Goal: Task Accomplishment & Management: Complete application form

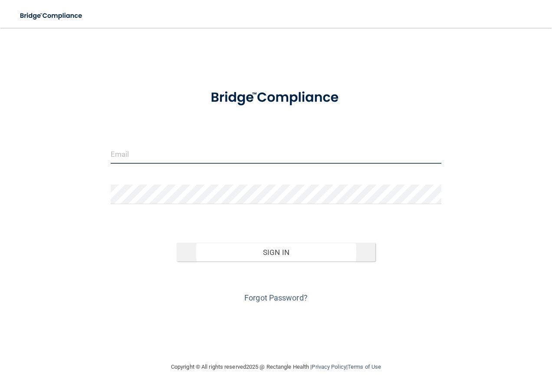
type input "[EMAIL_ADDRESS][DOMAIN_NAME]"
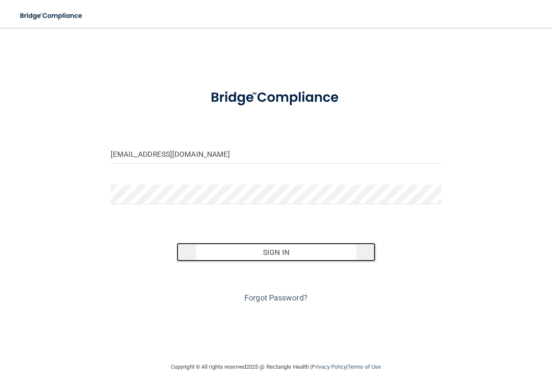
click at [261, 243] on button "Sign In" at bounding box center [276, 252] width 199 height 19
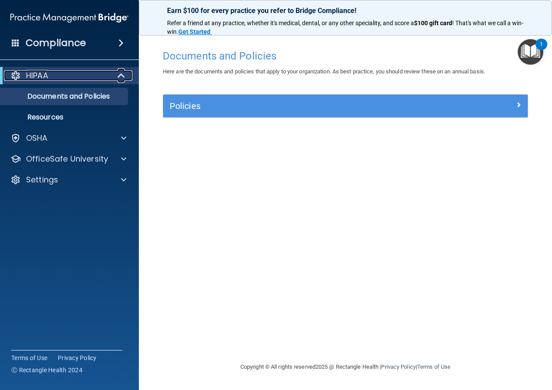
click at [118, 76] on span at bounding box center [121, 75] width 7 height 10
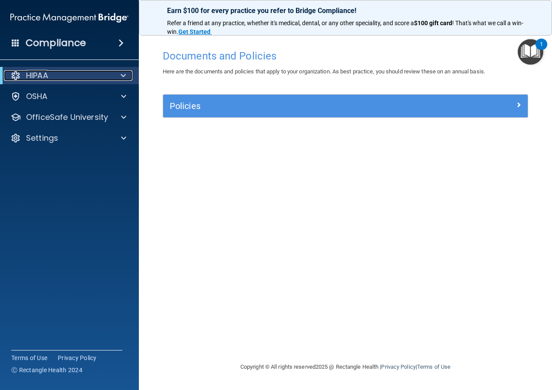
click at [127, 73] on div at bounding box center [121, 75] width 21 height 10
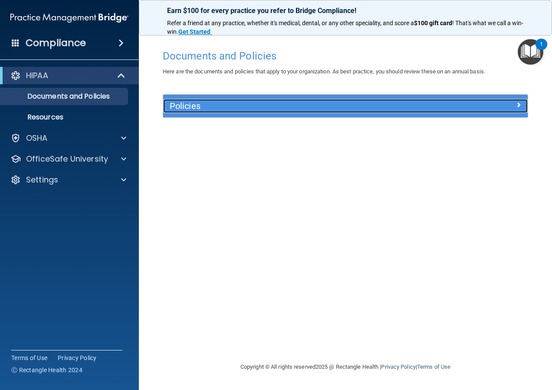
click at [222, 107] on h5 "Policies" at bounding box center [300, 106] width 260 height 10
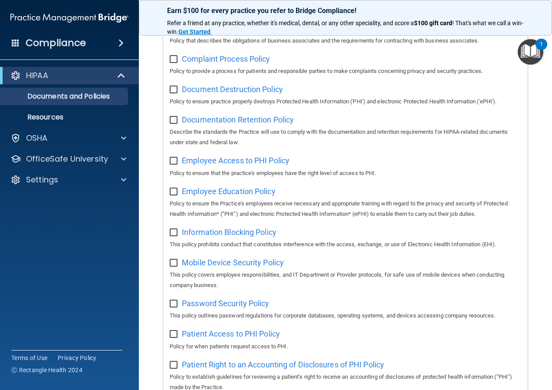
scroll to position [174, 0]
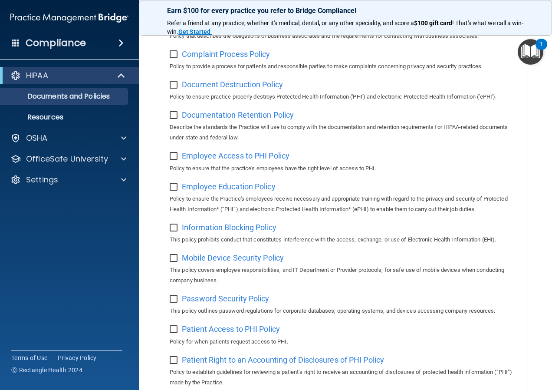
click at [528, 52] on img "Open Resource Center, 1 new notification" at bounding box center [531, 52] width 26 height 26
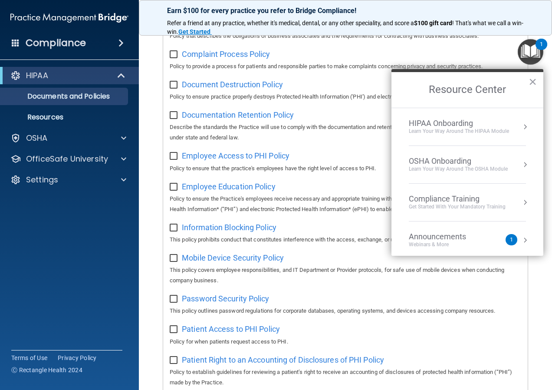
click at [454, 122] on div "HIPAA Onboarding" at bounding box center [459, 123] width 100 height 10
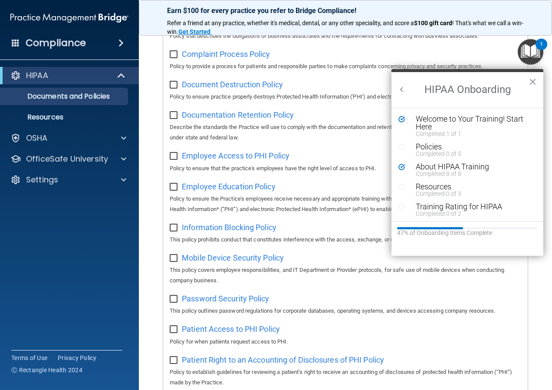
scroll to position [0, 0]
click at [401, 86] on button "Back to Resource Center Home" at bounding box center [402, 89] width 9 height 9
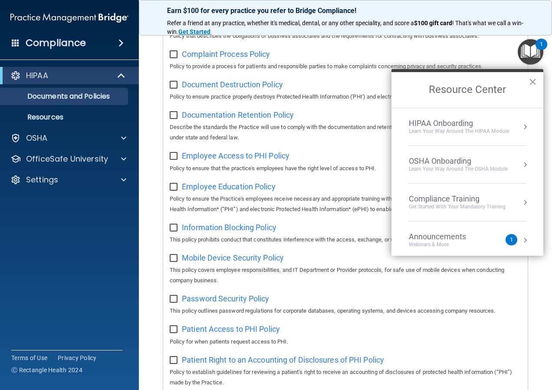
click at [441, 158] on div "OSHA Onboarding" at bounding box center [458, 161] width 99 height 10
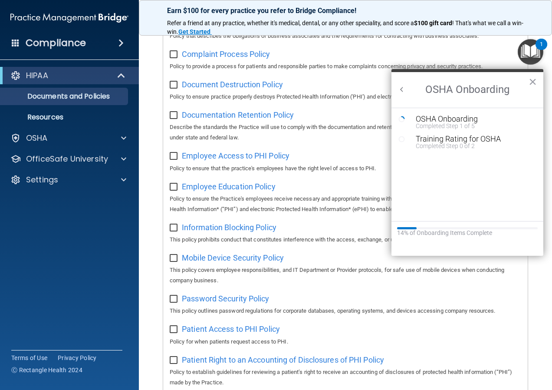
click at [403, 89] on button "Back to Resource Center Home" at bounding box center [402, 89] width 9 height 9
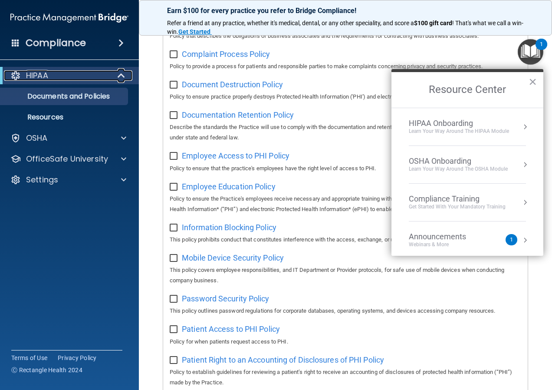
click at [125, 72] on span at bounding box center [121, 75] width 7 height 10
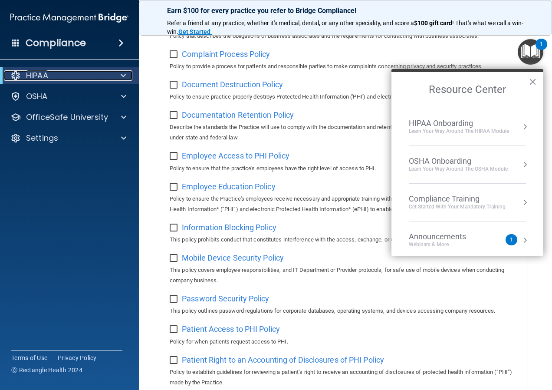
click at [120, 73] on div at bounding box center [121, 75] width 21 height 10
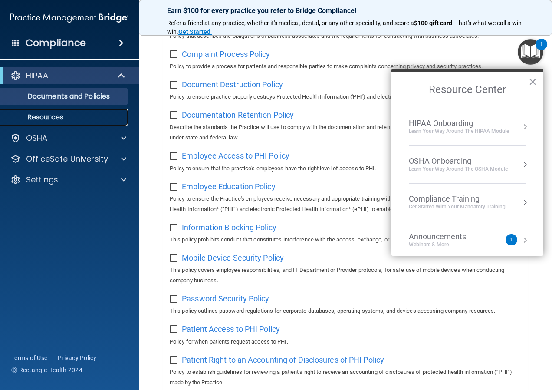
click at [74, 114] on p "Resources" at bounding box center [65, 117] width 118 height 9
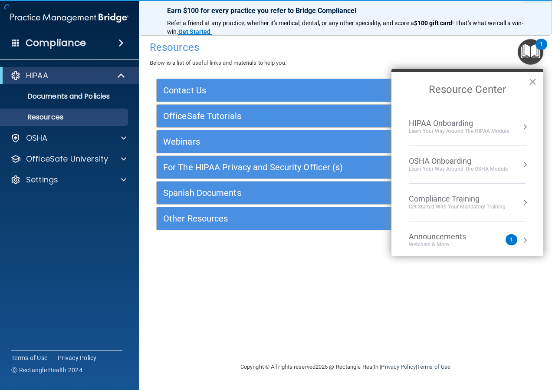
click at [532, 75] on button "×" at bounding box center [533, 82] width 8 height 14
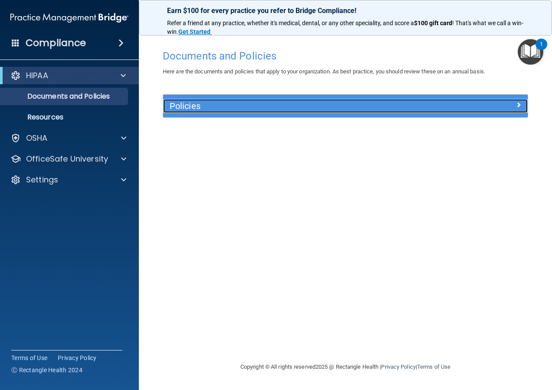
click at [175, 108] on h5 "Policies" at bounding box center [300, 106] width 260 height 10
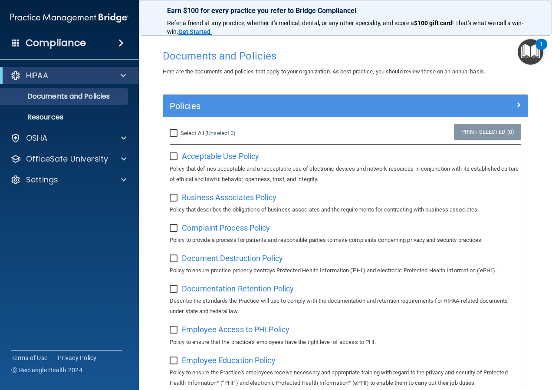
click at [534, 54] on img "Open Resource Center, 1 new notification" at bounding box center [531, 52] width 26 height 26
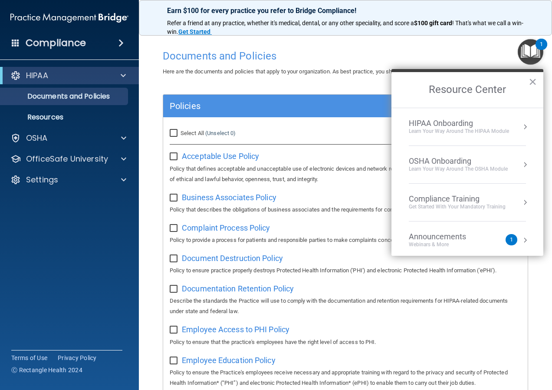
click at [440, 197] on div "Compliance Training" at bounding box center [457, 199] width 97 height 10
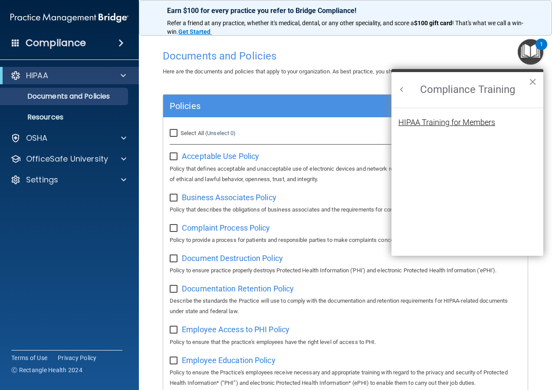
click at [424, 126] on div "HIPAA Training for Members" at bounding box center [446, 122] width 97 height 8
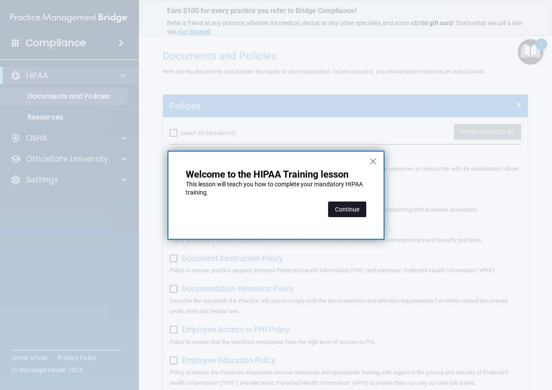
click at [343, 211] on button "Continue" at bounding box center [347, 209] width 38 height 16
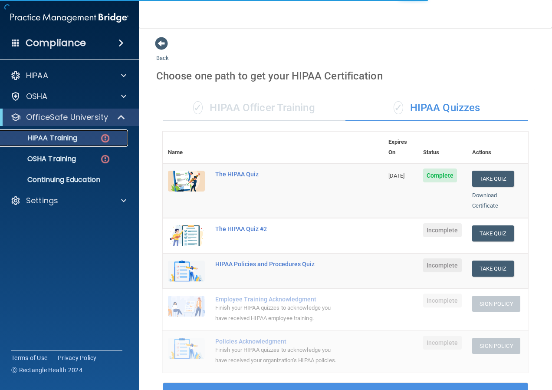
click at [92, 137] on div "HIPAA Training" at bounding box center [65, 138] width 118 height 9
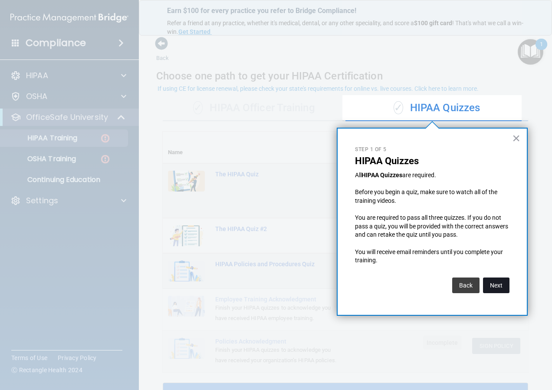
click at [496, 283] on button "Next" at bounding box center [496, 285] width 26 height 16
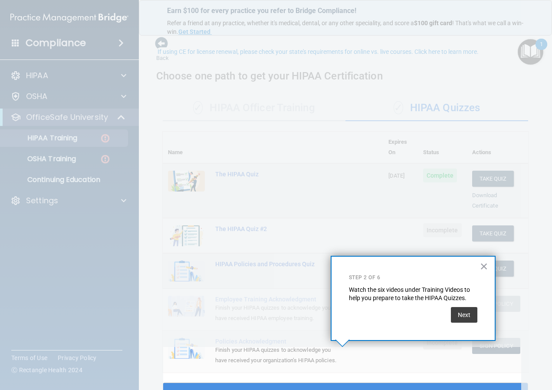
scroll to position [37, 0]
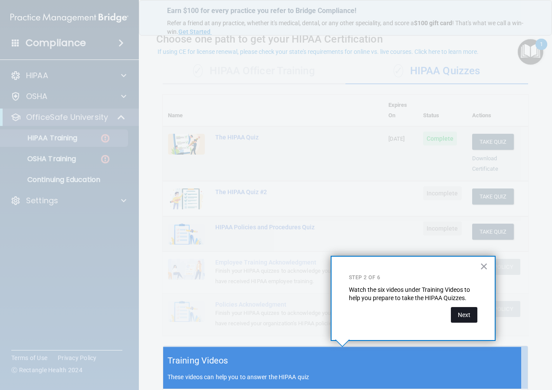
click at [468, 311] on button "Next" at bounding box center [464, 315] width 26 height 16
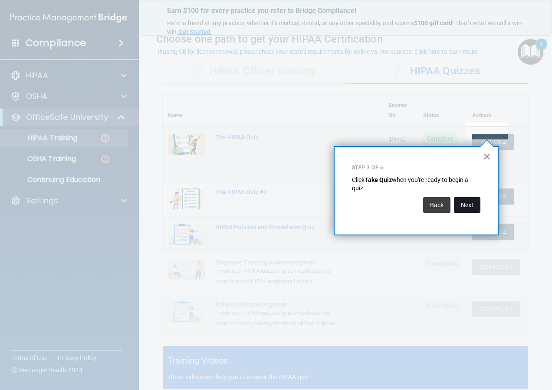
click at [470, 205] on button "Next" at bounding box center [467, 205] width 26 height 16
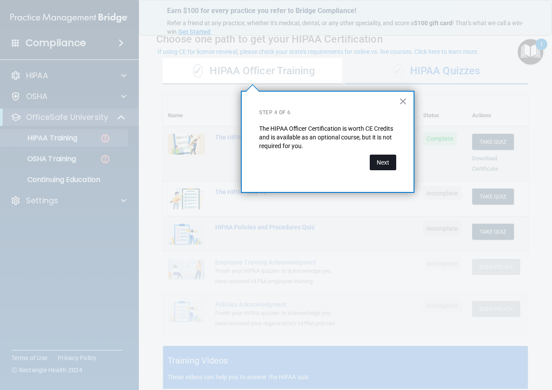
click at [385, 161] on button "Next" at bounding box center [383, 162] width 26 height 16
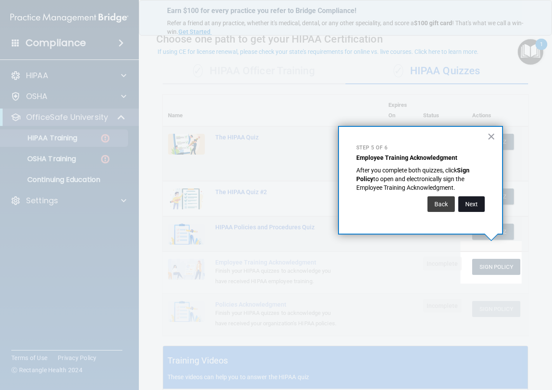
click at [476, 202] on button "Next" at bounding box center [471, 204] width 26 height 16
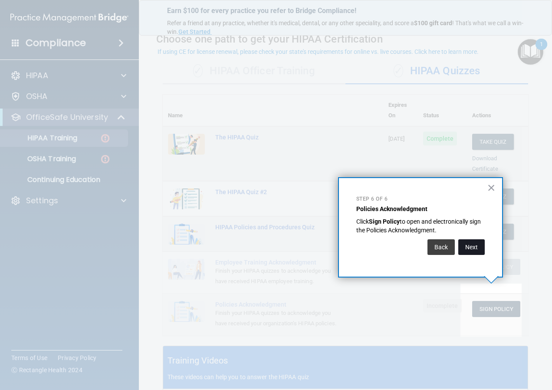
click at [475, 246] on button "Next" at bounding box center [471, 247] width 26 height 16
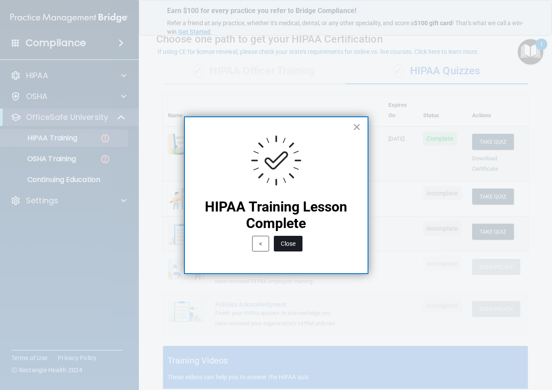
click at [289, 244] on button "Close" at bounding box center [288, 244] width 29 height 16
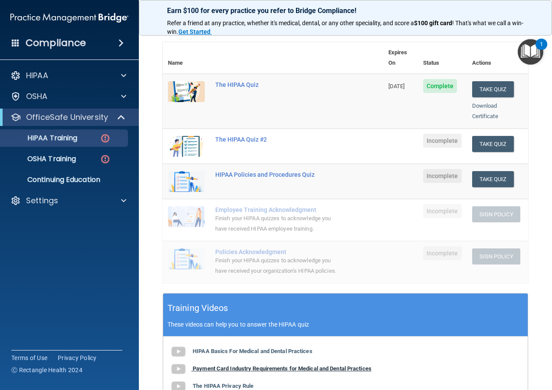
scroll to position [80, 0]
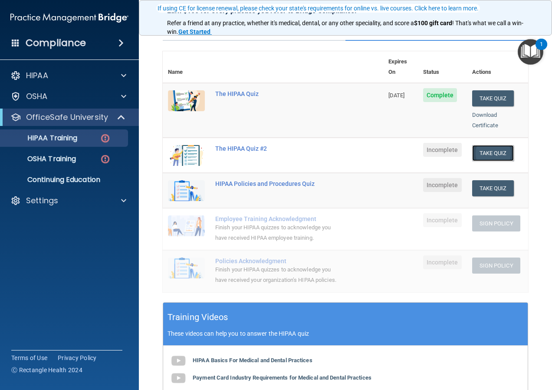
click at [472, 145] on button "Take Quiz" at bounding box center [493, 153] width 42 height 16
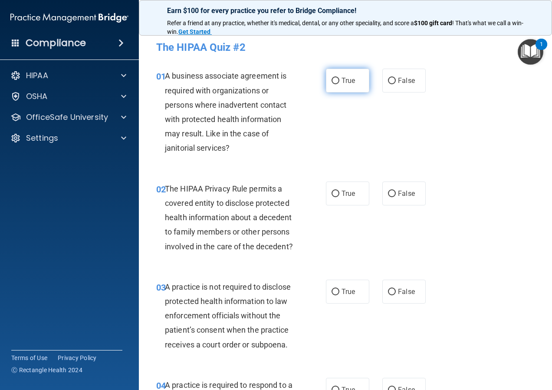
click at [338, 78] on label "True" at bounding box center [347, 81] width 43 height 24
click at [338, 78] on input "True" at bounding box center [336, 81] width 8 height 7
radio input "true"
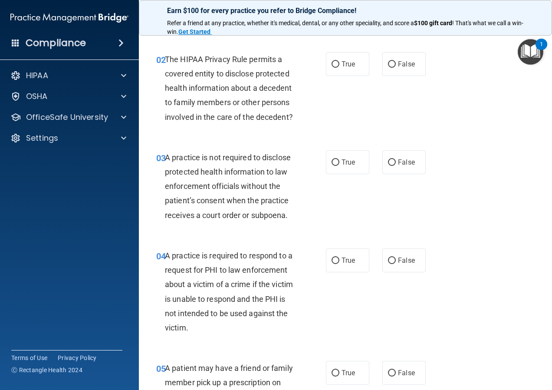
scroll to position [130, 0]
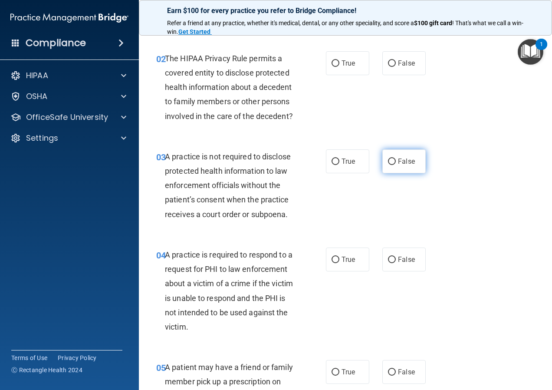
click at [404, 165] on span "False" at bounding box center [406, 161] width 17 height 8
click at [396, 165] on input "False" at bounding box center [392, 161] width 8 height 7
radio input "true"
click at [346, 66] on span "True" at bounding box center [348, 63] width 13 height 8
click at [339, 66] on input "True" at bounding box center [336, 63] width 8 height 7
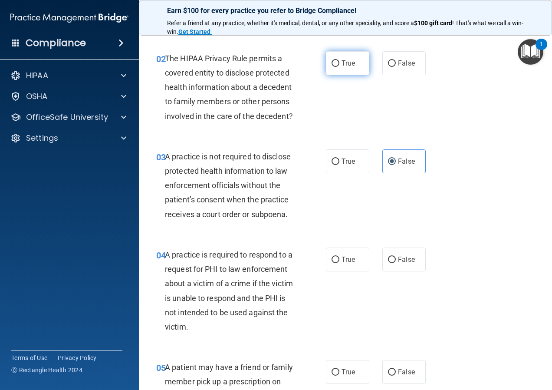
radio input "true"
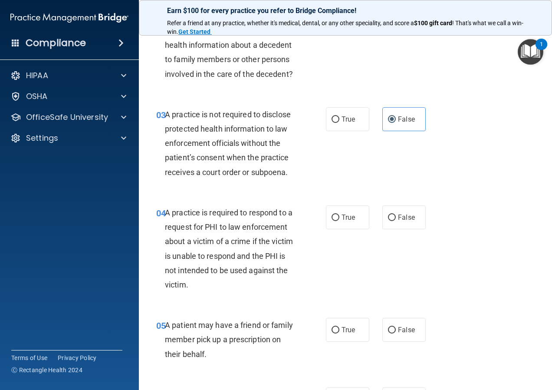
scroll to position [260, 0]
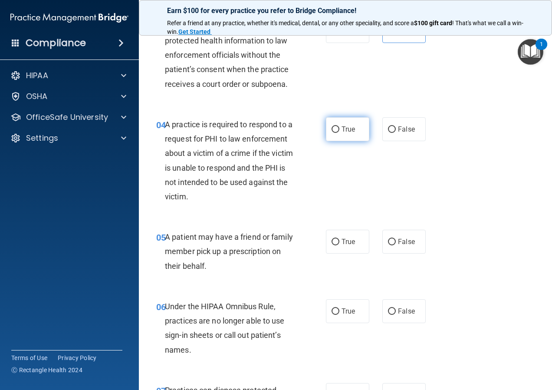
click at [351, 138] on label "True" at bounding box center [347, 129] width 43 height 24
click at [339, 133] on input "True" at bounding box center [336, 129] width 8 height 7
radio input "true"
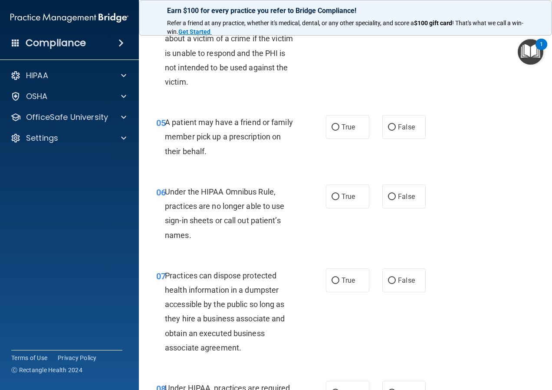
scroll to position [391, 0]
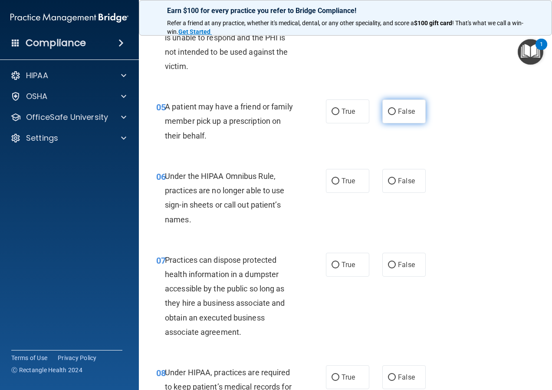
click at [410, 115] on span "False" at bounding box center [406, 111] width 17 height 8
click at [396, 115] on input "False" at bounding box center [392, 111] width 8 height 7
radio input "true"
click at [388, 184] on input "False" at bounding box center [392, 181] width 8 height 7
radio input "true"
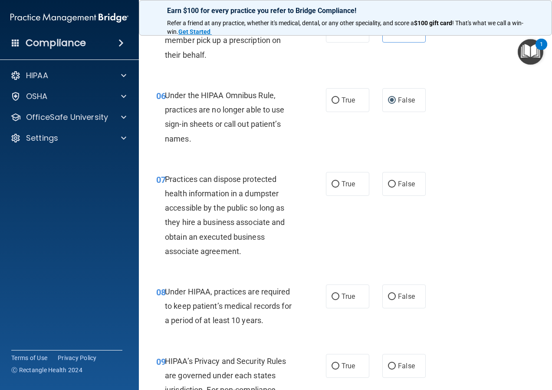
scroll to position [477, 0]
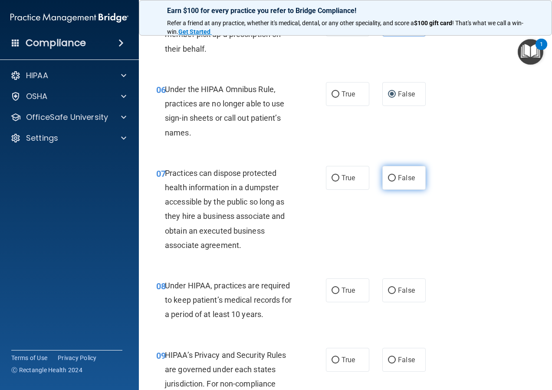
click at [385, 190] on label "False" at bounding box center [403, 178] width 43 height 24
click at [388, 181] on input "False" at bounding box center [392, 178] width 8 height 7
radio input "true"
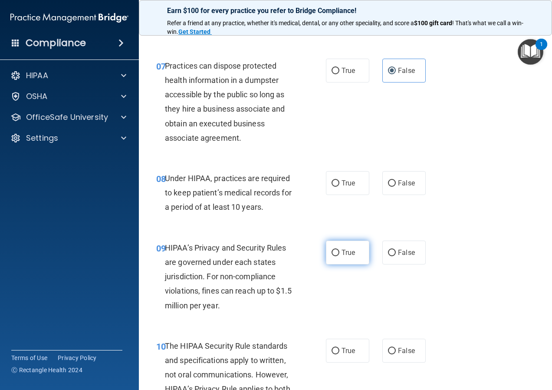
scroll to position [608, 0]
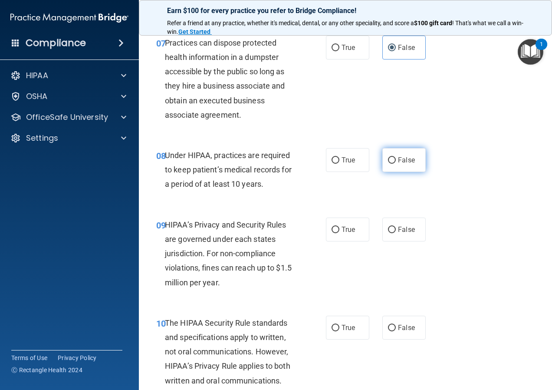
click at [404, 164] on span "False" at bounding box center [406, 160] width 17 height 8
click at [396, 164] on input "False" at bounding box center [392, 160] width 8 height 7
radio input "true"
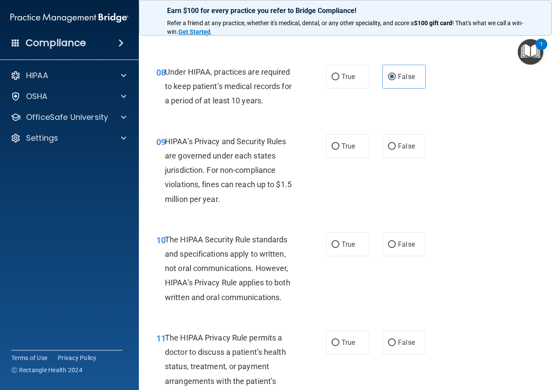
scroll to position [694, 0]
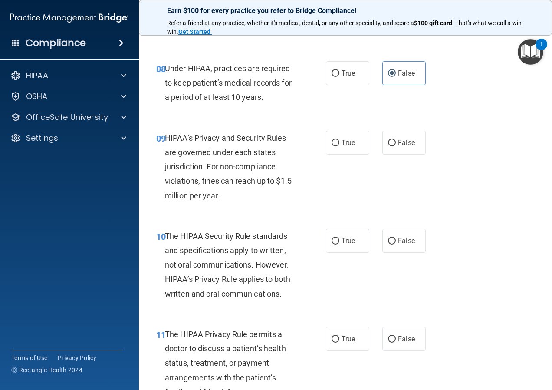
click at [346, 175] on div "09 HIPAA’s Privacy and Security Rules are governed under each states jurisdicti…" at bounding box center [345, 169] width 391 height 98
click at [347, 147] on span "True" at bounding box center [348, 142] width 13 height 8
click at [339, 146] on input "True" at bounding box center [336, 143] width 8 height 7
radio input "true"
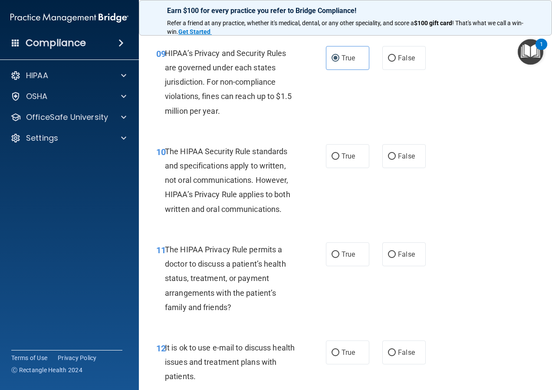
scroll to position [781, 0]
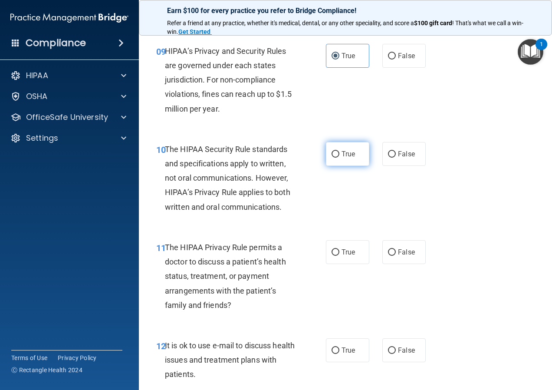
click at [337, 166] on label "True" at bounding box center [347, 154] width 43 height 24
click at [337, 158] on input "True" at bounding box center [336, 154] width 8 height 7
radio input "true"
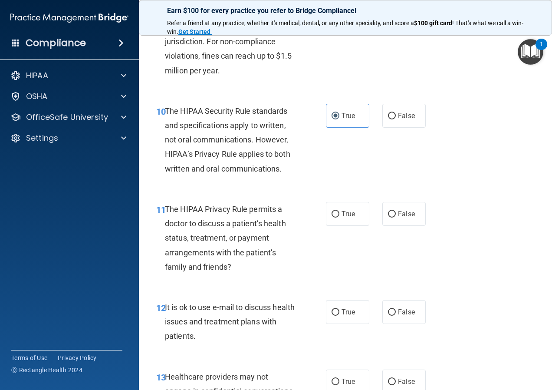
scroll to position [868, 0]
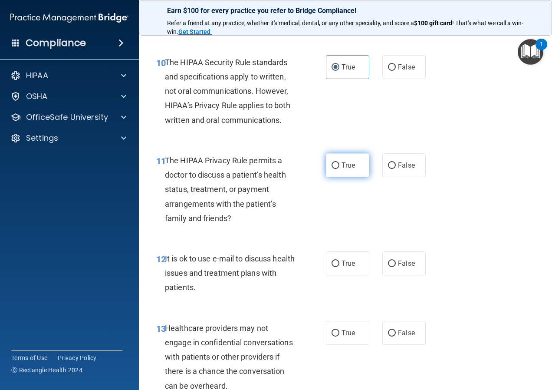
click at [327, 176] on label "True" at bounding box center [347, 165] width 43 height 24
click at [332, 169] on input "True" at bounding box center [336, 165] width 8 height 7
radio input "true"
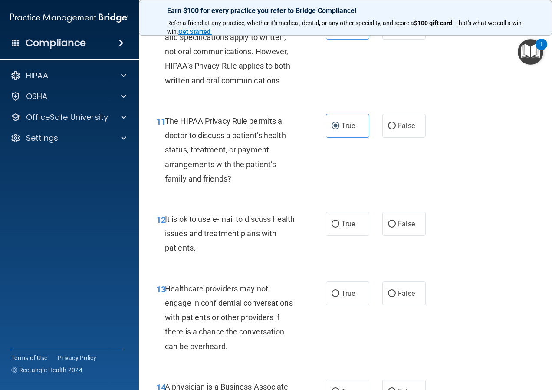
scroll to position [998, 0]
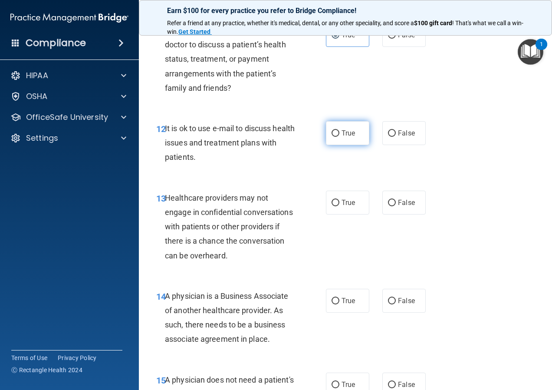
click at [356, 145] on label "True" at bounding box center [347, 133] width 43 height 24
click at [339, 137] on input "True" at bounding box center [336, 133] width 8 height 7
radio input "true"
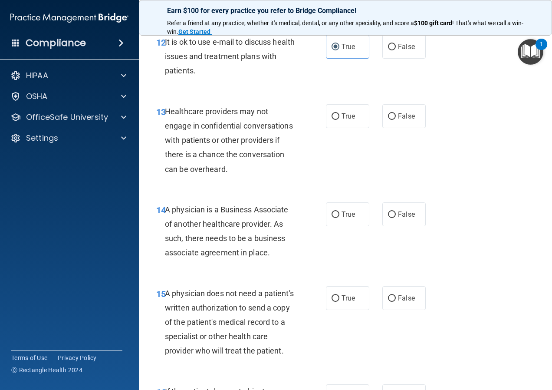
scroll to position [1085, 0]
click at [382, 126] on label "False" at bounding box center [403, 116] width 43 height 24
click at [388, 119] on input "False" at bounding box center [392, 116] width 8 height 7
radio input "true"
click at [345, 128] on label "True" at bounding box center [347, 116] width 43 height 24
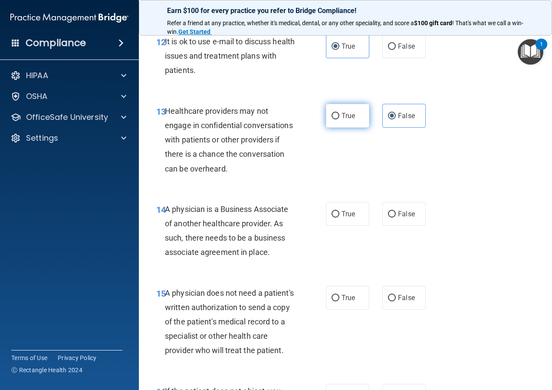
click at [339, 119] on input "True" at bounding box center [336, 116] width 8 height 7
radio input "true"
radio input "false"
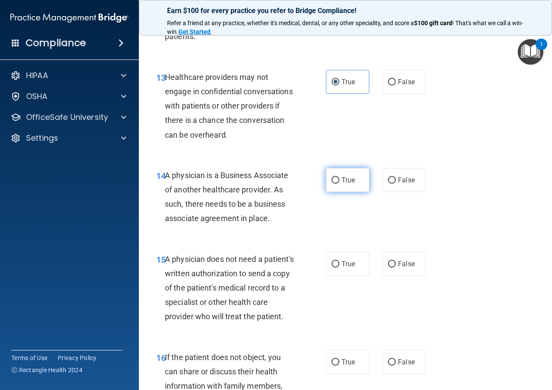
scroll to position [1172, 0]
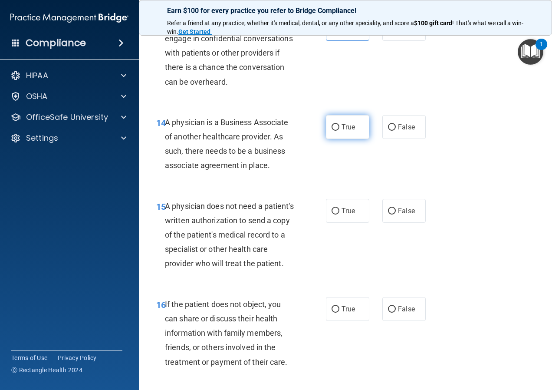
click at [362, 139] on label "True" at bounding box center [347, 127] width 43 height 24
click at [339, 131] on input "True" at bounding box center [336, 127] width 8 height 7
radio input "true"
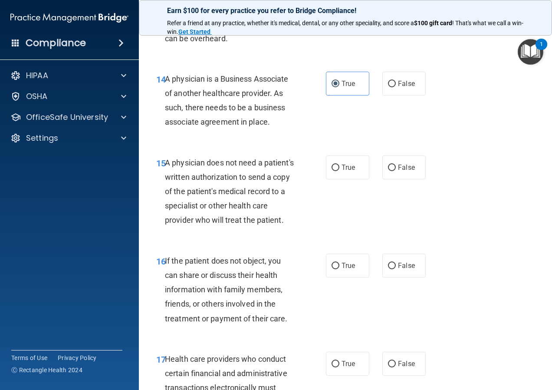
scroll to position [1259, 0]
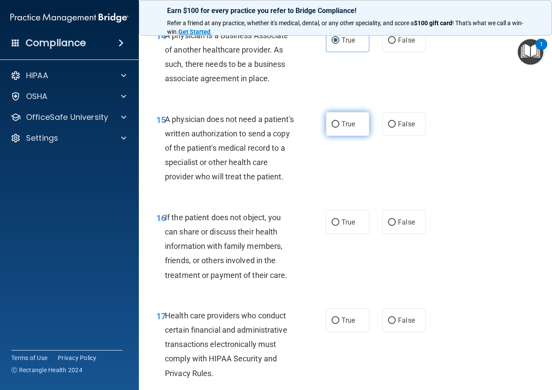
click at [363, 136] on label "True" at bounding box center [347, 124] width 43 height 24
click at [339, 128] on input "True" at bounding box center [336, 124] width 8 height 7
radio input "true"
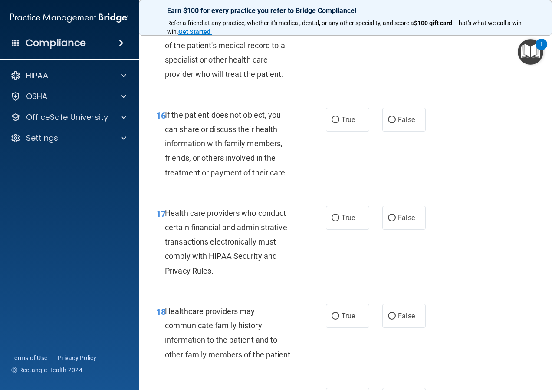
scroll to position [1345, 0]
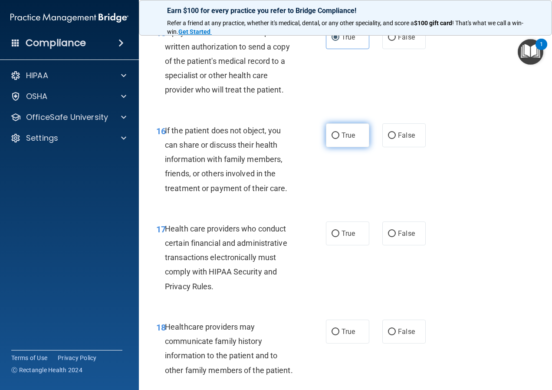
click at [355, 147] on label "True" at bounding box center [347, 135] width 43 height 24
click at [339, 139] on input "True" at bounding box center [336, 135] width 8 height 7
radio input "true"
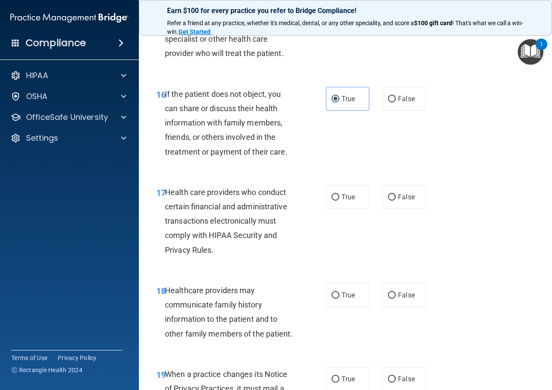
scroll to position [1432, 0]
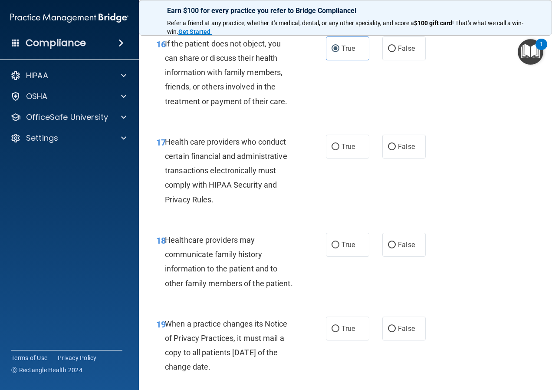
click at [389, 90] on div "16 If the patient does not object, you can share or discuss their health inform…" at bounding box center [345, 75] width 391 height 98
click at [391, 52] on input "False" at bounding box center [392, 49] width 8 height 7
radio input "true"
click at [353, 60] on label "True" at bounding box center [347, 48] width 43 height 24
click at [339, 52] on input "True" at bounding box center [336, 49] width 8 height 7
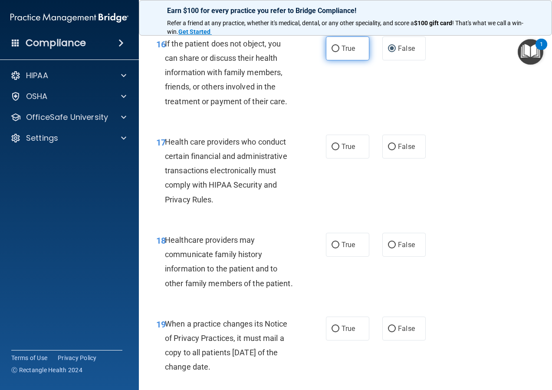
radio input "true"
radio input "false"
click at [332, 150] on input "True" at bounding box center [336, 147] width 8 height 7
radio input "true"
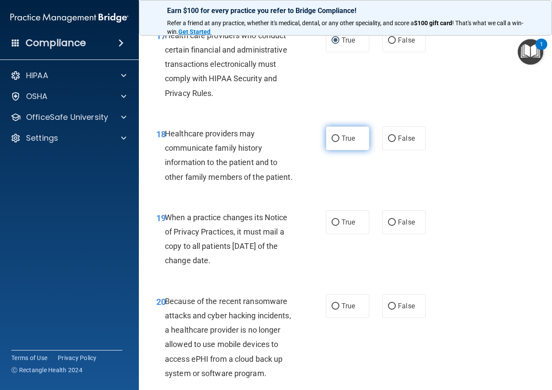
scroll to position [1519, 0]
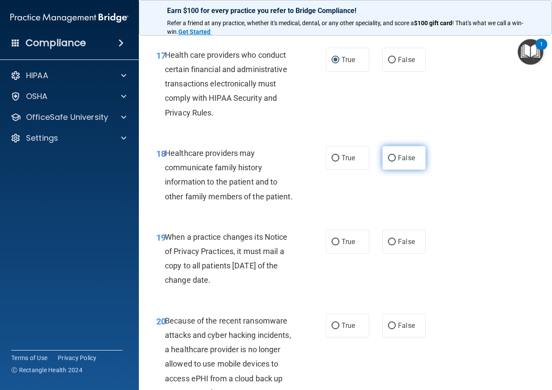
click at [402, 170] on label "False" at bounding box center [403, 158] width 43 height 24
click at [396, 161] on input "False" at bounding box center [392, 158] width 8 height 7
radio input "true"
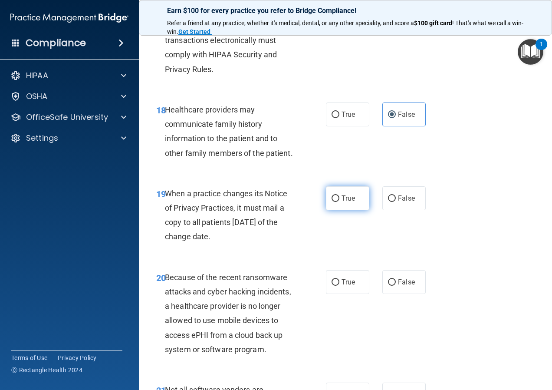
click at [343, 210] on label "True" at bounding box center [347, 198] width 43 height 24
click at [339, 202] on input "True" at bounding box center [336, 198] width 8 height 7
radio input "true"
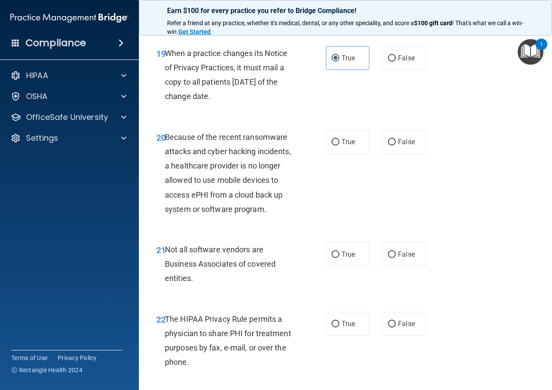
scroll to position [1693, 0]
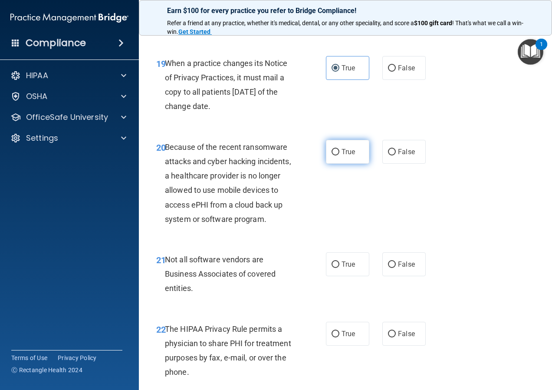
click at [365, 164] on label "True" at bounding box center [347, 152] width 43 height 24
click at [339, 155] on input "True" at bounding box center [336, 152] width 8 height 7
radio input "true"
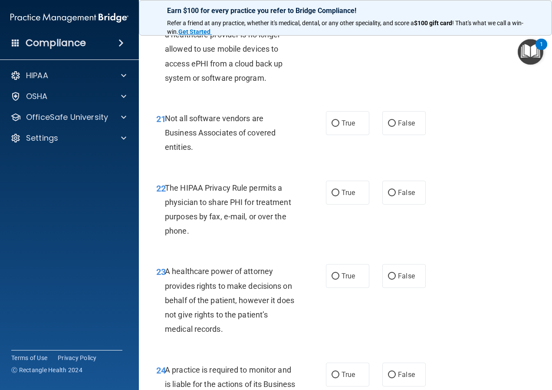
scroll to position [1823, 0]
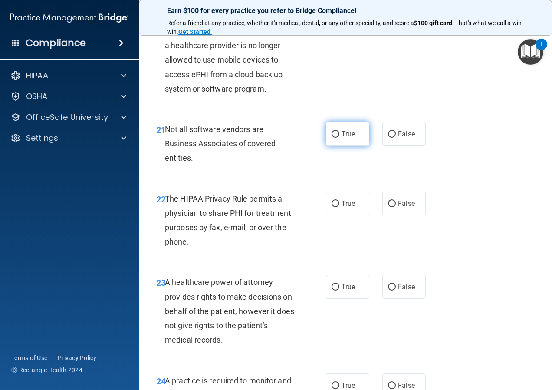
click at [354, 146] on label "True" at bounding box center [347, 134] width 43 height 24
click at [339, 138] on input "True" at bounding box center [336, 134] width 8 height 7
radio input "true"
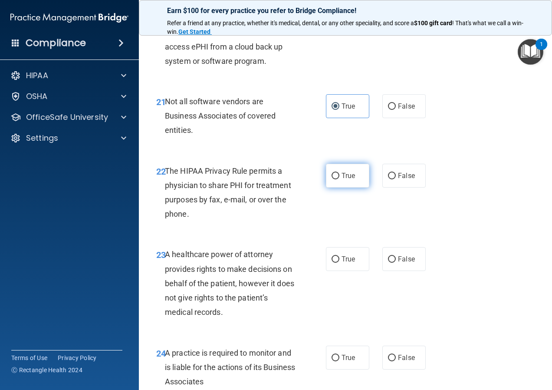
scroll to position [1866, 0]
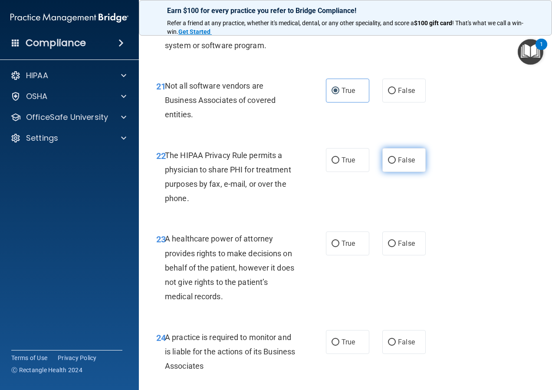
click at [397, 172] on label "False" at bounding box center [403, 160] width 43 height 24
click at [396, 164] on input "False" at bounding box center [392, 160] width 8 height 7
radio input "true"
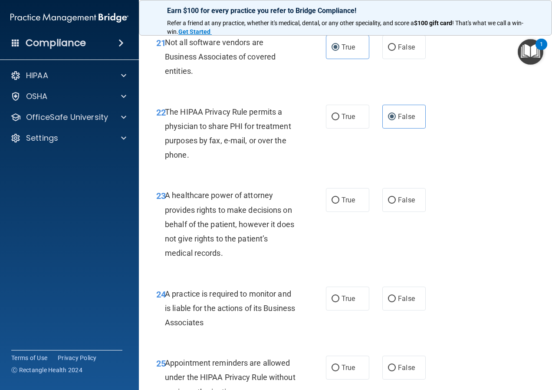
scroll to position [1953, 0]
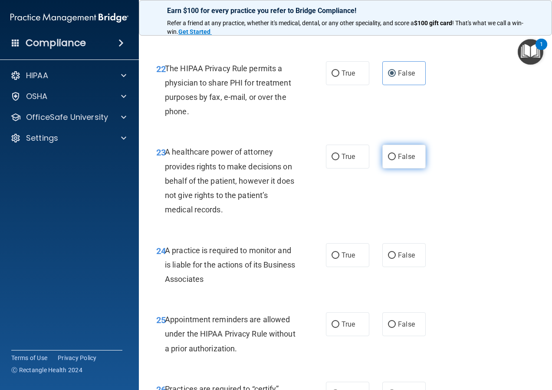
click at [408, 168] on label "False" at bounding box center [403, 157] width 43 height 24
click at [396, 160] on input "False" at bounding box center [392, 157] width 8 height 7
radio input "true"
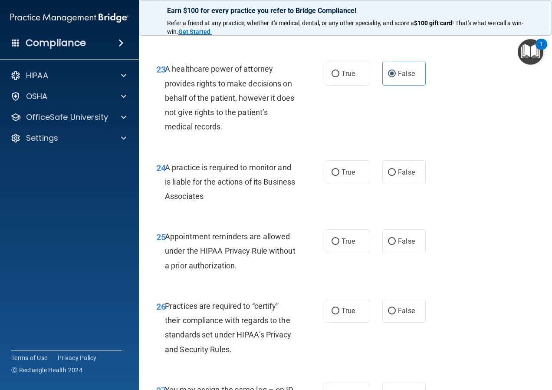
scroll to position [2040, 0]
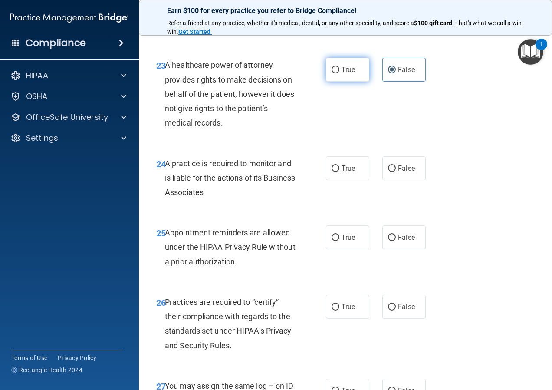
click at [363, 82] on label "True" at bounding box center [347, 70] width 43 height 24
click at [339, 73] on input "True" at bounding box center [336, 70] width 8 height 7
radio input "true"
click at [393, 82] on label "False" at bounding box center [403, 70] width 43 height 24
click at [393, 73] on input "False" at bounding box center [392, 70] width 8 height 7
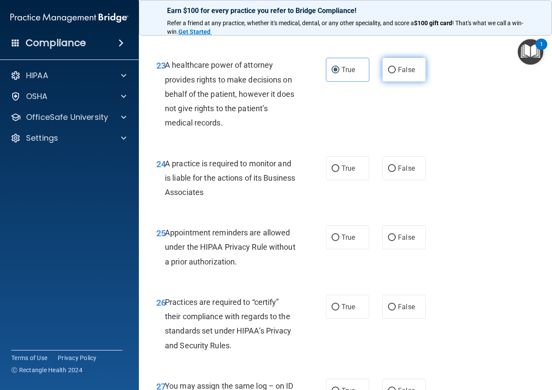
radio input "true"
click at [348, 74] on span "True" at bounding box center [348, 70] width 13 height 8
click at [339, 73] on input "True" at bounding box center [336, 70] width 8 height 7
radio input "true"
radio input "false"
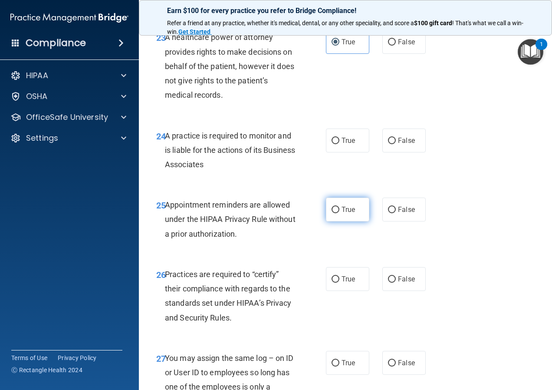
scroll to position [2083, 0]
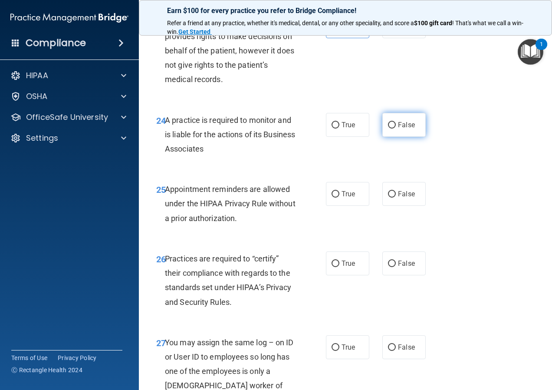
click at [399, 129] on span "False" at bounding box center [406, 125] width 17 height 8
click at [396, 128] on input "False" at bounding box center [392, 125] width 8 height 7
radio input "true"
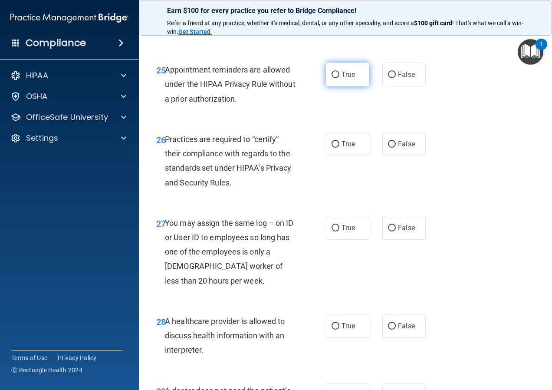
scroll to position [2170, 0]
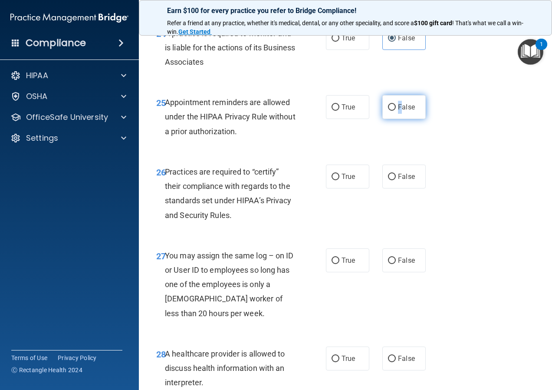
click at [397, 119] on label "False" at bounding box center [403, 107] width 43 height 24
click at [402, 111] on span "False" at bounding box center [406, 107] width 17 height 8
click at [396, 111] on input "False" at bounding box center [392, 107] width 8 height 7
radio input "true"
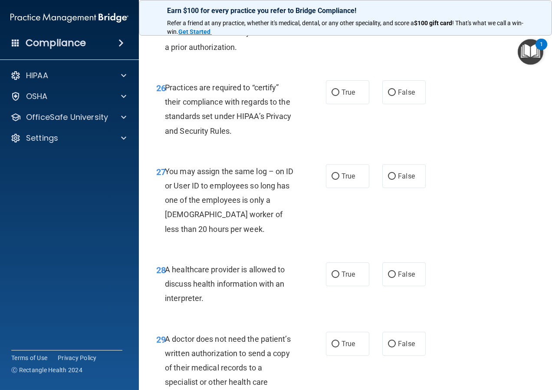
scroll to position [2257, 0]
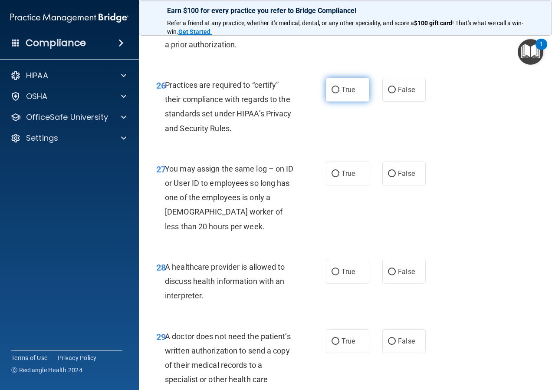
click at [343, 94] on span "True" at bounding box center [348, 89] width 13 height 8
click at [339, 93] on input "True" at bounding box center [336, 90] width 8 height 7
radio input "true"
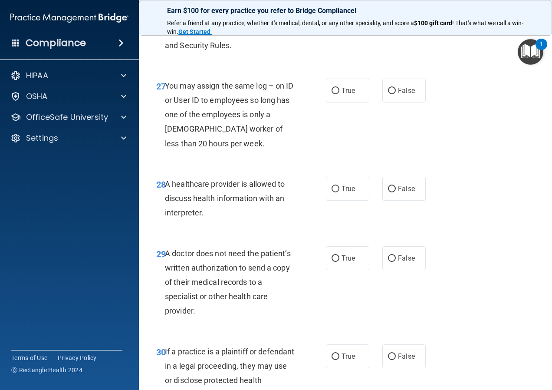
scroll to position [2344, 0]
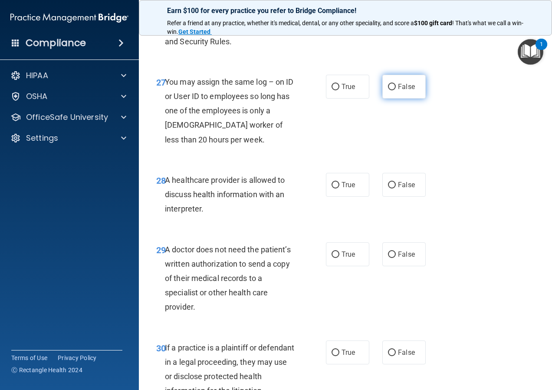
click at [388, 90] on input "False" at bounding box center [392, 87] width 8 height 7
radio input "true"
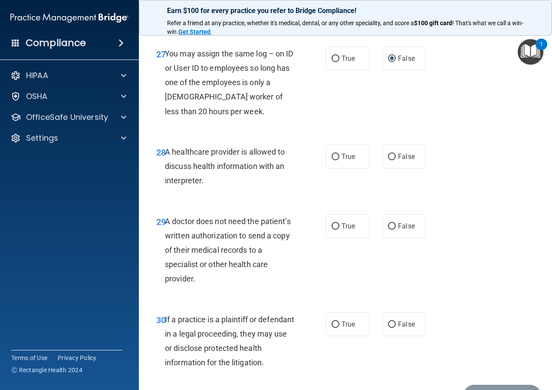
scroll to position [2387, 0]
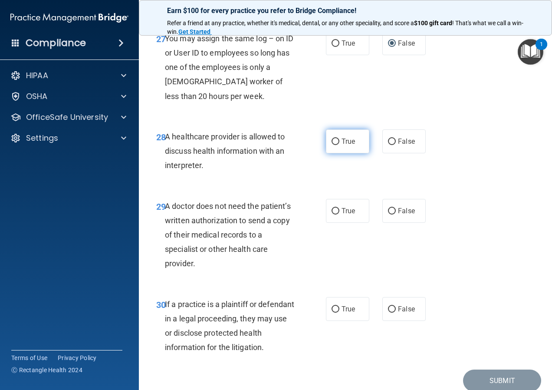
click at [356, 153] on label "True" at bounding box center [347, 141] width 43 height 24
click at [339, 145] on input "True" at bounding box center [336, 141] width 8 height 7
radio input "true"
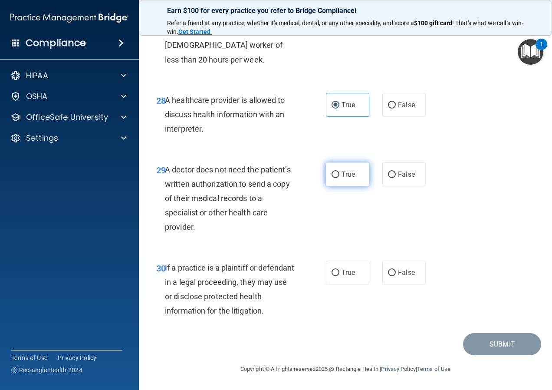
scroll to position [2452, 0]
click at [342, 177] on span "True" at bounding box center [348, 174] width 13 height 8
click at [339, 177] on input "True" at bounding box center [336, 174] width 8 height 7
radio input "true"
click at [326, 275] on label "True" at bounding box center [347, 272] width 43 height 24
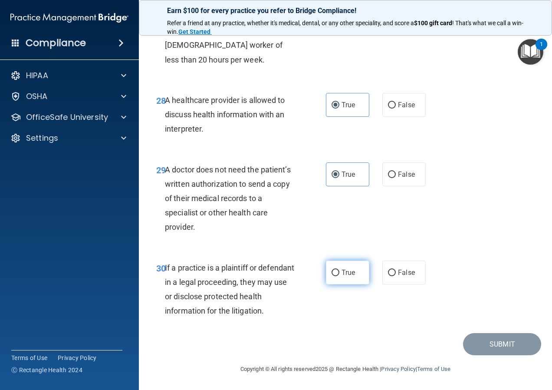
click at [332, 275] on input "True" at bounding box center [336, 273] width 8 height 7
radio input "true"
click at [464, 341] on button "Submit" at bounding box center [502, 344] width 78 height 22
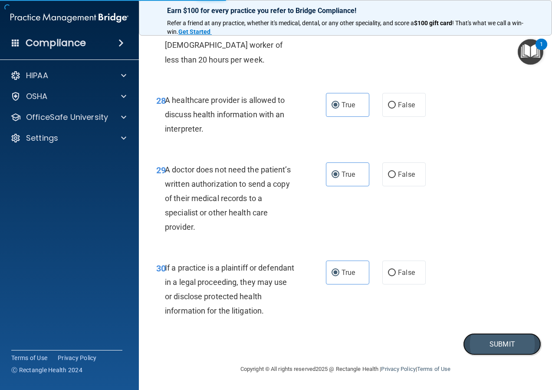
click at [495, 345] on button "Submit" at bounding box center [502, 344] width 78 height 22
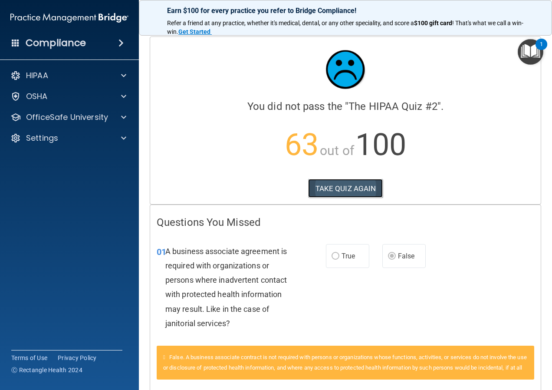
click at [344, 191] on button "TAKE QUIZ AGAIN" at bounding box center [345, 188] width 75 height 19
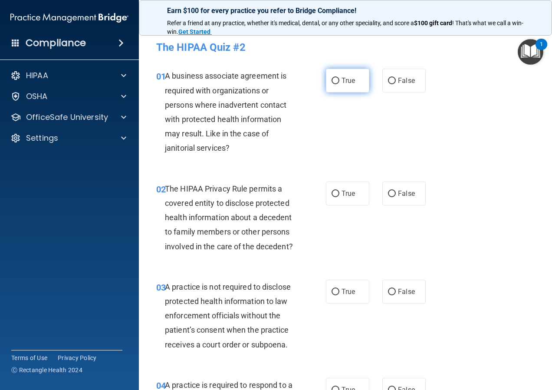
click at [353, 80] on label "True" at bounding box center [347, 81] width 43 height 24
click at [339, 80] on input "True" at bounding box center [336, 81] width 8 height 7
radio input "true"
click at [342, 200] on label "True" at bounding box center [347, 193] width 43 height 24
click at [339, 197] on input "True" at bounding box center [336, 194] width 8 height 7
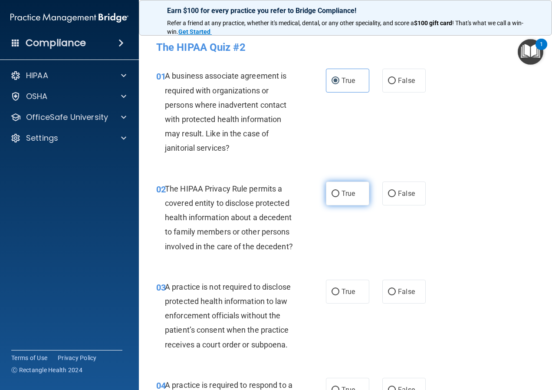
radio input "true"
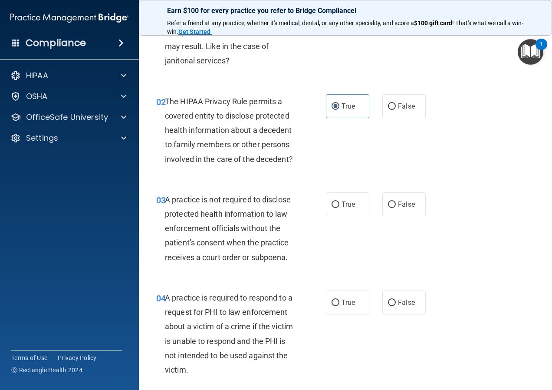
scroll to position [87, 0]
click at [348, 217] on label "True" at bounding box center [347, 205] width 43 height 24
click at [339, 208] on input "True" at bounding box center [336, 205] width 8 height 7
radio input "true"
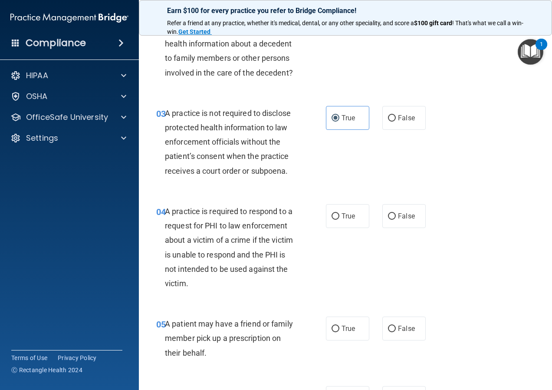
scroll to position [217, 0]
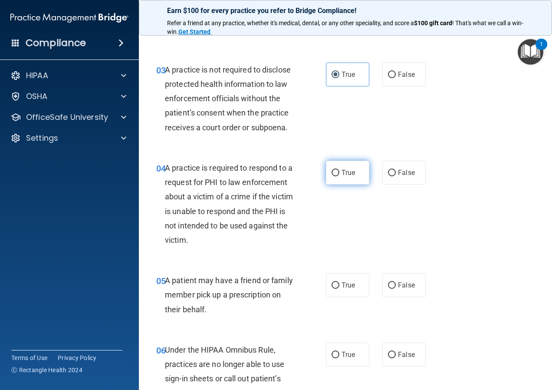
click at [345, 184] on label "True" at bounding box center [347, 173] width 43 height 24
click at [339, 176] on input "True" at bounding box center [336, 173] width 8 height 7
radio input "true"
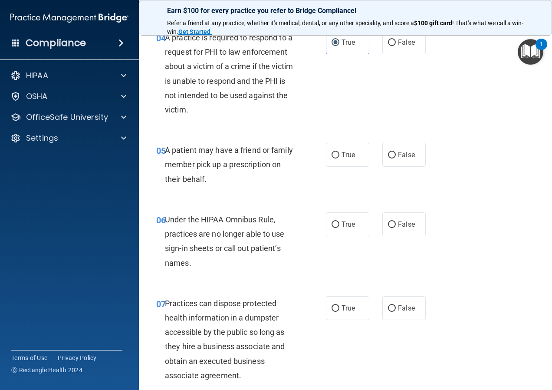
scroll to position [304, 0]
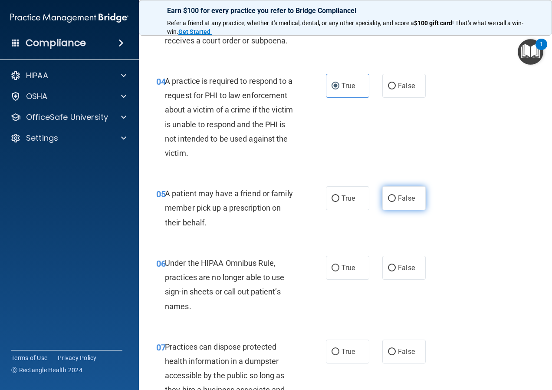
click at [405, 202] on span "False" at bounding box center [406, 198] width 17 height 8
click at [396, 202] on input "False" at bounding box center [392, 198] width 8 height 7
radio input "true"
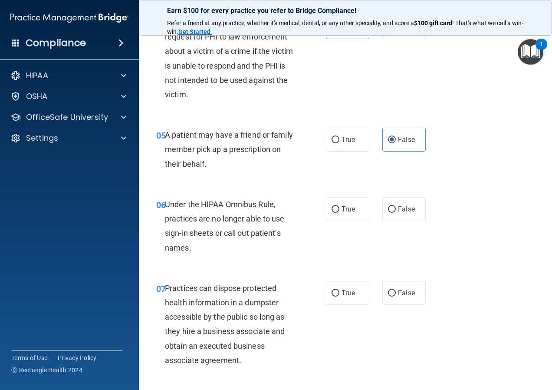
scroll to position [347, 0]
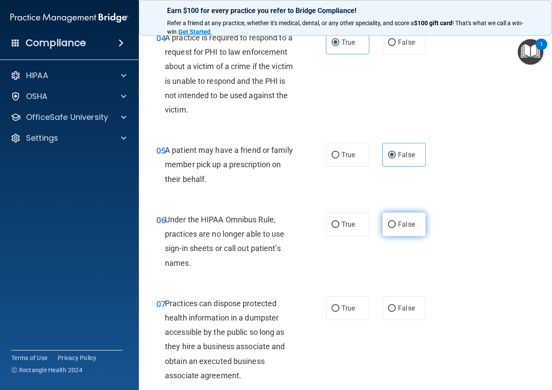
click at [406, 228] on span "False" at bounding box center [406, 224] width 17 height 8
click at [396, 228] on input "False" at bounding box center [392, 224] width 8 height 7
radio input "true"
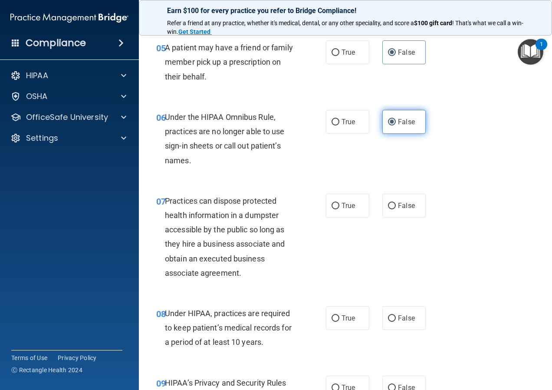
scroll to position [434, 0]
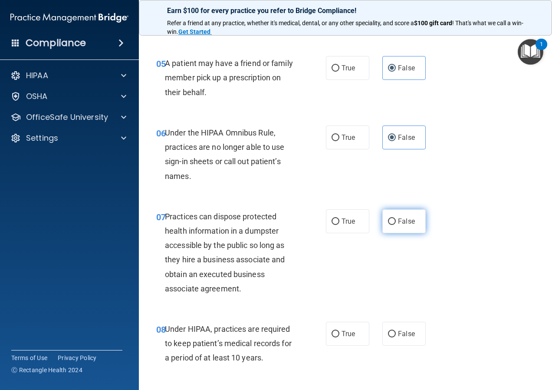
click at [406, 225] on span "False" at bounding box center [406, 221] width 17 height 8
click at [396, 225] on input "False" at bounding box center [392, 221] width 8 height 7
radio input "true"
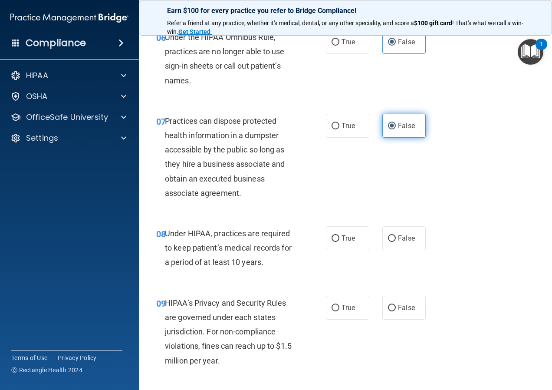
scroll to position [521, 0]
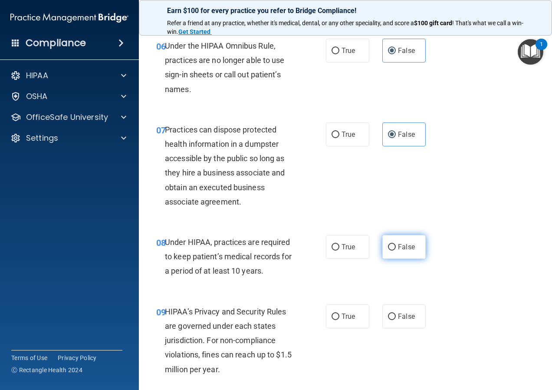
click at [398, 251] on span "False" at bounding box center [406, 247] width 17 height 8
click at [396, 250] on input "False" at bounding box center [392, 247] width 8 height 7
radio input "true"
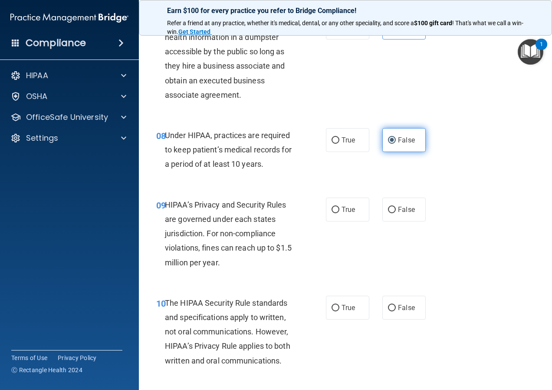
scroll to position [608, 0]
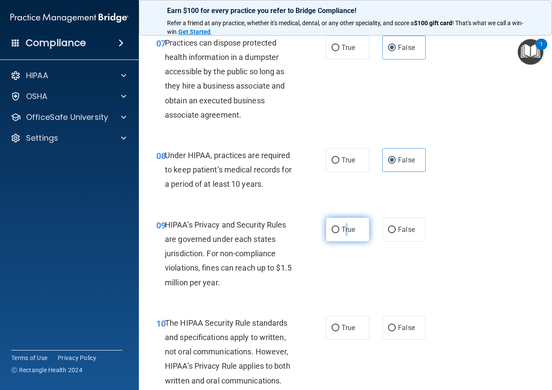
click at [343, 241] on label "True" at bounding box center [347, 229] width 43 height 24
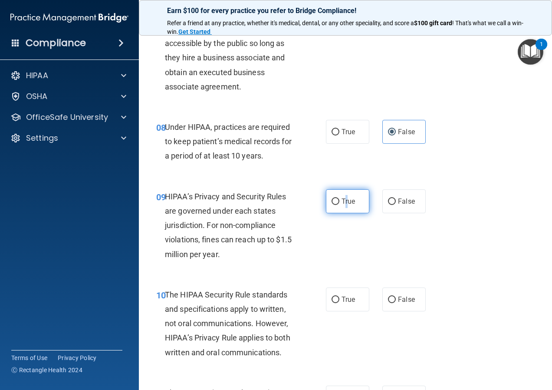
scroll to position [651, 0]
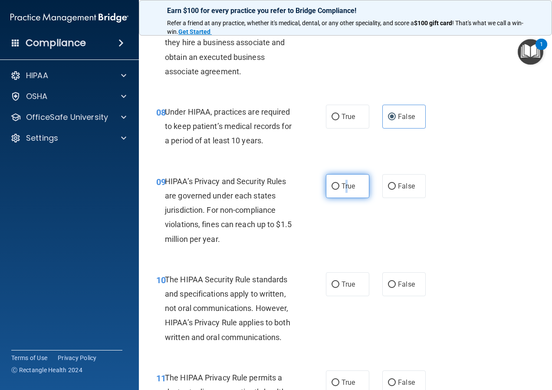
click at [335, 190] on input "True" at bounding box center [336, 186] width 8 height 7
radio input "true"
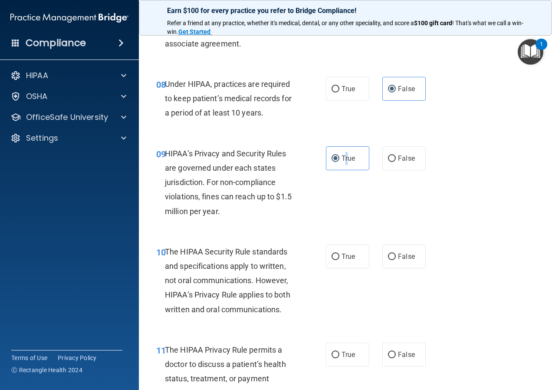
scroll to position [694, 0]
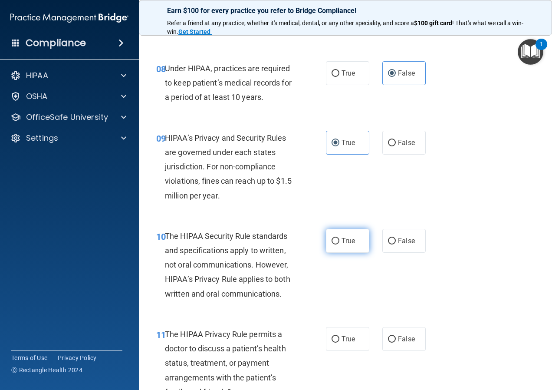
click at [346, 245] on span "True" at bounding box center [348, 241] width 13 height 8
click at [339, 244] on input "True" at bounding box center [336, 241] width 8 height 7
radio input "true"
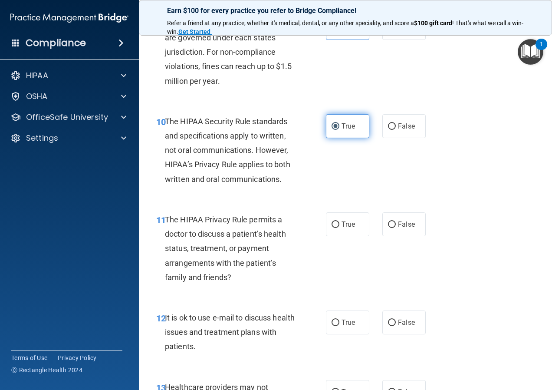
scroll to position [825, 0]
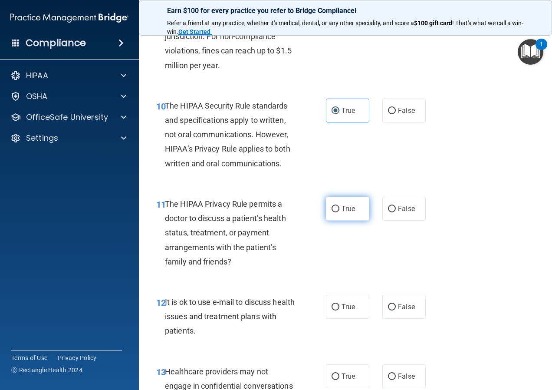
click at [348, 213] on span "True" at bounding box center [348, 208] width 13 height 8
click at [339, 212] on input "True" at bounding box center [336, 209] width 8 height 7
radio input "true"
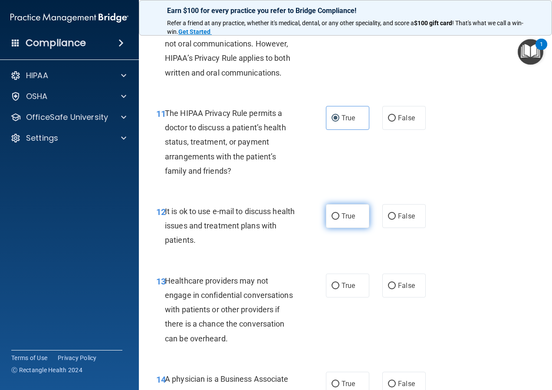
scroll to position [911, 0]
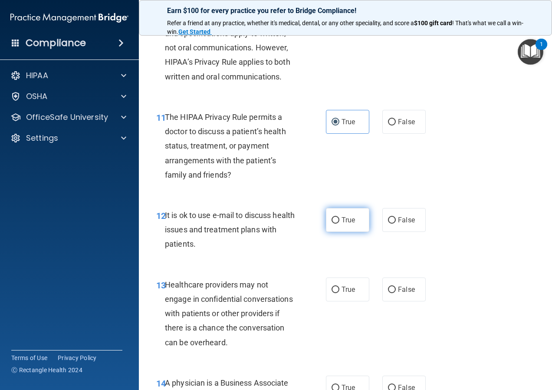
click at [349, 230] on label "True" at bounding box center [347, 220] width 43 height 24
click at [339, 224] on input "True" at bounding box center [336, 220] width 8 height 7
radio input "true"
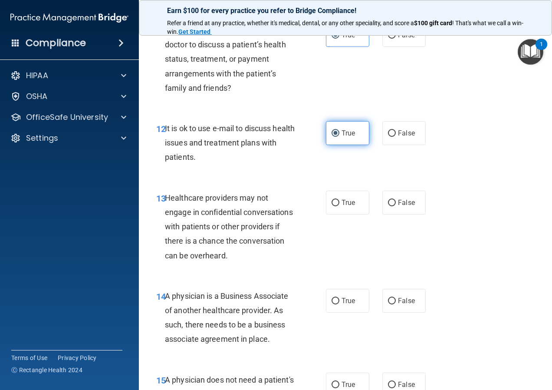
scroll to position [955, 0]
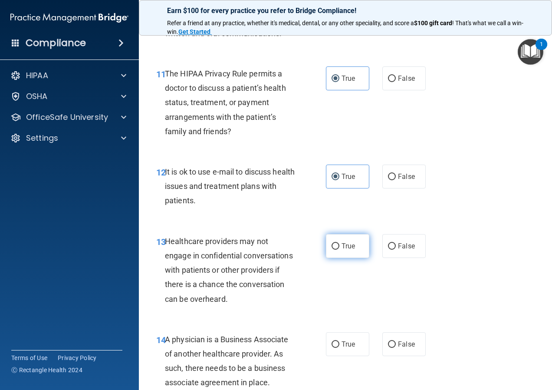
click at [348, 250] on span "True" at bounding box center [348, 246] width 13 height 8
click at [339, 250] on input "True" at bounding box center [336, 246] width 8 height 7
radio input "true"
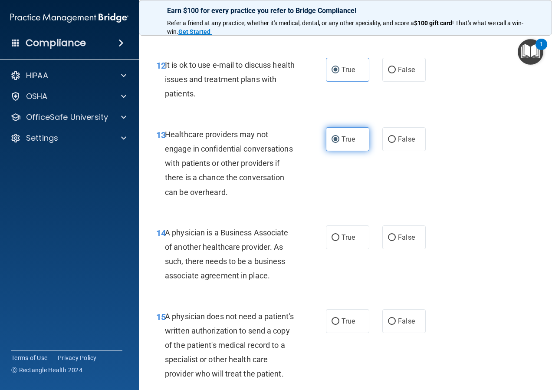
scroll to position [1042, 0]
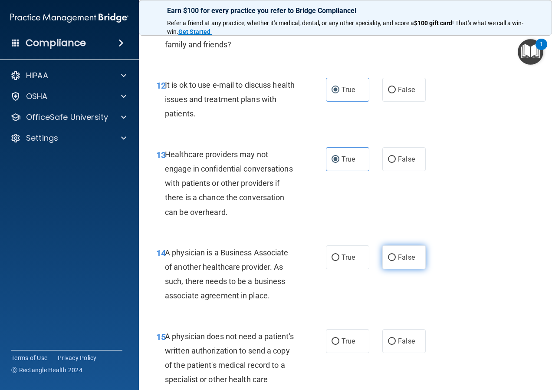
click at [406, 261] on span "False" at bounding box center [406, 257] width 17 height 8
click at [396, 261] on input "False" at bounding box center [392, 257] width 8 height 7
radio input "true"
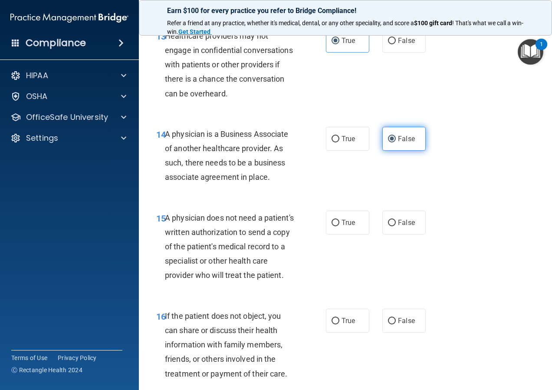
scroll to position [1172, 0]
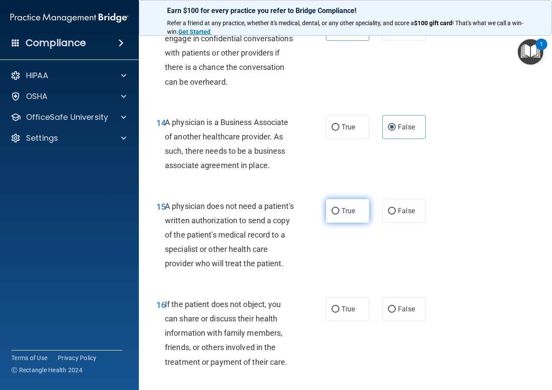
click at [347, 215] on span "True" at bounding box center [348, 211] width 13 height 8
click at [339, 214] on input "True" at bounding box center [336, 211] width 8 height 7
radio input "true"
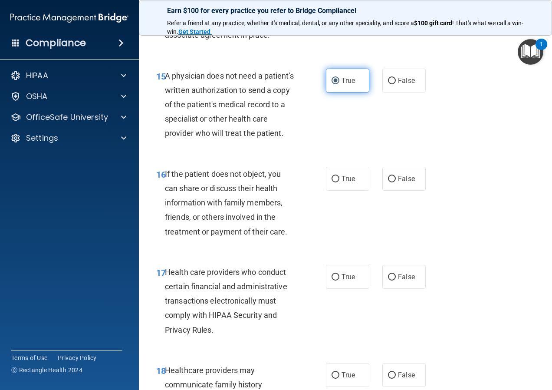
scroll to position [1259, 0]
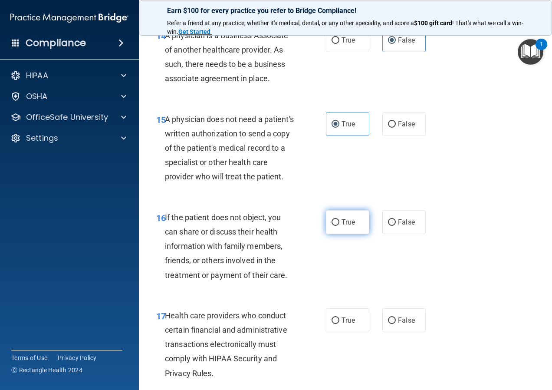
click at [343, 226] on span "True" at bounding box center [348, 222] width 13 height 8
click at [339, 226] on input "True" at bounding box center [336, 222] width 8 height 7
radio input "true"
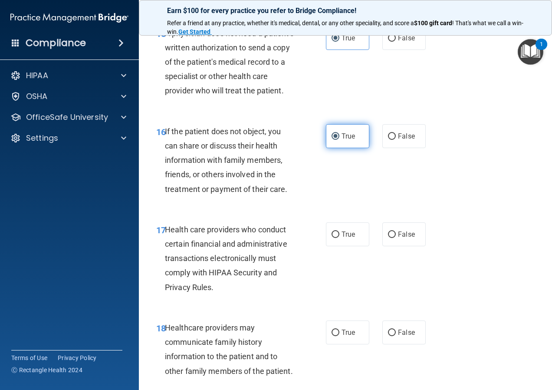
scroll to position [1345, 0]
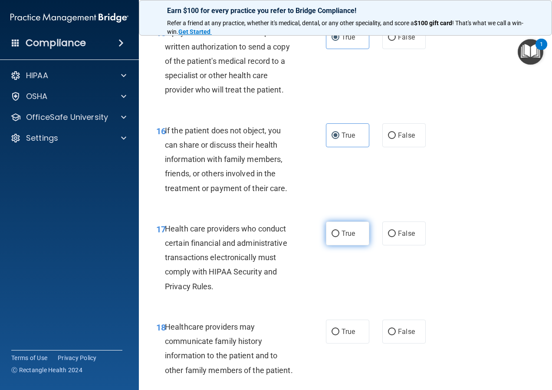
click at [339, 245] on label "True" at bounding box center [347, 233] width 43 height 24
click at [339, 237] on input "True" at bounding box center [336, 233] width 8 height 7
radio input "true"
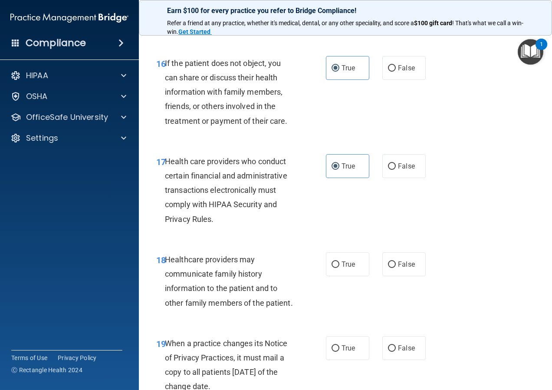
scroll to position [1432, 0]
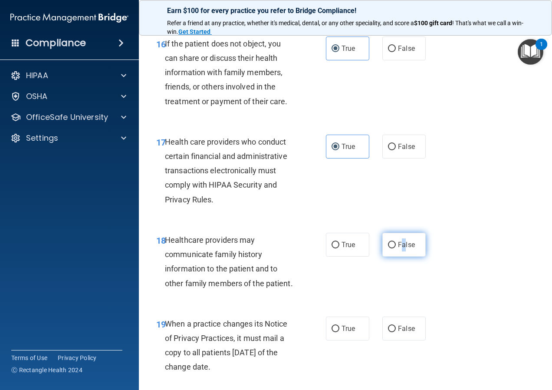
click at [400, 249] on span "False" at bounding box center [406, 244] width 17 height 8
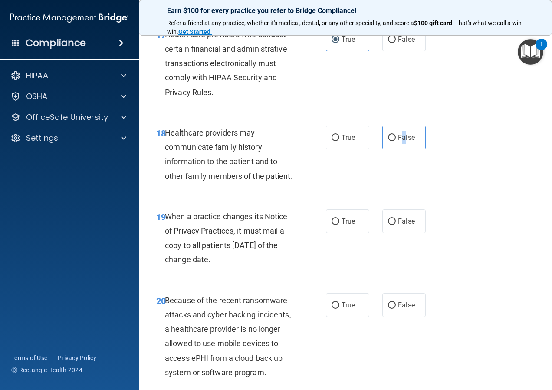
scroll to position [1519, 0]
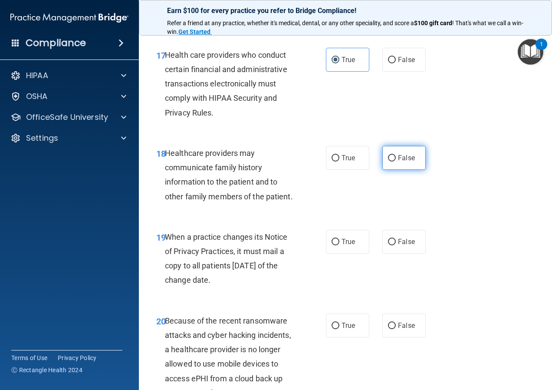
click at [398, 162] on span "False" at bounding box center [406, 158] width 17 height 8
click at [395, 161] on input "False" at bounding box center [392, 158] width 8 height 7
radio input "true"
click at [335, 253] on label "True" at bounding box center [347, 242] width 43 height 24
click at [335, 245] on input "True" at bounding box center [336, 242] width 8 height 7
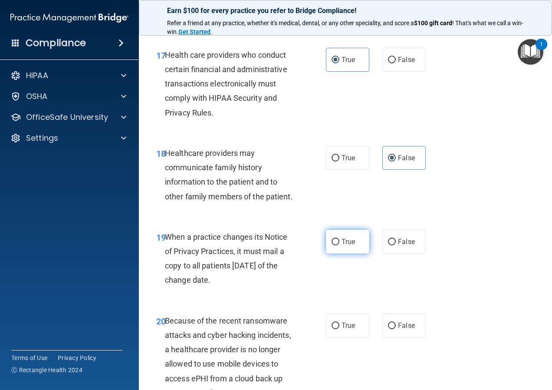
radio input "true"
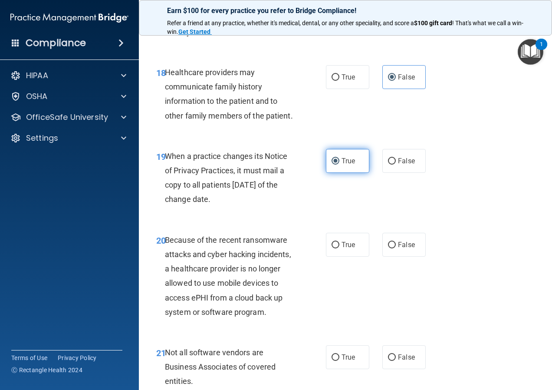
scroll to position [1606, 0]
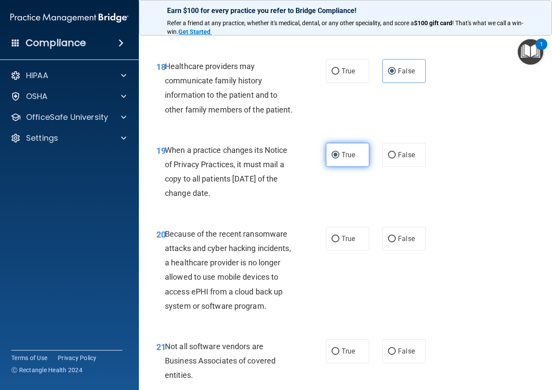
click at [335, 250] on label "True" at bounding box center [347, 239] width 43 height 24
click at [335, 242] on input "True" at bounding box center [336, 239] width 8 height 7
radio input "true"
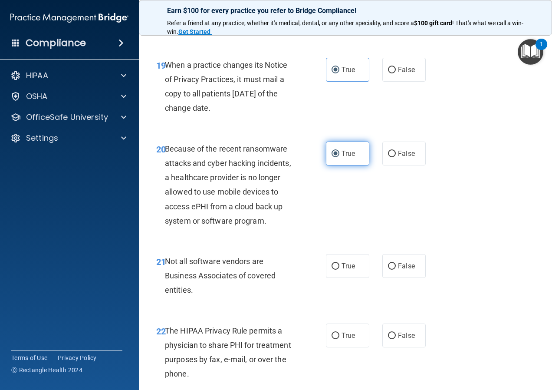
scroll to position [1693, 0]
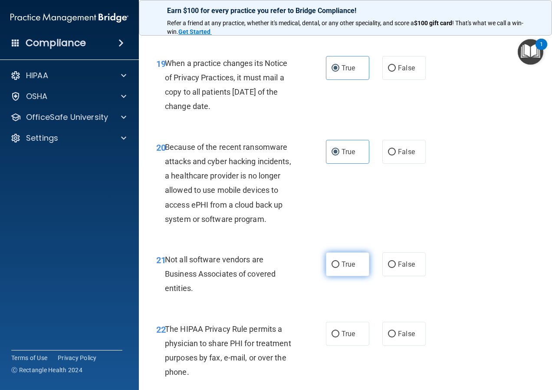
click at [346, 276] on label "True" at bounding box center [347, 264] width 43 height 24
click at [339, 268] on input "True" at bounding box center [336, 264] width 8 height 7
radio input "true"
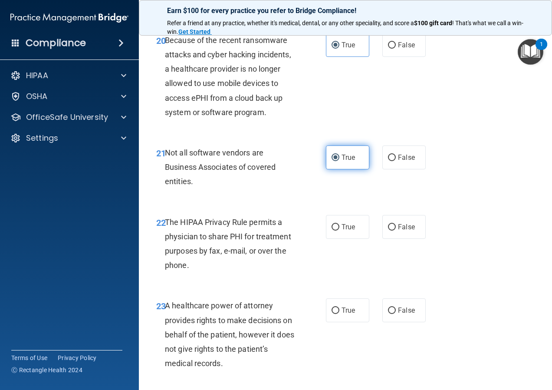
scroll to position [1779, 0]
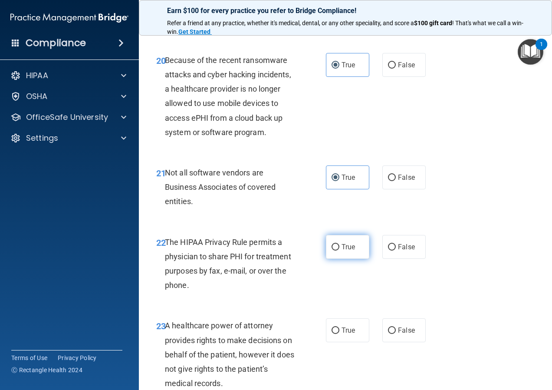
click at [348, 251] on span "True" at bounding box center [348, 247] width 13 height 8
click at [339, 250] on input "True" at bounding box center [336, 247] width 8 height 7
radio input "true"
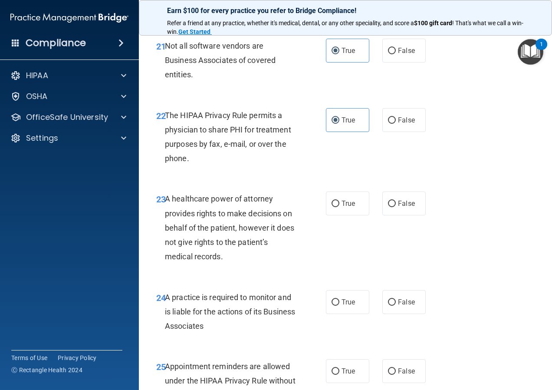
scroll to position [1910, 0]
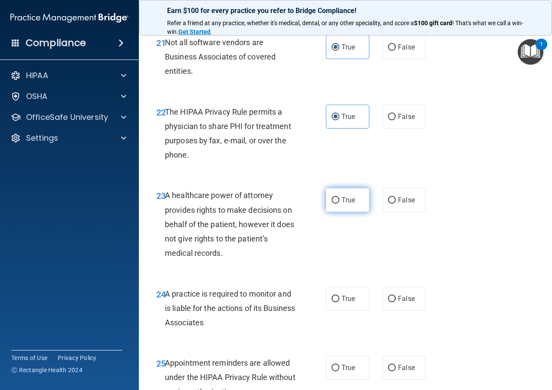
click at [349, 212] on label "True" at bounding box center [347, 200] width 43 height 24
click at [339, 204] on input "True" at bounding box center [336, 200] width 8 height 7
radio input "true"
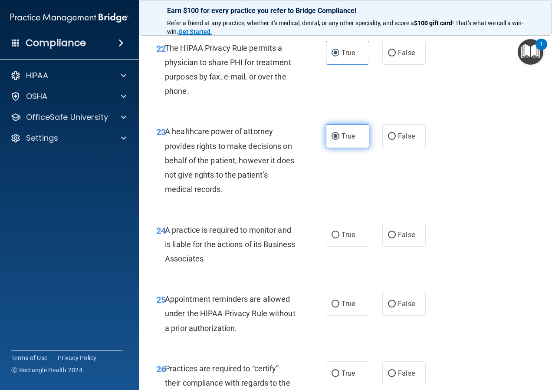
scroll to position [1996, 0]
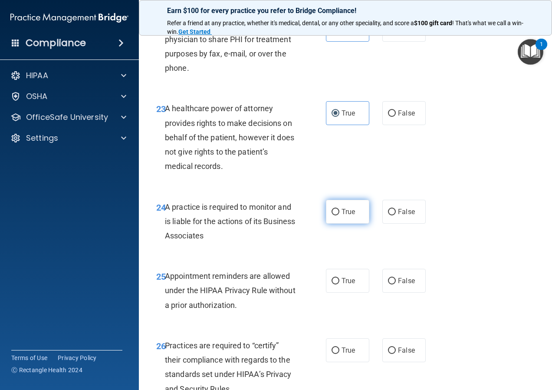
click at [348, 216] on span "True" at bounding box center [348, 211] width 13 height 8
click at [339, 215] on input "True" at bounding box center [336, 212] width 8 height 7
radio input "true"
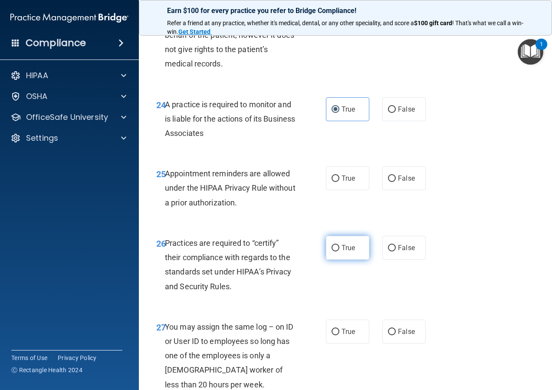
scroll to position [2083, 0]
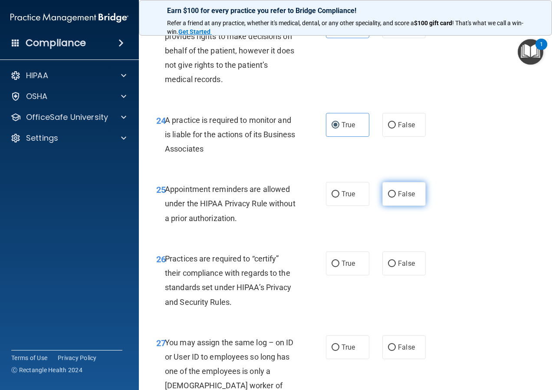
click at [393, 206] on label "False" at bounding box center [403, 194] width 43 height 24
click at [393, 197] on input "False" at bounding box center [392, 194] width 8 height 7
radio input "true"
click at [348, 267] on span "True" at bounding box center [348, 263] width 13 height 8
click at [339, 267] on input "True" at bounding box center [336, 263] width 8 height 7
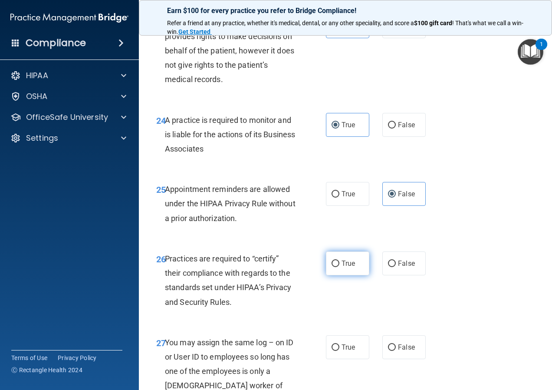
radio input "true"
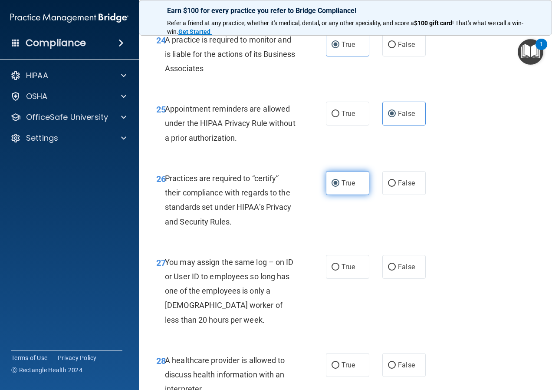
scroll to position [2170, 0]
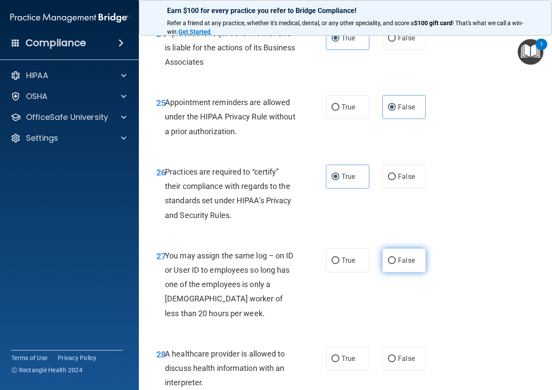
click at [402, 264] on span "False" at bounding box center [406, 260] width 17 height 8
click at [396, 264] on input "False" at bounding box center [392, 260] width 8 height 7
radio input "true"
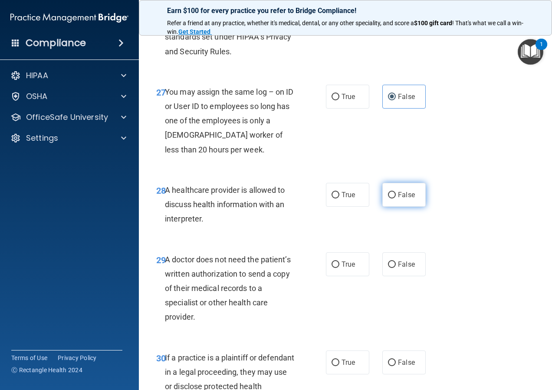
scroll to position [2344, 0]
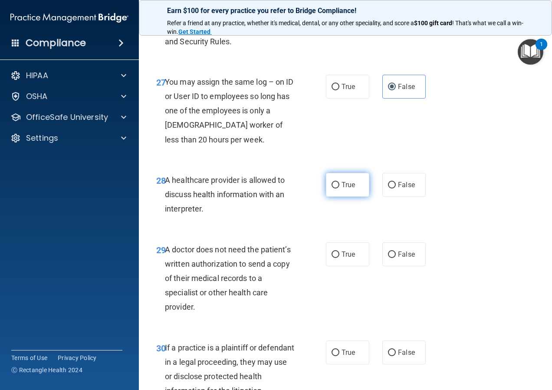
click at [353, 197] on label "True" at bounding box center [347, 185] width 43 height 24
click at [339, 188] on input "True" at bounding box center [336, 185] width 8 height 7
radio input "true"
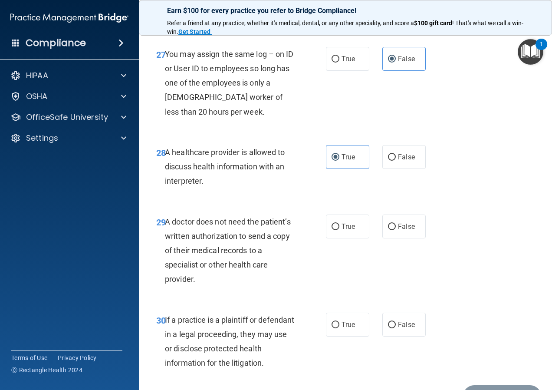
scroll to position [2387, 0]
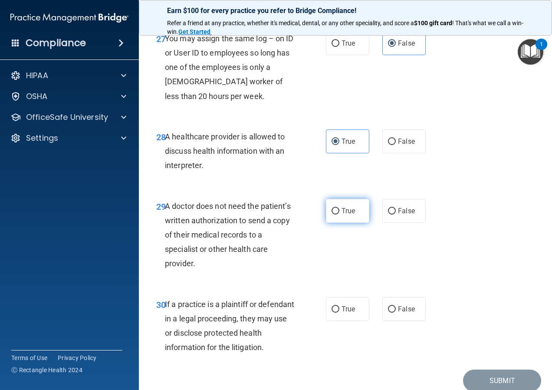
click at [348, 223] on label "True" at bounding box center [347, 211] width 43 height 24
click at [339, 214] on input "True" at bounding box center [336, 211] width 8 height 7
radio input "true"
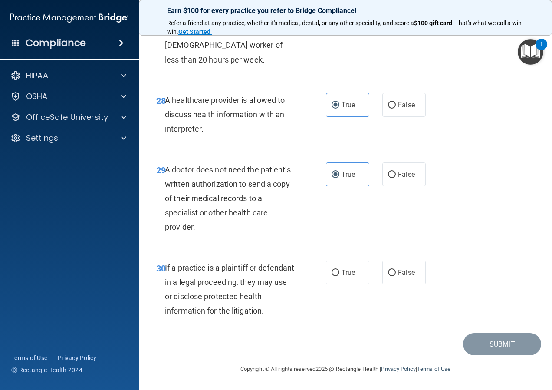
scroll to position [2452, 0]
click at [344, 273] on span "True" at bounding box center [348, 272] width 13 height 8
click at [339, 273] on input "True" at bounding box center [336, 273] width 8 height 7
radio input "true"
click at [496, 345] on button "Submit" at bounding box center [502, 344] width 78 height 22
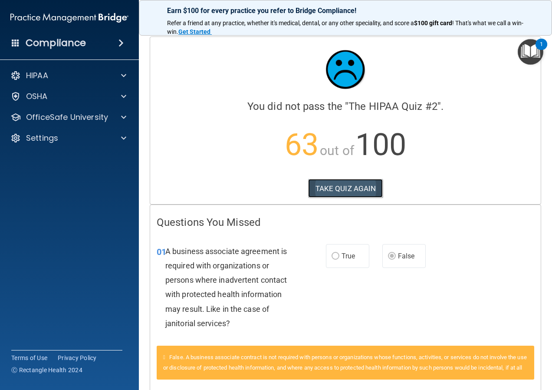
drag, startPoint x: 334, startPoint y: 186, endPoint x: 328, endPoint y: 178, distance: 10.6
click at [333, 185] on button "TAKE QUIZ AGAIN" at bounding box center [345, 188] width 75 height 19
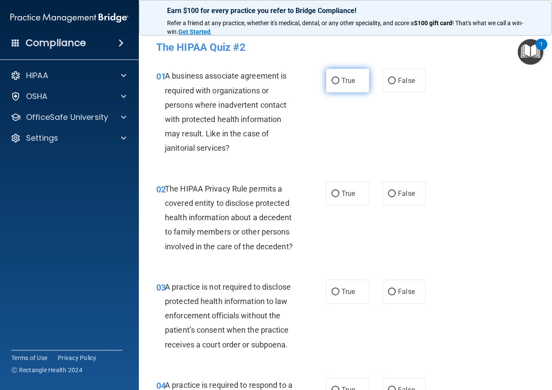
click at [342, 88] on label "True" at bounding box center [347, 81] width 43 height 24
click at [339, 84] on input "True" at bounding box center [336, 81] width 8 height 7
radio input "true"
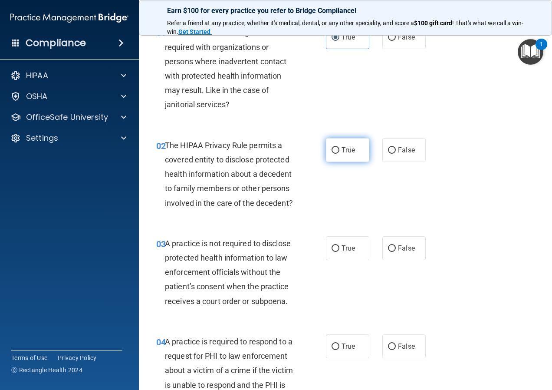
click at [355, 143] on label "True" at bounding box center [347, 150] width 43 height 24
click at [339, 147] on input "True" at bounding box center [336, 150] width 8 height 7
radio input "true"
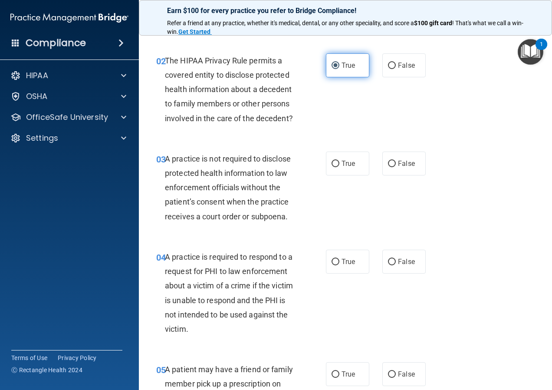
scroll to position [130, 0]
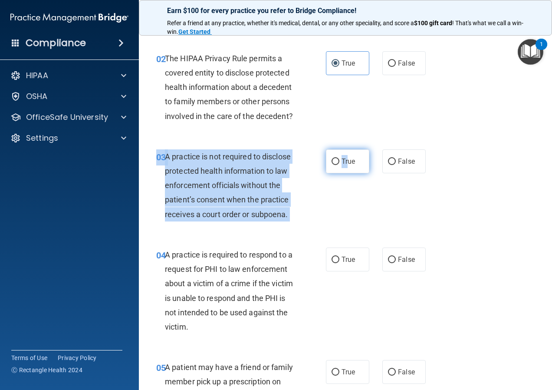
click at [345, 165] on div "03 A practice is not required to disclose protected health information to law e…" at bounding box center [345, 187] width 391 height 98
drag, startPoint x: 345, startPoint y: 165, endPoint x: 341, endPoint y: 176, distance: 12.3
click at [342, 165] on span "True" at bounding box center [348, 161] width 13 height 8
click at [339, 165] on input "True" at bounding box center [336, 161] width 8 height 7
radio input "true"
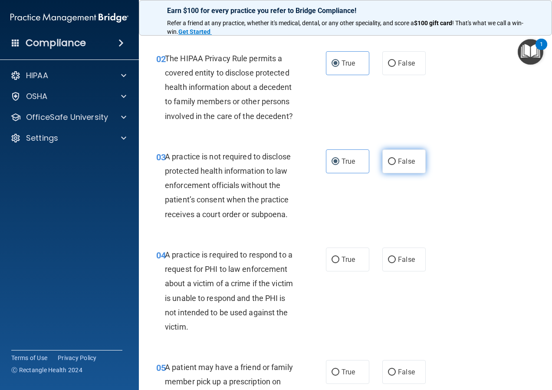
click at [397, 173] on label "False" at bounding box center [403, 161] width 43 height 24
click at [396, 165] on input "False" at bounding box center [392, 161] width 8 height 7
radio input "true"
radio input "false"
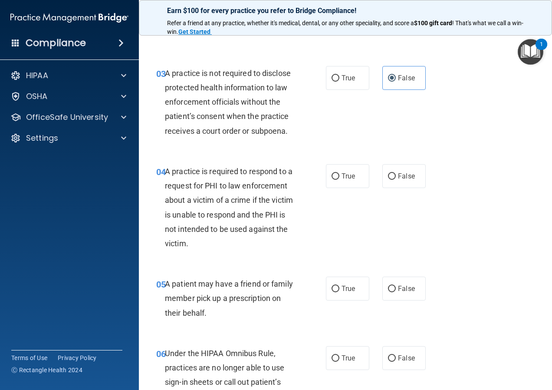
scroll to position [217, 0]
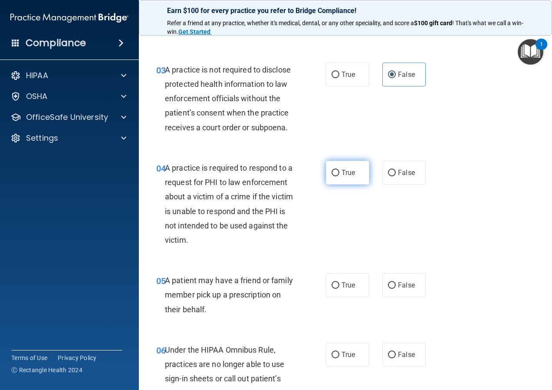
click at [347, 184] on label "True" at bounding box center [347, 173] width 43 height 24
click at [339, 176] on input "True" at bounding box center [336, 173] width 8 height 7
radio input "true"
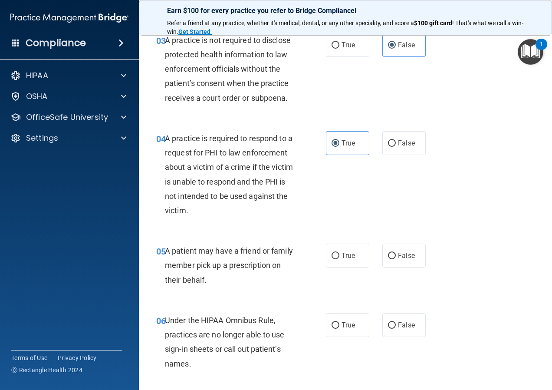
scroll to position [304, 0]
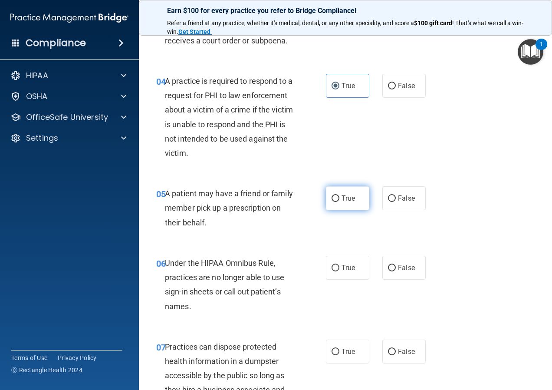
click at [342, 202] on span "True" at bounding box center [348, 198] width 13 height 8
click at [339, 202] on input "True" at bounding box center [336, 198] width 8 height 7
radio input "true"
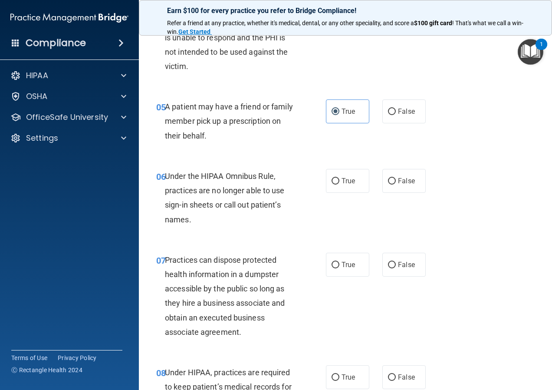
scroll to position [347, 0]
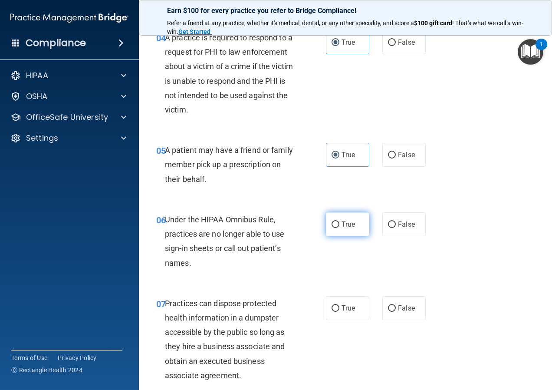
click at [337, 236] on label "True" at bounding box center [347, 224] width 43 height 24
click at [337, 228] on input "True" at bounding box center [336, 224] width 8 height 7
radio input "true"
click at [392, 236] on label "False" at bounding box center [403, 224] width 43 height 24
click at [392, 228] on input "False" at bounding box center [392, 224] width 8 height 7
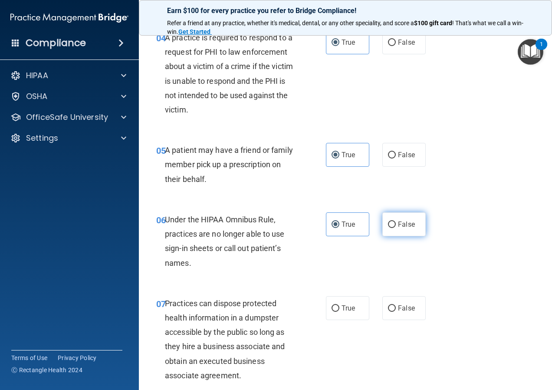
radio input "true"
radio input "false"
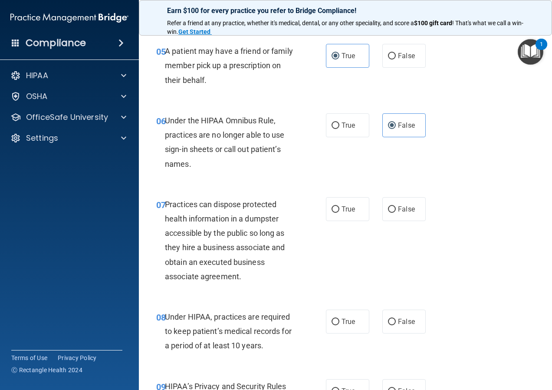
scroll to position [477, 0]
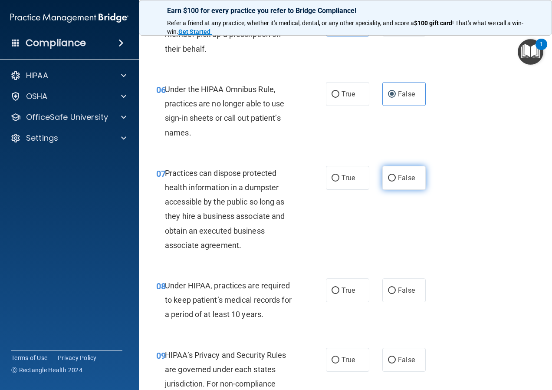
click at [389, 181] on input "False" at bounding box center [392, 178] width 8 height 7
radio input "true"
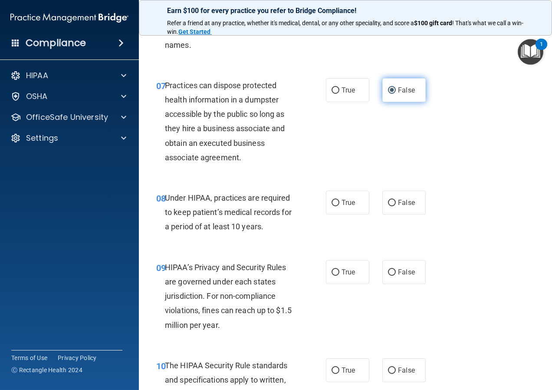
scroll to position [564, 0]
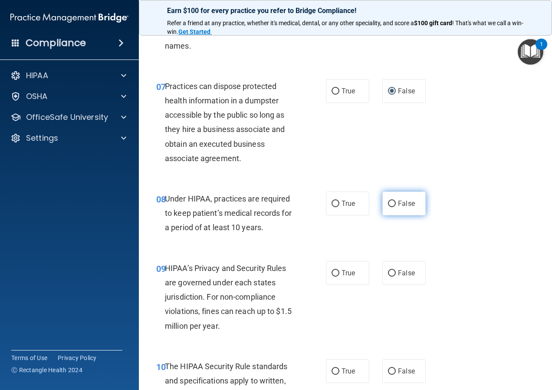
click at [390, 207] on input "False" at bounding box center [392, 204] width 8 height 7
radio input "true"
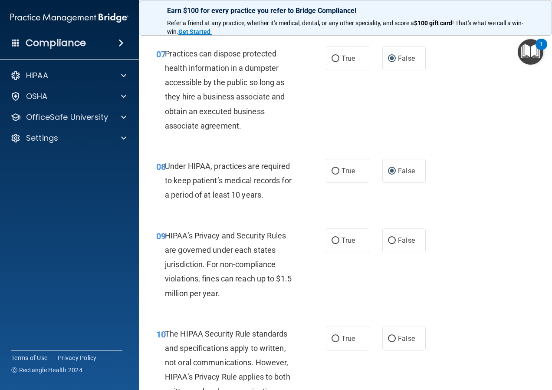
scroll to position [651, 0]
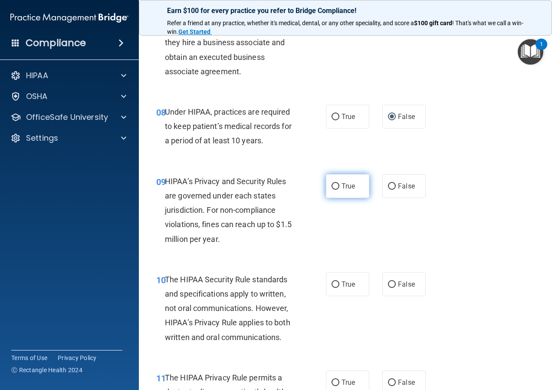
click at [334, 190] on input "True" at bounding box center [336, 186] width 8 height 7
radio input "true"
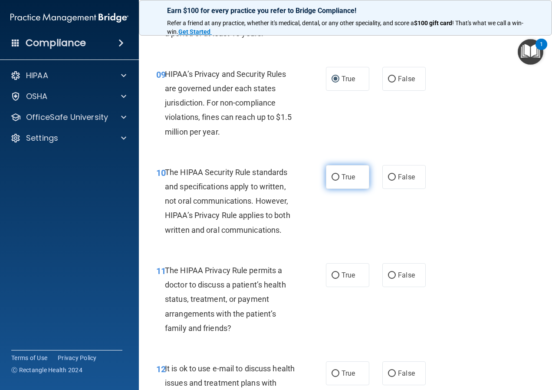
scroll to position [738, 0]
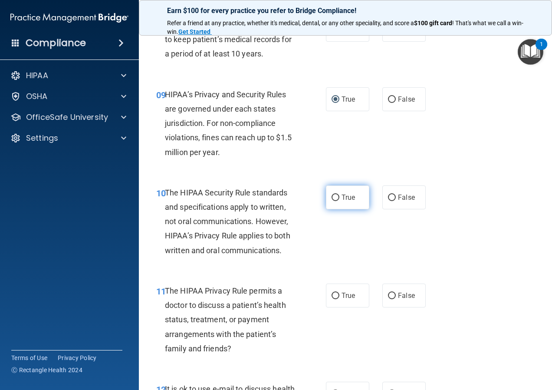
click at [337, 209] on label "True" at bounding box center [347, 197] width 43 height 24
click at [337, 201] on input "True" at bounding box center [336, 197] width 8 height 7
radio input "true"
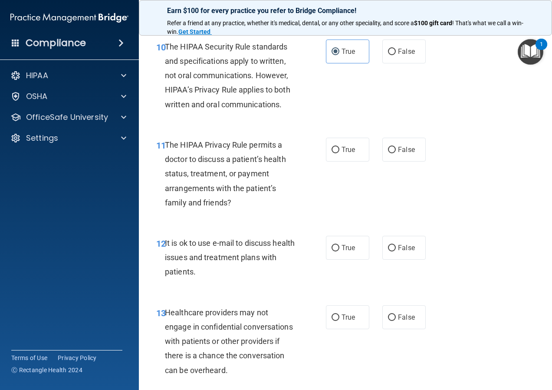
scroll to position [868, 0]
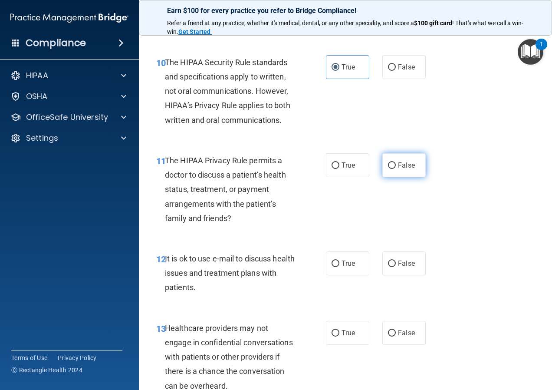
click at [393, 175] on label "False" at bounding box center [403, 165] width 43 height 24
click at [393, 169] on input "False" at bounding box center [392, 165] width 8 height 7
radio input "true"
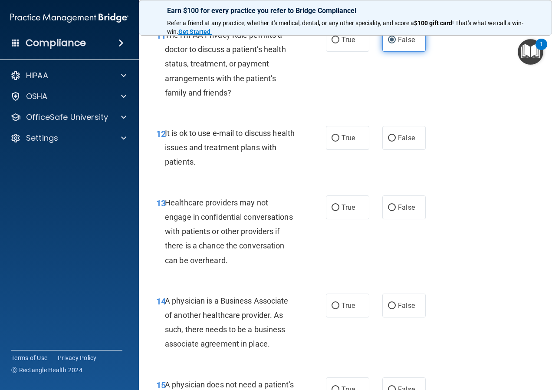
scroll to position [998, 0]
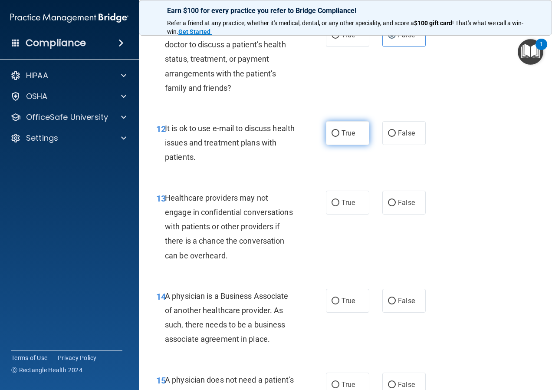
click at [353, 145] on label "True" at bounding box center [347, 133] width 43 height 24
click at [339, 137] on input "True" at bounding box center [336, 133] width 8 height 7
radio input "true"
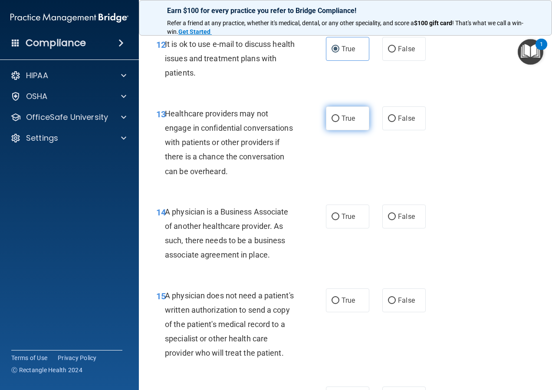
scroll to position [1085, 0]
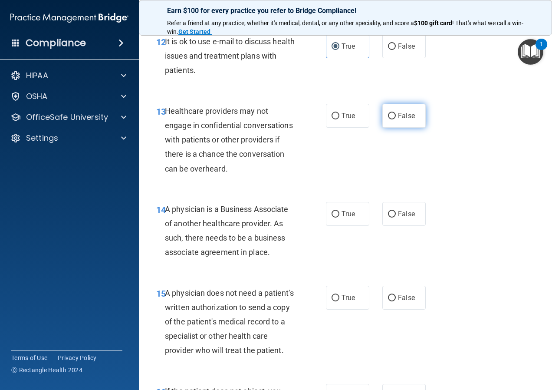
click at [398, 120] on span "False" at bounding box center [406, 116] width 17 height 8
click at [395, 119] on input "False" at bounding box center [392, 116] width 8 height 7
radio input "true"
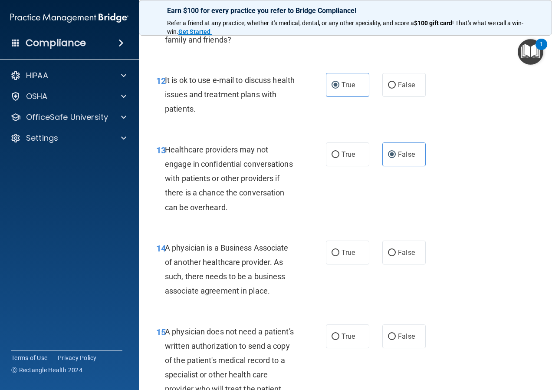
scroll to position [1042, 0]
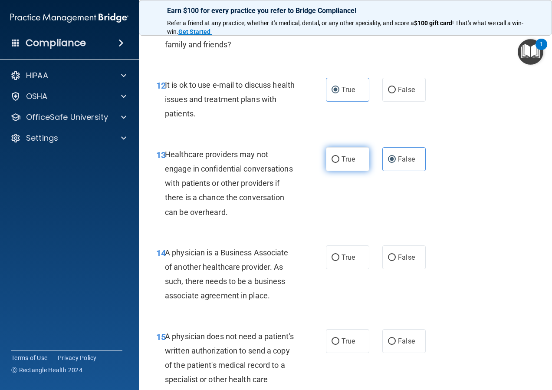
click at [342, 163] on span "True" at bounding box center [348, 159] width 13 height 8
click at [339, 163] on input "True" at bounding box center [336, 159] width 8 height 7
radio input "true"
radio input "false"
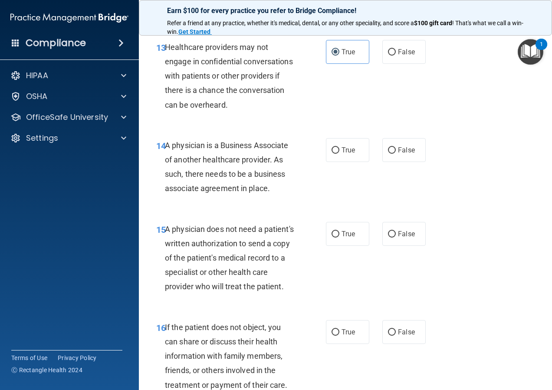
scroll to position [1128, 0]
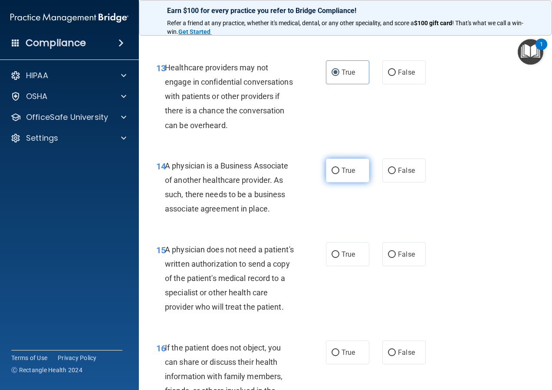
click at [359, 182] on label "True" at bounding box center [347, 170] width 43 height 24
click at [339, 174] on input "True" at bounding box center [336, 171] width 8 height 7
radio input "true"
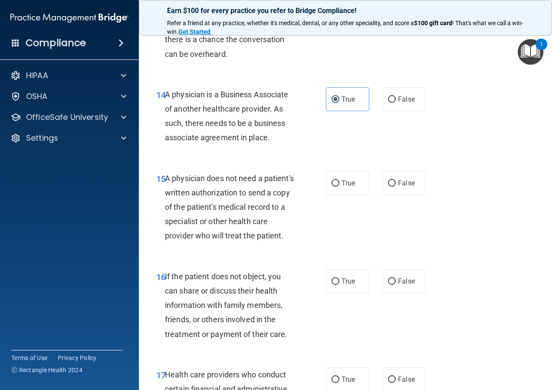
scroll to position [1215, 0]
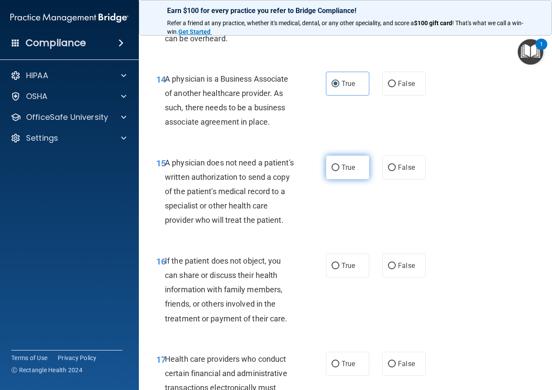
click at [360, 179] on label "True" at bounding box center [347, 167] width 43 height 24
click at [339, 171] on input "True" at bounding box center [336, 167] width 8 height 7
radio input "true"
click at [335, 277] on label "True" at bounding box center [347, 265] width 43 height 24
click at [335, 269] on input "True" at bounding box center [336, 266] width 8 height 7
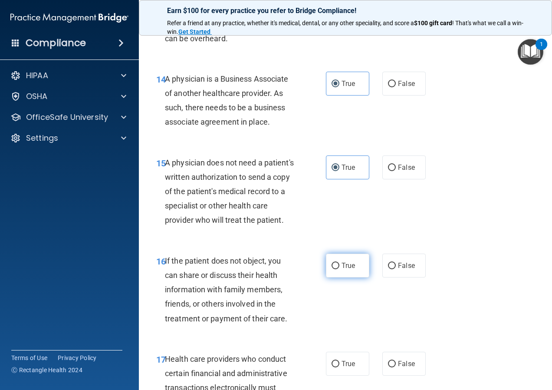
radio input "true"
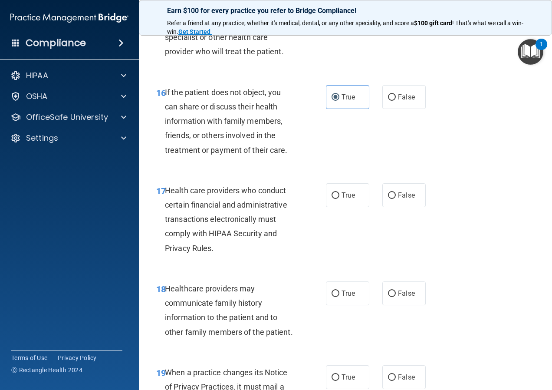
scroll to position [1389, 0]
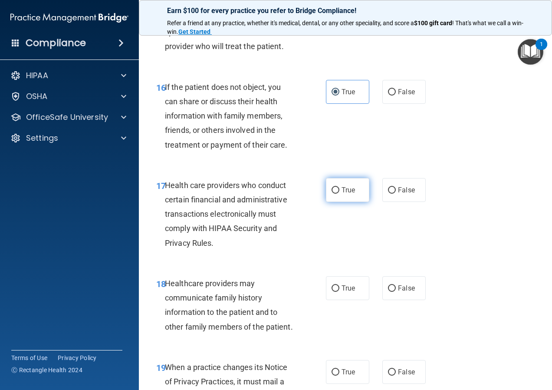
click at [342, 202] on label "True" at bounding box center [347, 190] width 43 height 24
click at [339, 194] on input "True" at bounding box center [336, 190] width 8 height 7
radio input "true"
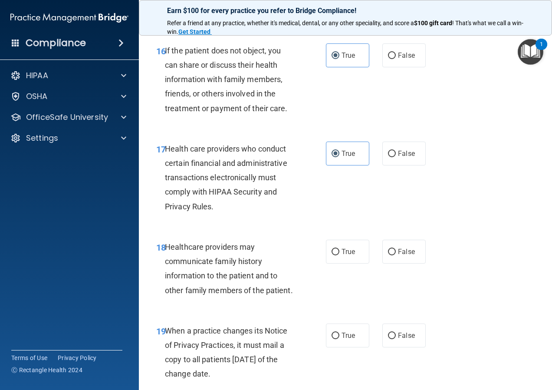
scroll to position [1476, 0]
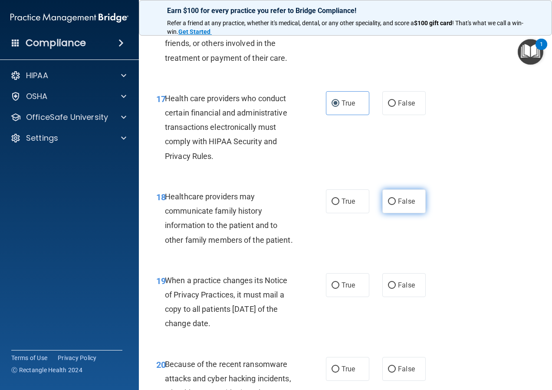
click at [414, 213] on label "False" at bounding box center [403, 201] width 43 height 24
click at [396, 205] on input "False" at bounding box center [392, 201] width 8 height 7
radio input "true"
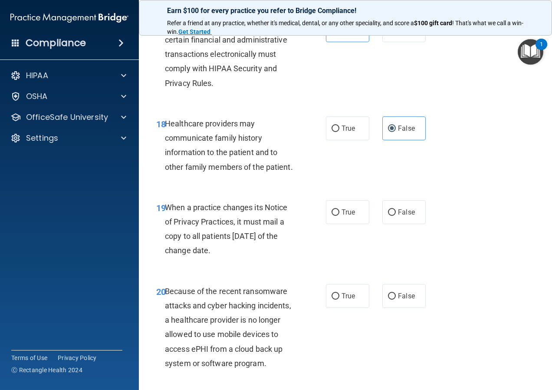
scroll to position [1606, 0]
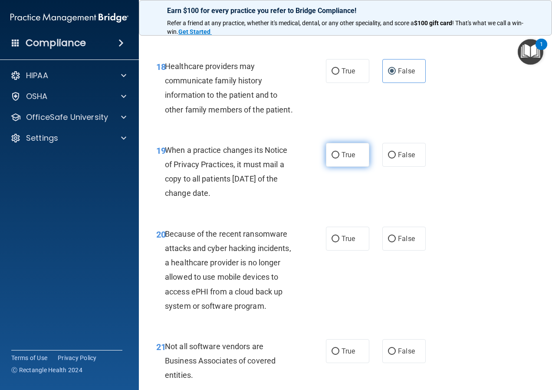
click at [354, 167] on label "True" at bounding box center [347, 155] width 43 height 24
click at [339, 158] on input "True" at bounding box center [336, 155] width 8 height 7
radio input "true"
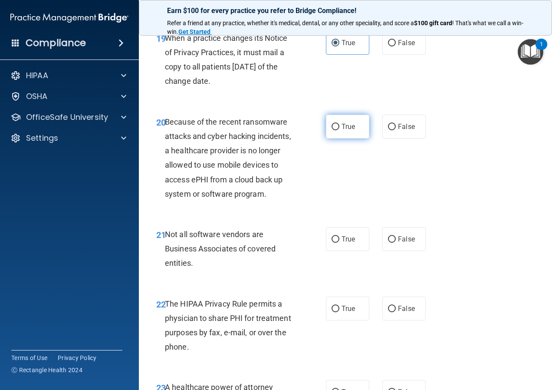
scroll to position [1736, 0]
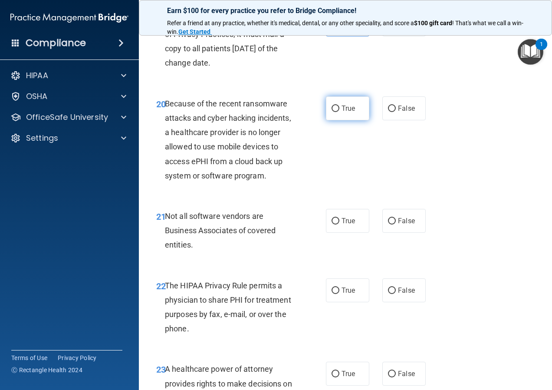
click at [346, 120] on label "True" at bounding box center [347, 108] width 43 height 24
click at [339, 112] on input "True" at bounding box center [336, 108] width 8 height 7
radio input "true"
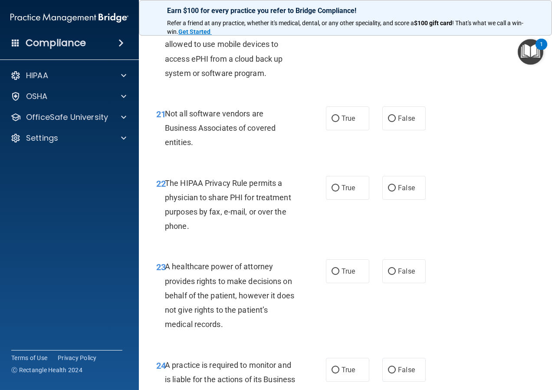
scroll to position [1823, 0]
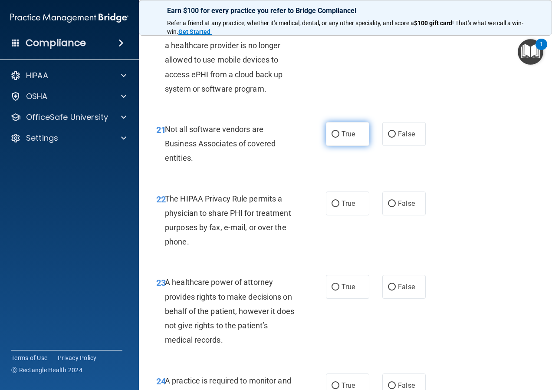
click at [347, 138] on span "True" at bounding box center [348, 134] width 13 height 8
click at [339, 138] on input "True" at bounding box center [336, 134] width 8 height 7
radio input "true"
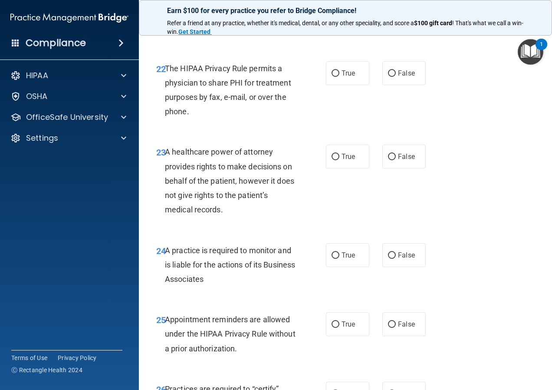
scroll to position [1910, 0]
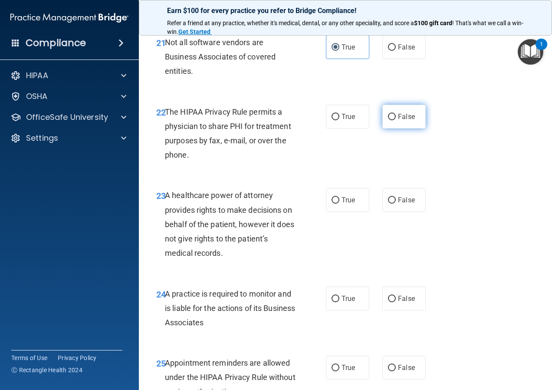
click at [388, 120] on input "False" at bounding box center [392, 117] width 8 height 7
radio input "true"
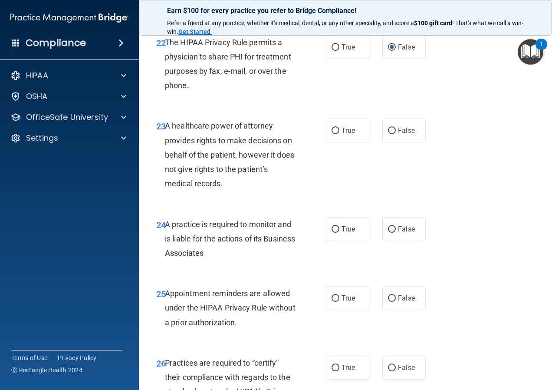
scroll to position [1996, 0]
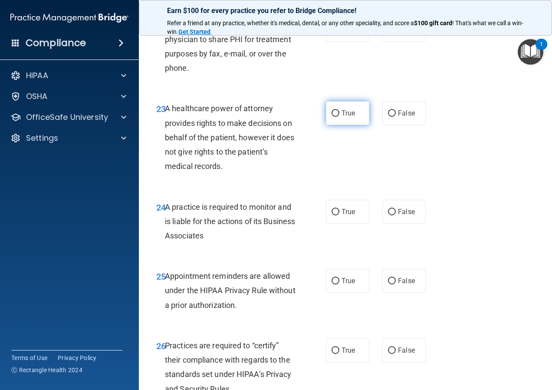
click at [355, 125] on label "True" at bounding box center [347, 113] width 43 height 24
click at [339, 117] on input "True" at bounding box center [336, 113] width 8 height 7
radio input "true"
click at [386, 125] on label "False" at bounding box center [403, 113] width 43 height 24
click at [388, 117] on input "False" at bounding box center [392, 113] width 8 height 7
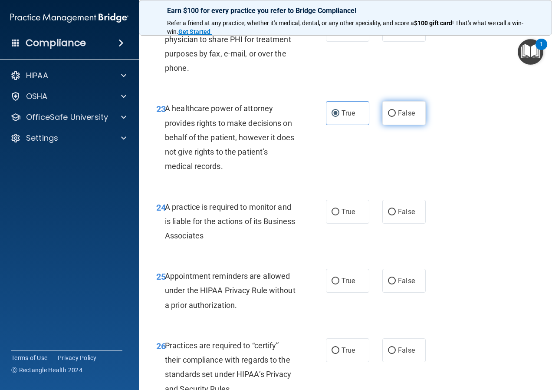
radio input "true"
radio input "false"
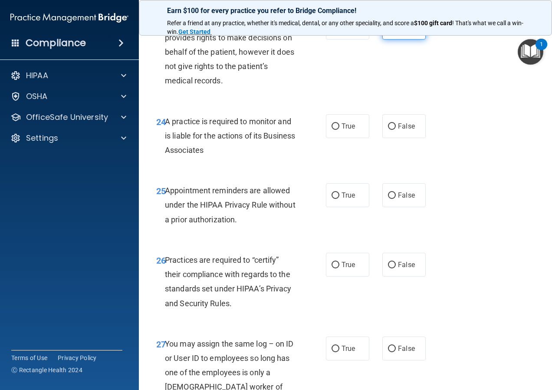
scroll to position [2083, 0]
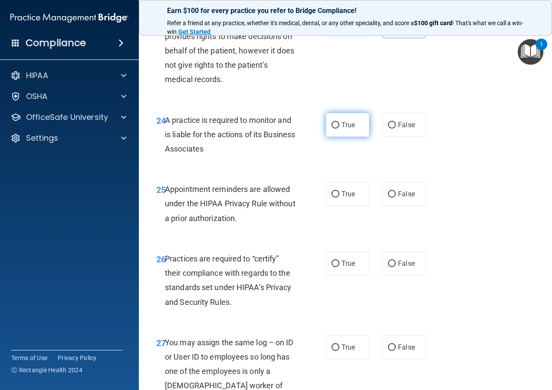
click at [363, 137] on label "True" at bounding box center [347, 125] width 43 height 24
click at [339, 128] on input "True" at bounding box center [336, 125] width 8 height 7
radio input "true"
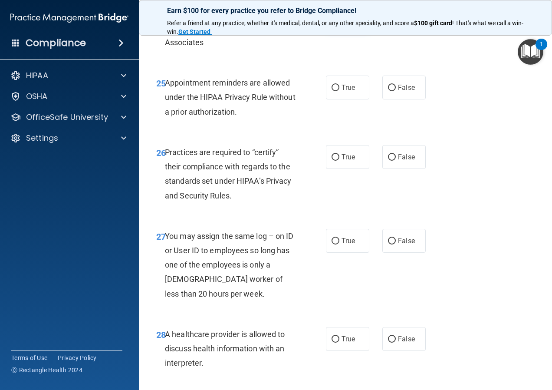
scroll to position [2213, 0]
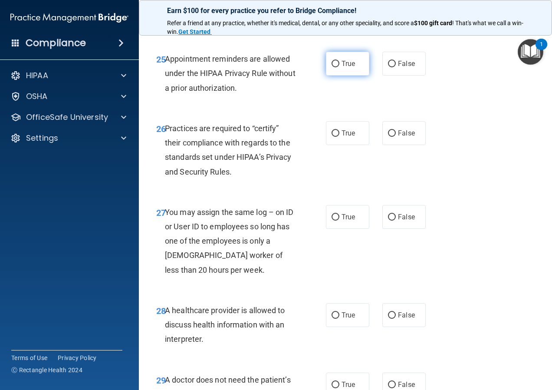
click at [352, 76] on label "True" at bounding box center [347, 64] width 43 height 24
click at [339, 67] on input "True" at bounding box center [336, 64] width 8 height 7
radio input "true"
click at [351, 137] on span "True" at bounding box center [348, 133] width 13 height 8
click at [339, 137] on input "True" at bounding box center [336, 133] width 8 height 7
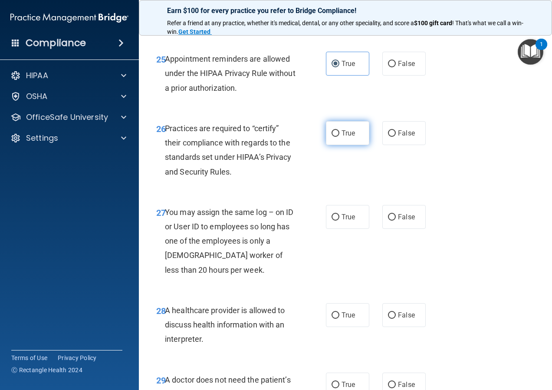
radio input "true"
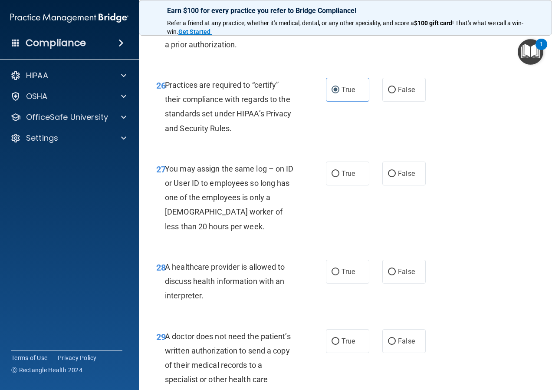
scroll to position [2300, 0]
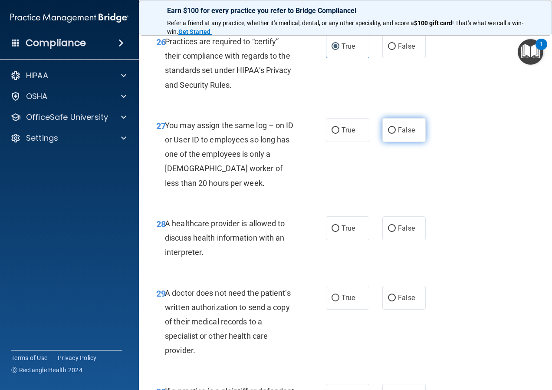
click at [398, 134] on span "False" at bounding box center [406, 130] width 17 height 8
click at [395, 134] on input "False" at bounding box center [392, 130] width 8 height 7
radio input "true"
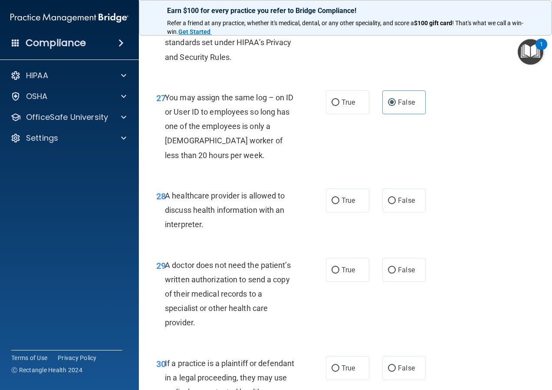
scroll to position [2344, 0]
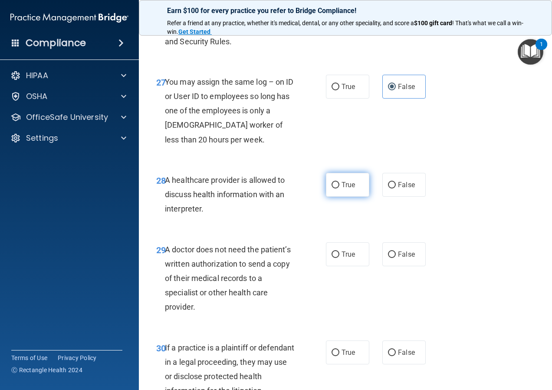
click at [355, 197] on label "True" at bounding box center [347, 185] width 43 height 24
click at [339, 188] on input "True" at bounding box center [336, 185] width 8 height 7
radio input "true"
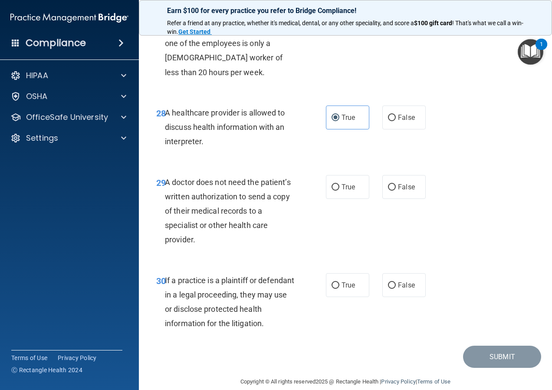
scroll to position [2430, 0]
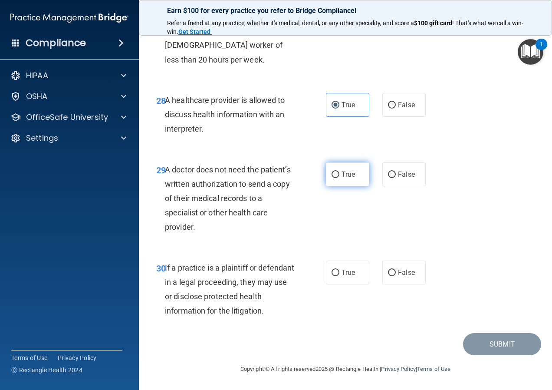
click at [353, 186] on label "True" at bounding box center [347, 174] width 43 height 24
click at [339, 178] on input "True" at bounding box center [336, 174] width 8 height 7
radio input "true"
click at [352, 279] on label "True" at bounding box center [347, 272] width 43 height 24
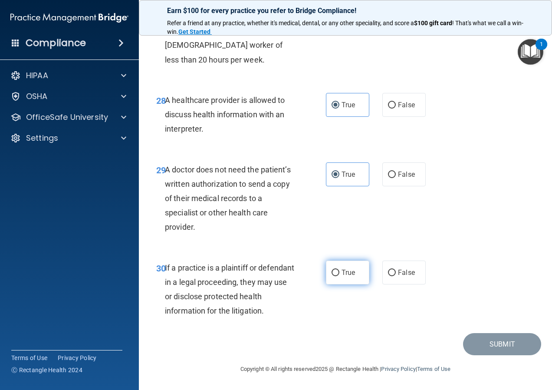
click at [339, 276] on input "True" at bounding box center [336, 273] width 8 height 7
radio input "true"
click at [483, 343] on button "Submit" at bounding box center [502, 344] width 78 height 22
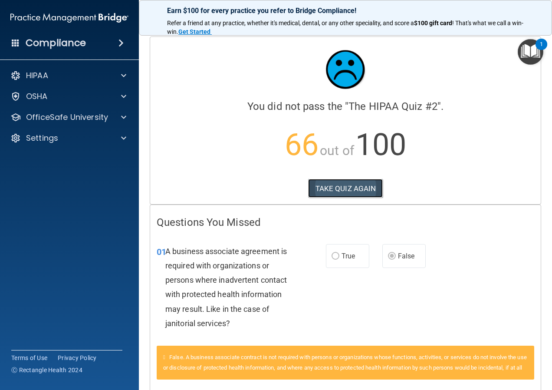
click at [340, 185] on button "TAKE QUIZ AGAIN" at bounding box center [345, 188] width 75 height 19
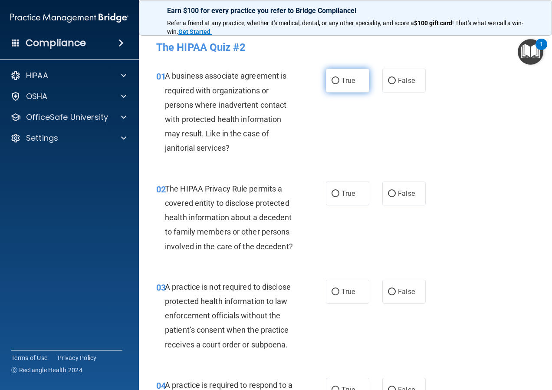
click at [348, 87] on label "True" at bounding box center [347, 81] width 43 height 24
click at [339, 84] on input "True" at bounding box center [336, 81] width 8 height 7
radio input "true"
click at [342, 190] on span "True" at bounding box center [348, 193] width 13 height 8
click at [339, 191] on input "True" at bounding box center [336, 194] width 8 height 7
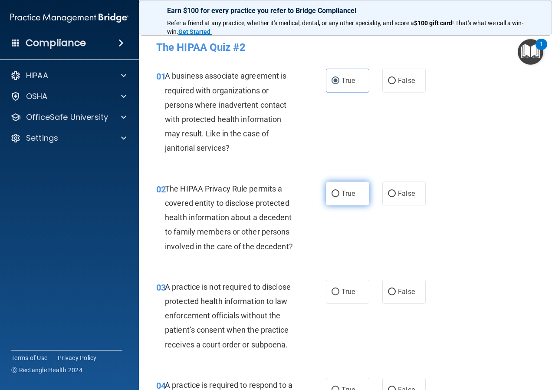
radio input "true"
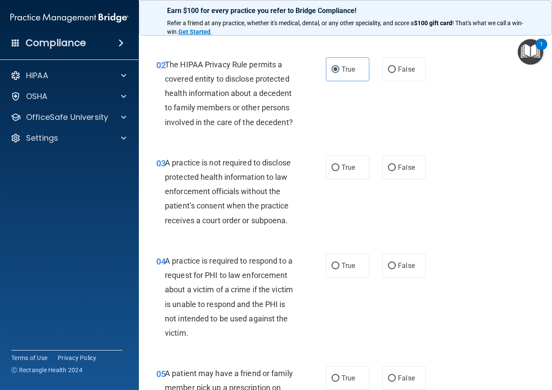
scroll to position [130, 0]
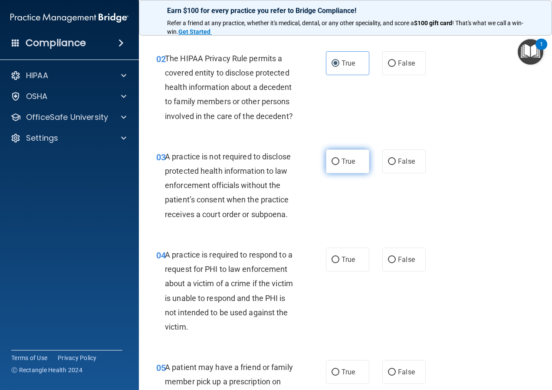
click at [342, 165] on span "True" at bounding box center [348, 161] width 13 height 8
click at [339, 165] on input "True" at bounding box center [336, 161] width 8 height 7
radio input "true"
click at [393, 173] on label "False" at bounding box center [403, 161] width 43 height 24
click at [393, 165] on input "False" at bounding box center [392, 161] width 8 height 7
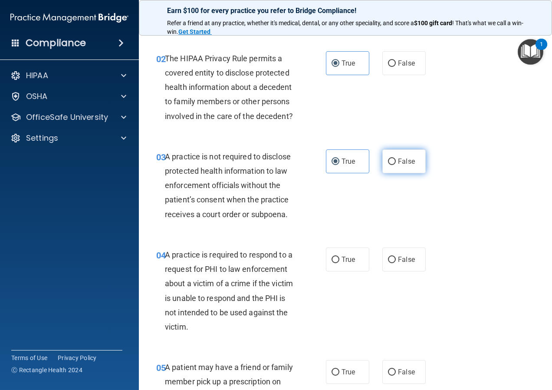
radio input "true"
click at [351, 165] on span "True" at bounding box center [348, 161] width 13 height 8
click at [339, 165] on input "True" at bounding box center [336, 161] width 8 height 7
radio input "true"
radio input "false"
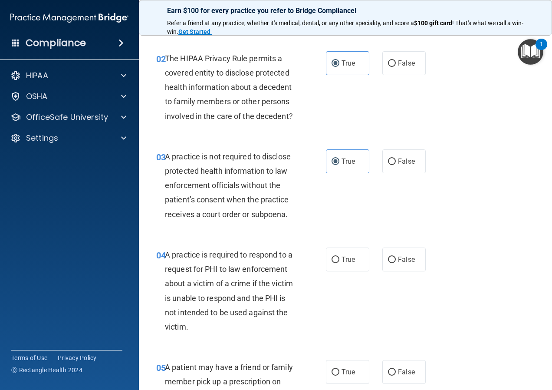
click at [375, 268] on div "True False" at bounding box center [378, 259] width 105 height 24
click at [334, 271] on label "True" at bounding box center [347, 259] width 43 height 24
click at [334, 263] on input "True" at bounding box center [336, 259] width 8 height 7
radio input "true"
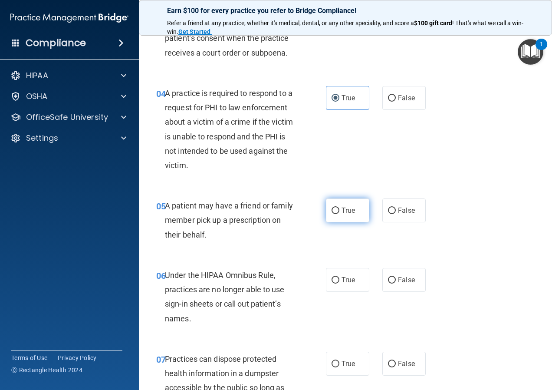
scroll to position [304, 0]
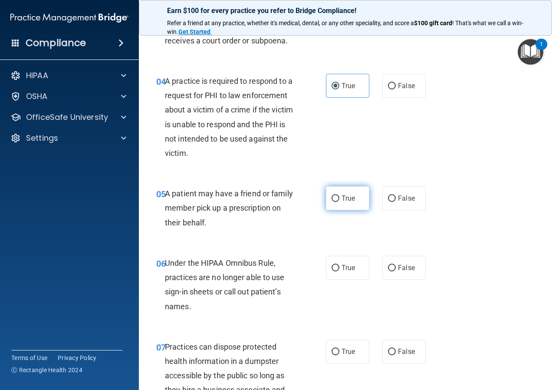
click at [342, 202] on span "True" at bounding box center [348, 198] width 13 height 8
click at [339, 202] on input "True" at bounding box center [336, 198] width 8 height 7
radio input "true"
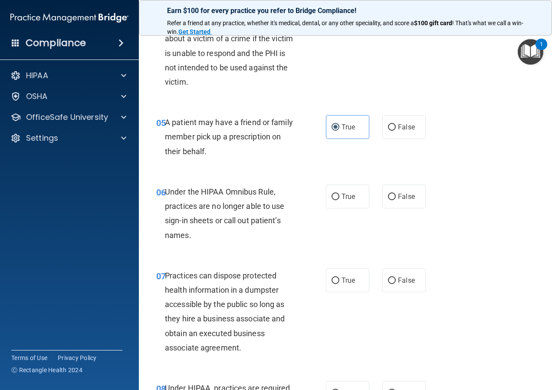
scroll to position [391, 0]
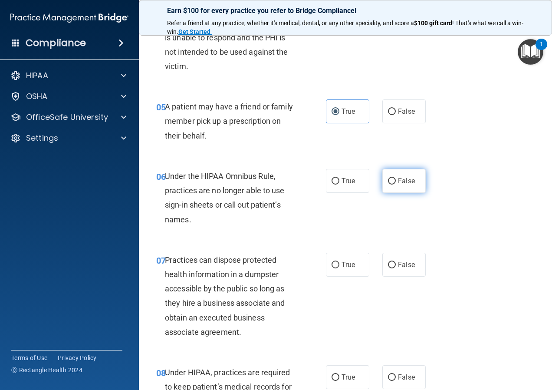
click at [393, 191] on label "False" at bounding box center [403, 181] width 43 height 24
click at [393, 184] on input "False" at bounding box center [392, 181] width 8 height 7
radio input "true"
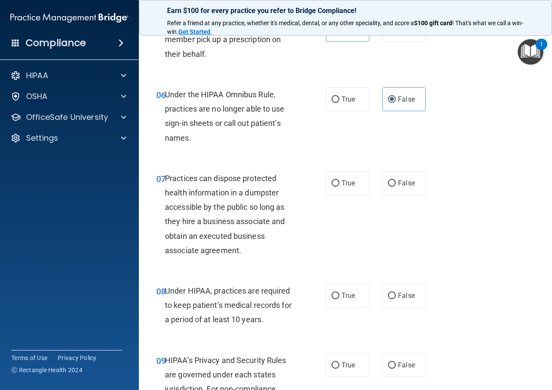
scroll to position [477, 0]
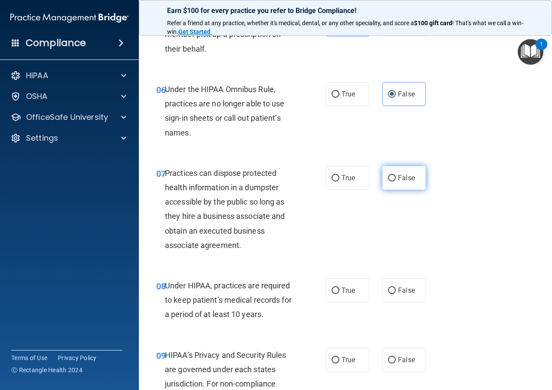
click at [417, 187] on label "False" at bounding box center [403, 178] width 43 height 24
click at [396, 181] on input "False" at bounding box center [392, 178] width 8 height 7
radio input "true"
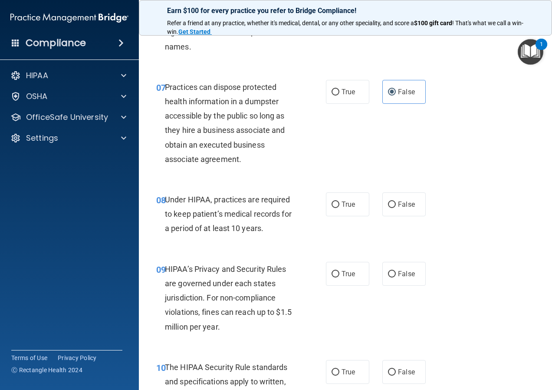
scroll to position [564, 0]
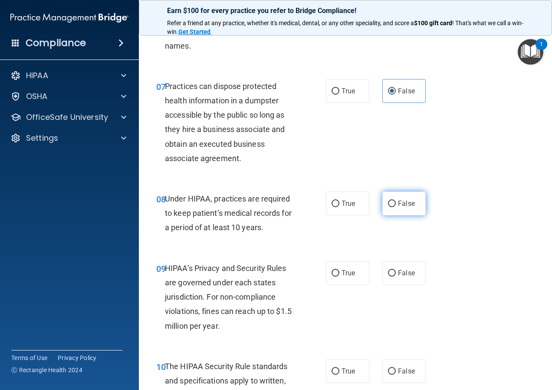
click at [399, 207] on span "False" at bounding box center [406, 203] width 17 height 8
click at [396, 207] on input "False" at bounding box center [392, 204] width 8 height 7
radio input "true"
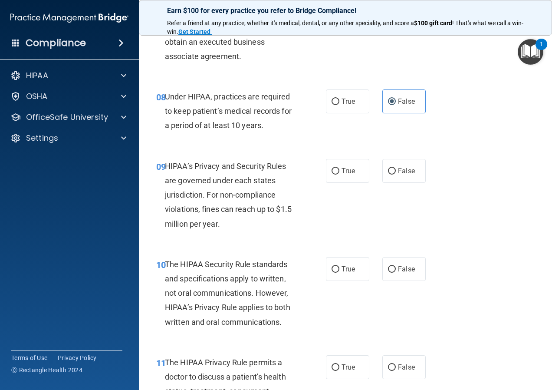
scroll to position [694, 0]
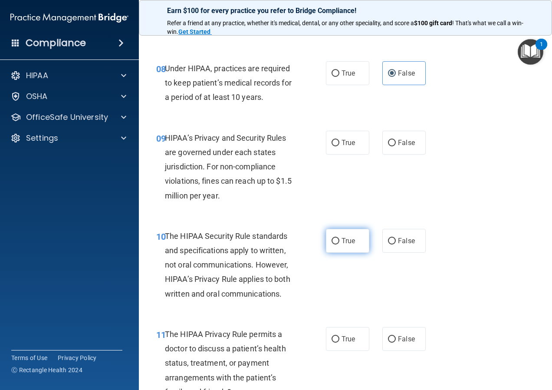
click at [332, 244] on input "True" at bounding box center [336, 241] width 8 height 7
radio input "true"
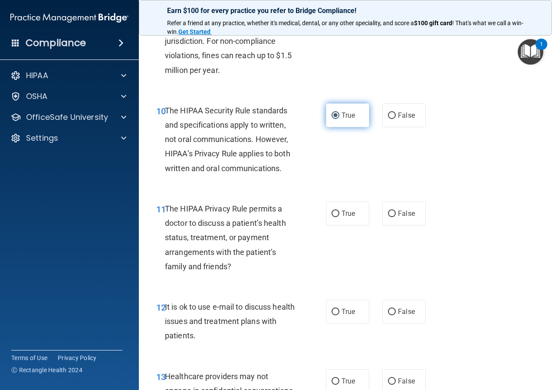
scroll to position [825, 0]
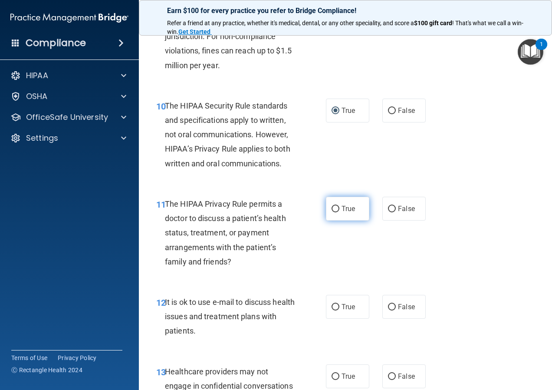
click at [342, 213] on span "True" at bounding box center [348, 208] width 13 height 8
click at [339, 212] on input "True" at bounding box center [336, 209] width 8 height 7
radio input "true"
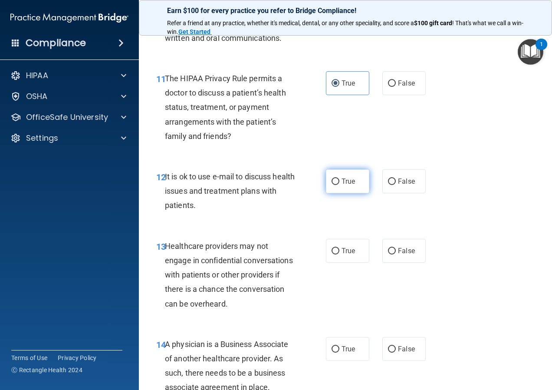
scroll to position [955, 0]
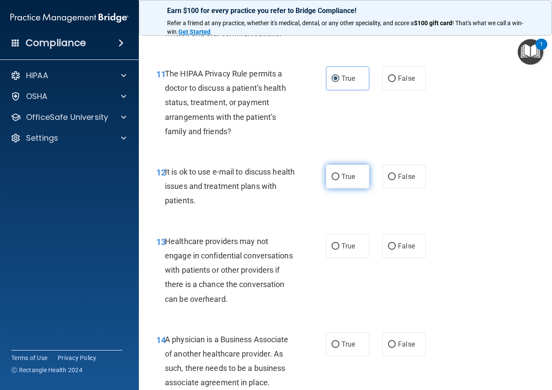
click at [345, 181] on span "True" at bounding box center [348, 176] width 13 height 8
click at [339, 180] on input "True" at bounding box center [336, 177] width 8 height 7
radio input "true"
click at [342, 254] on label "True" at bounding box center [347, 246] width 43 height 24
click at [339, 250] on input "True" at bounding box center [336, 246] width 8 height 7
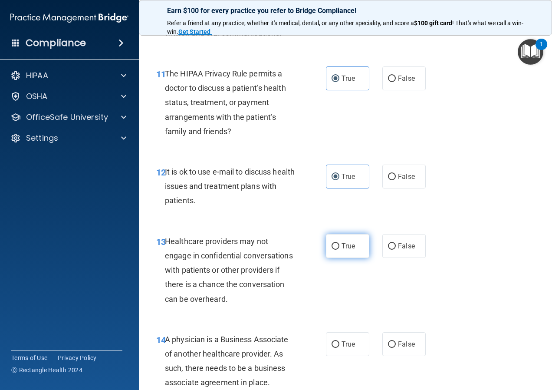
radio input "true"
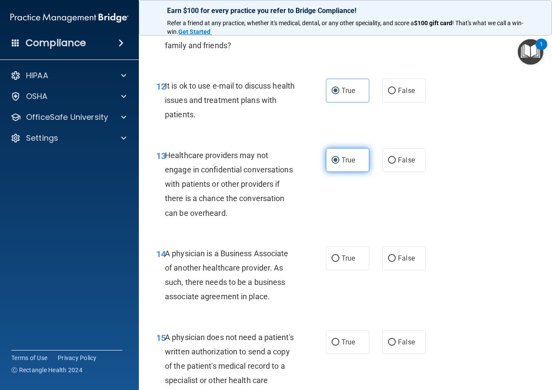
scroll to position [1042, 0]
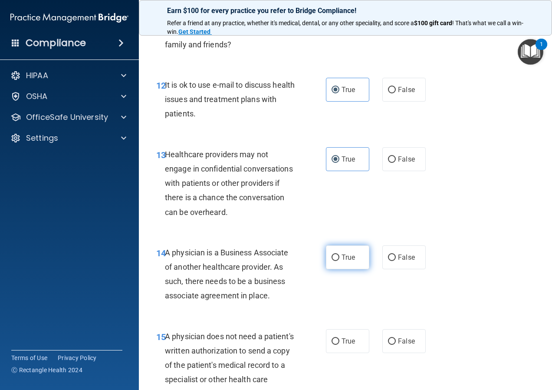
click at [342, 261] on span "True" at bounding box center [348, 257] width 13 height 8
click at [339, 261] on input "True" at bounding box center [336, 257] width 8 height 7
radio input "true"
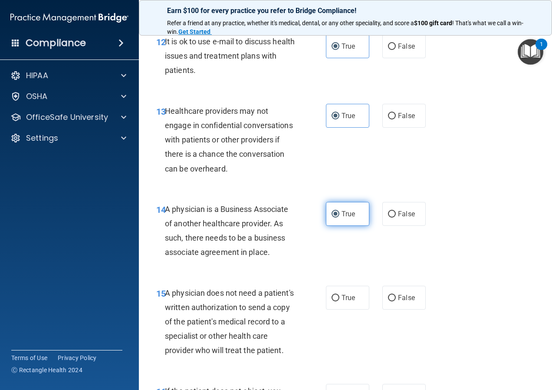
scroll to position [1128, 0]
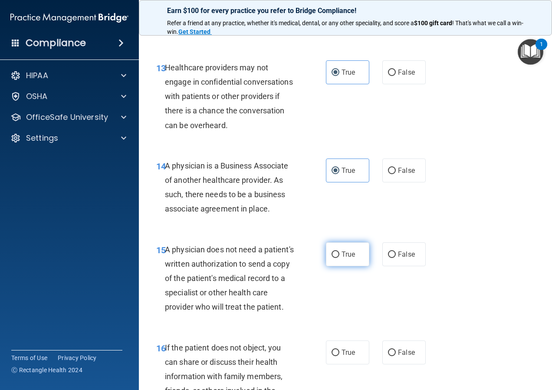
click at [342, 258] on span "True" at bounding box center [348, 254] width 13 height 8
click at [339, 258] on input "True" at bounding box center [336, 254] width 8 height 7
radio input "true"
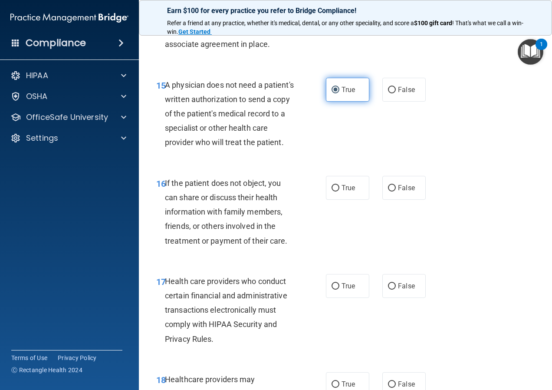
scroll to position [1302, 0]
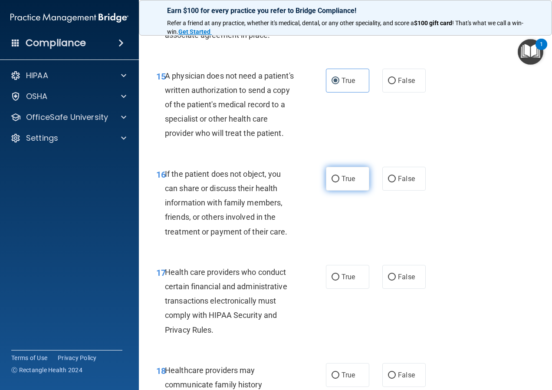
click at [355, 191] on label "True" at bounding box center [347, 179] width 43 height 24
click at [339, 182] on input "True" at bounding box center [336, 179] width 8 height 7
radio input "true"
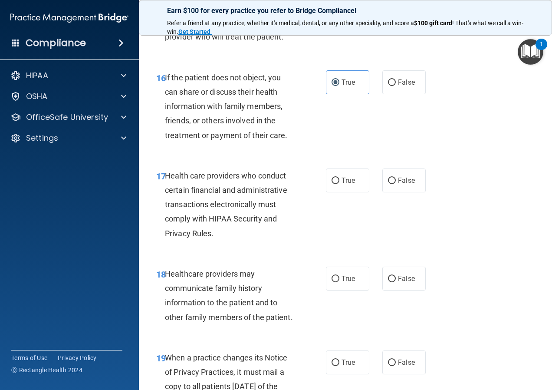
scroll to position [1432, 0]
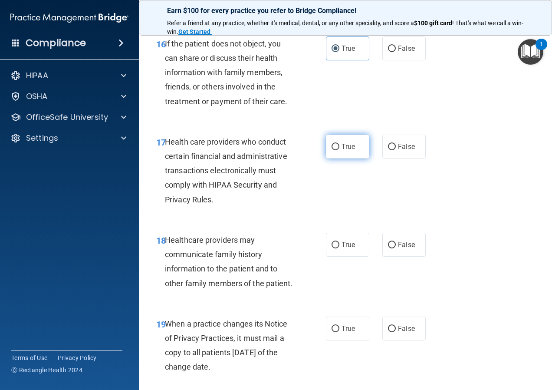
click at [348, 158] on label "True" at bounding box center [347, 147] width 43 height 24
click at [339, 150] on input "True" at bounding box center [336, 147] width 8 height 7
radio input "true"
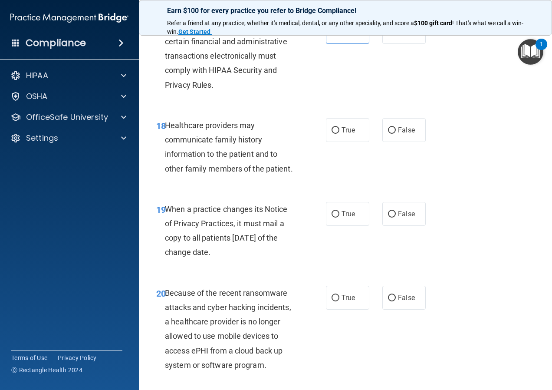
scroll to position [1562, 0]
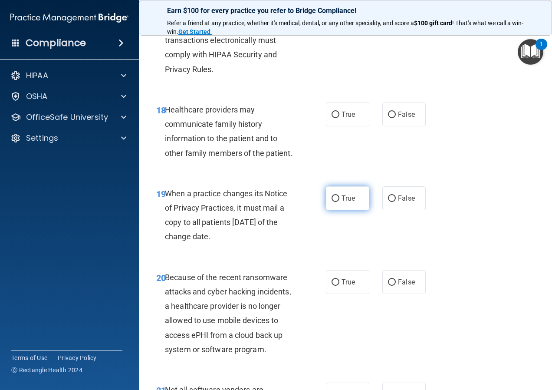
click at [335, 210] on label "True" at bounding box center [347, 198] width 43 height 24
click at [335, 202] on input "True" at bounding box center [336, 198] width 8 height 7
radio input "true"
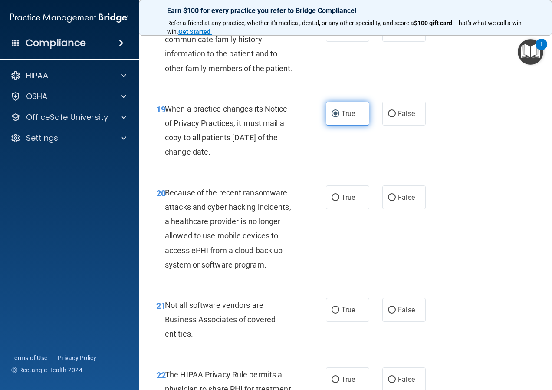
scroll to position [1649, 0]
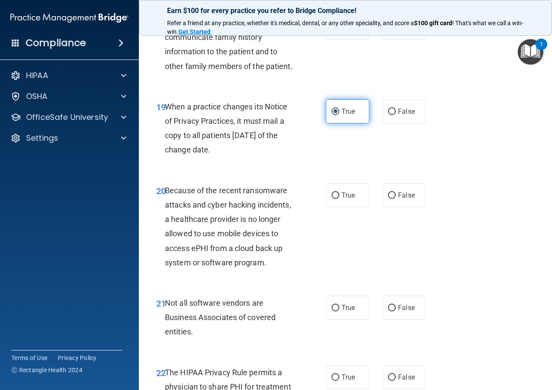
click at [335, 207] on label "True" at bounding box center [347, 195] width 43 height 24
click at [335, 199] on input "True" at bounding box center [336, 195] width 8 height 7
radio input "true"
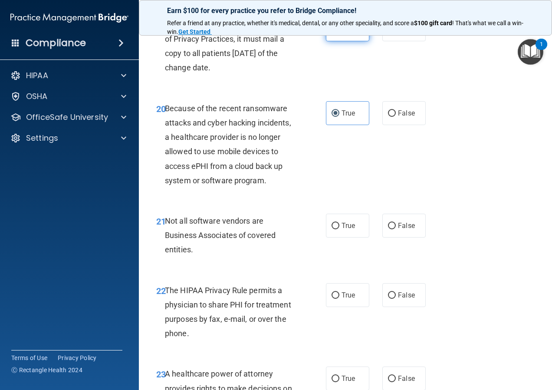
scroll to position [1736, 0]
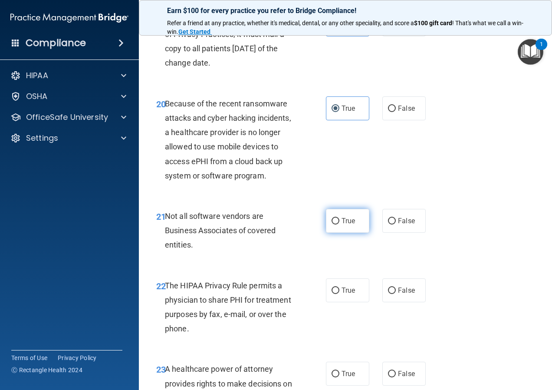
click at [338, 233] on label "True" at bounding box center [347, 221] width 43 height 24
click at [338, 224] on input "True" at bounding box center [336, 221] width 8 height 7
radio input "true"
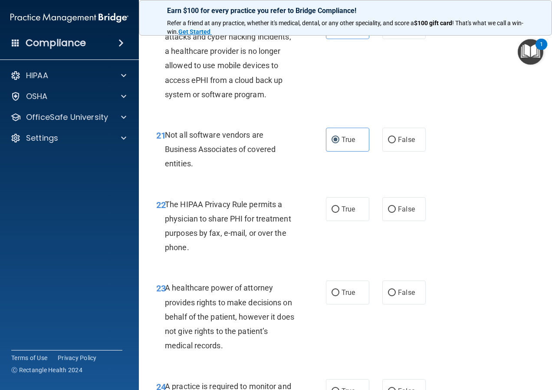
scroll to position [1823, 0]
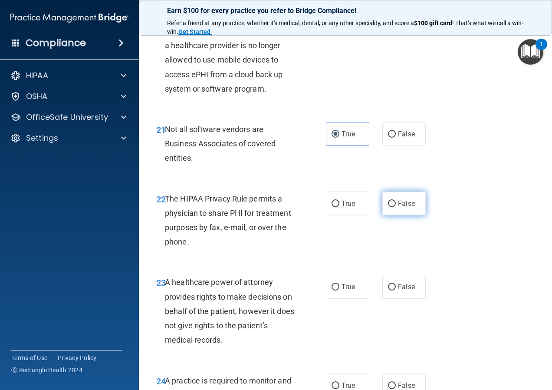
click at [411, 215] on label "False" at bounding box center [403, 203] width 43 height 24
click at [396, 207] on input "False" at bounding box center [392, 204] width 8 height 7
radio input "true"
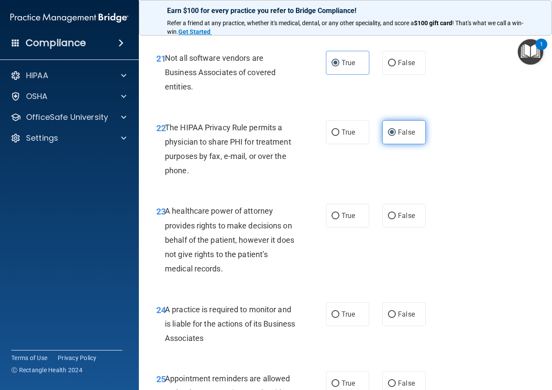
scroll to position [1910, 0]
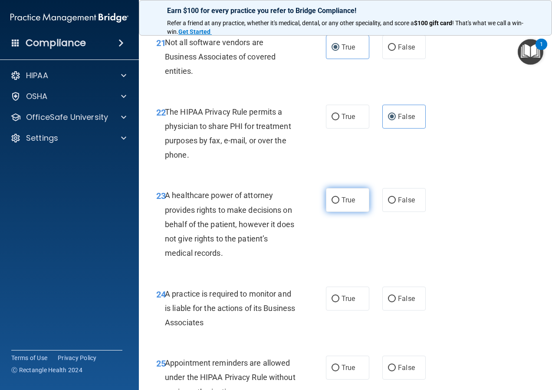
click at [355, 212] on label "True" at bounding box center [347, 200] width 43 height 24
click at [339, 204] on input "True" at bounding box center [336, 200] width 8 height 7
radio input "true"
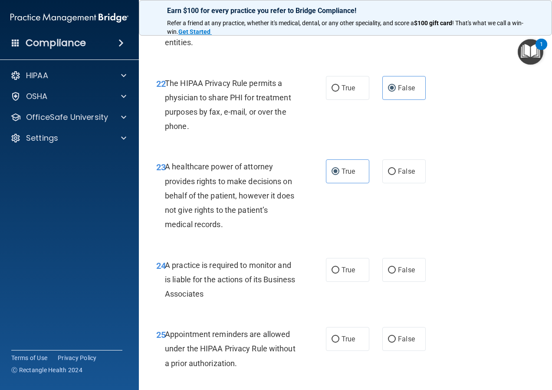
scroll to position [1996, 0]
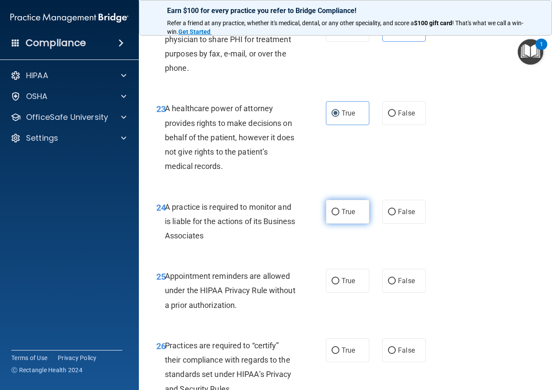
click at [345, 224] on label "True" at bounding box center [347, 212] width 43 height 24
click at [339, 215] on input "True" at bounding box center [336, 212] width 8 height 7
radio input "true"
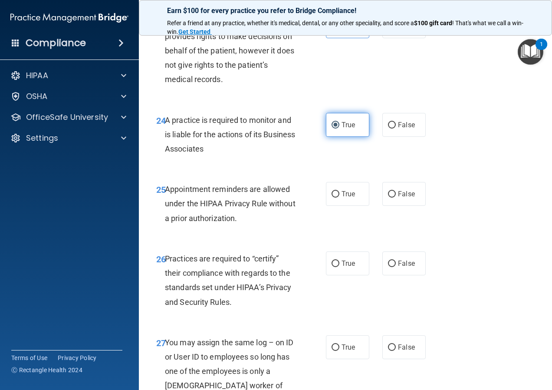
scroll to position [2127, 0]
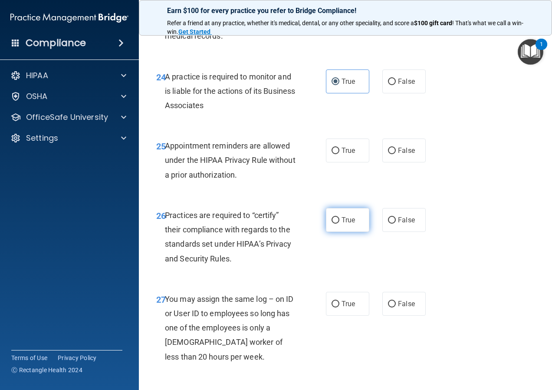
click at [351, 232] on label "True" at bounding box center [347, 220] width 43 height 24
click at [339, 224] on input "True" at bounding box center [336, 220] width 8 height 7
radio input "true"
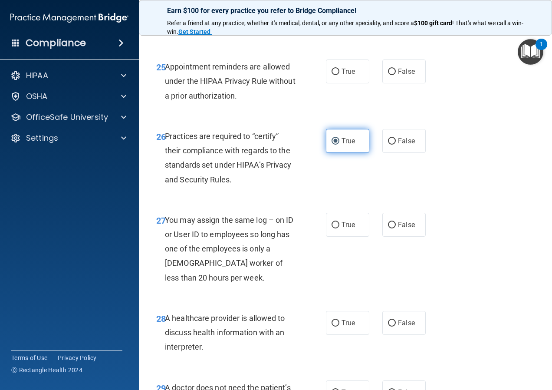
scroll to position [2213, 0]
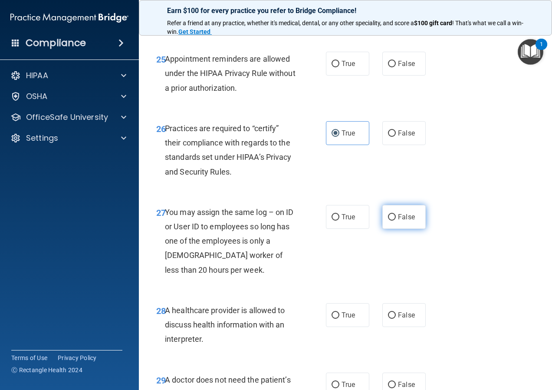
click at [414, 229] on label "False" at bounding box center [403, 217] width 43 height 24
click at [396, 220] on input "False" at bounding box center [392, 217] width 8 height 7
radio input "true"
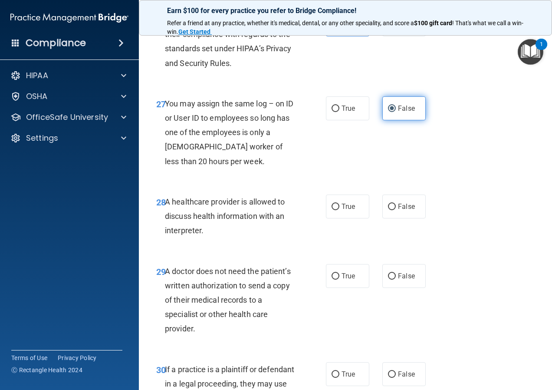
scroll to position [2344, 0]
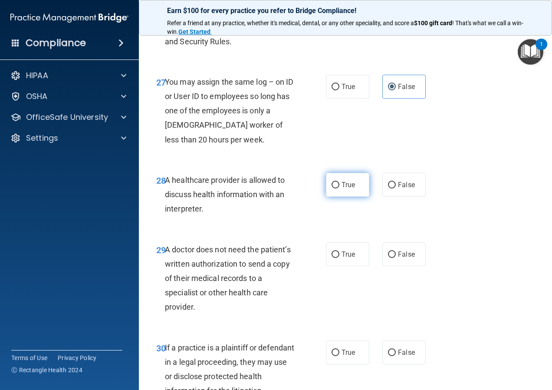
click at [343, 197] on label "True" at bounding box center [347, 185] width 43 height 24
click at [339, 188] on input "True" at bounding box center [336, 185] width 8 height 7
radio input "true"
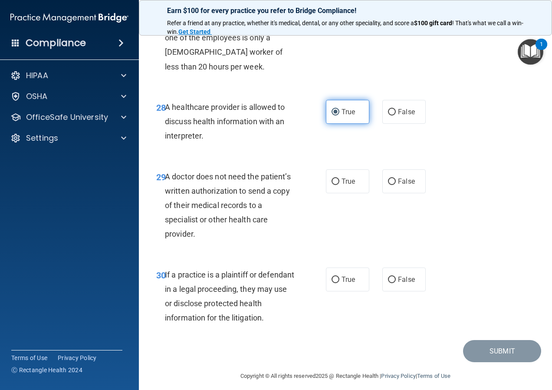
scroll to position [2430, 0]
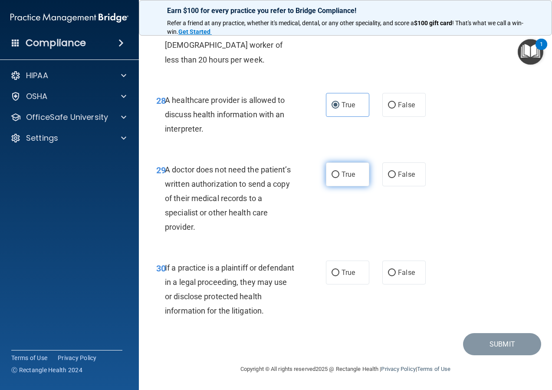
click at [342, 178] on span "True" at bounding box center [348, 174] width 13 height 8
click at [339, 178] on input "True" at bounding box center [336, 174] width 8 height 7
radio input "true"
click at [343, 276] on span "True" at bounding box center [348, 272] width 13 height 8
click at [339, 276] on input "True" at bounding box center [336, 273] width 8 height 7
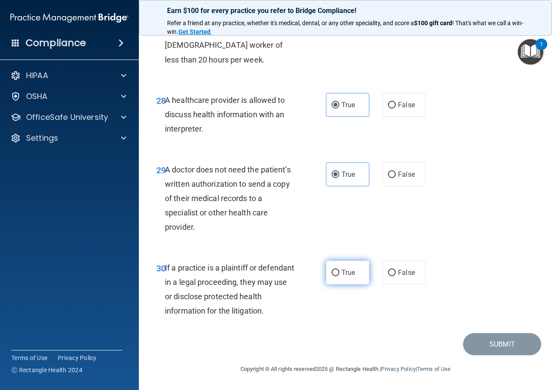
radio input "true"
click at [352, 284] on label "True" at bounding box center [347, 272] width 43 height 24
click at [339, 276] on input "True" at bounding box center [336, 273] width 8 height 7
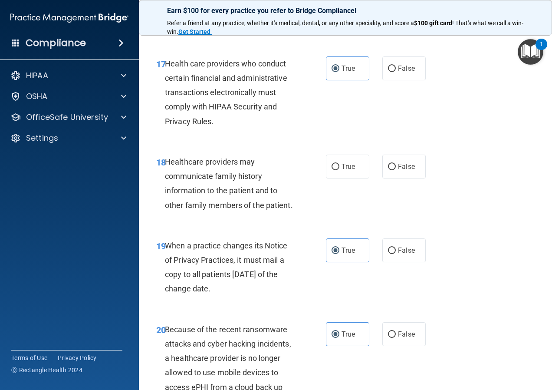
scroll to position [1476, 0]
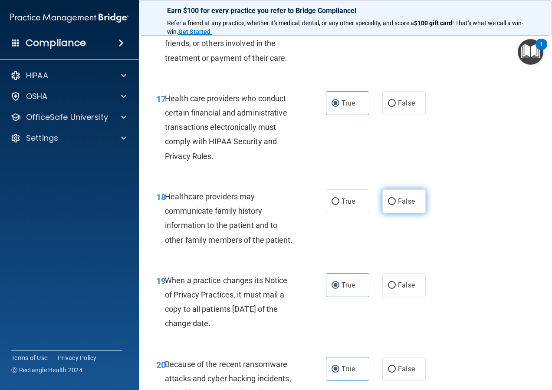
click at [394, 213] on label "False" at bounding box center [403, 201] width 43 height 24
click at [394, 205] on input "False" at bounding box center [392, 201] width 8 height 7
radio input "true"
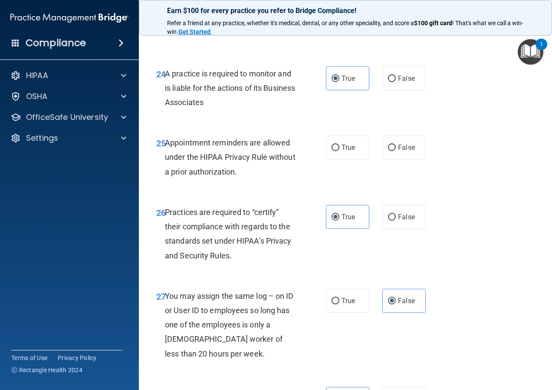
scroll to position [2061, 0]
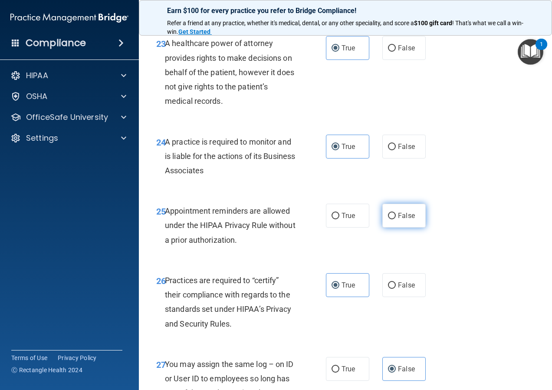
click at [403, 220] on span "False" at bounding box center [406, 215] width 17 height 8
click at [396, 219] on input "False" at bounding box center [392, 216] width 8 height 7
radio input "true"
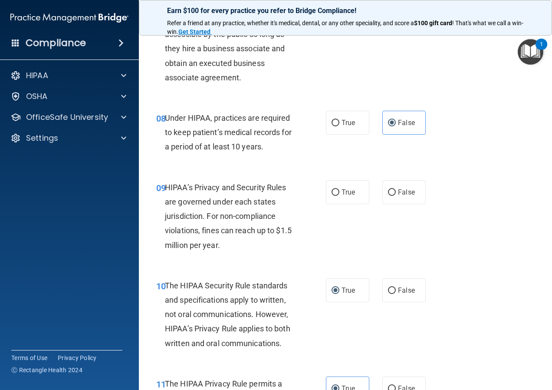
scroll to position [629, 0]
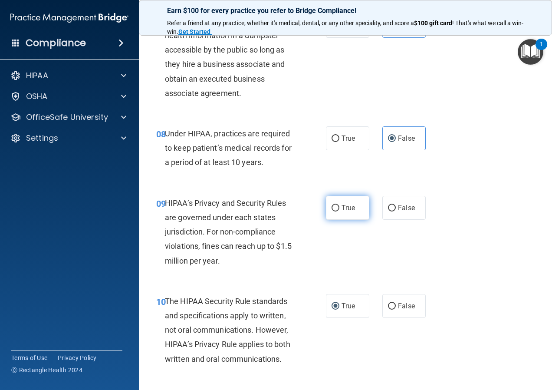
click at [340, 220] on label "True" at bounding box center [347, 208] width 43 height 24
click at [339, 211] on input "True" at bounding box center [336, 208] width 8 height 7
radio input "true"
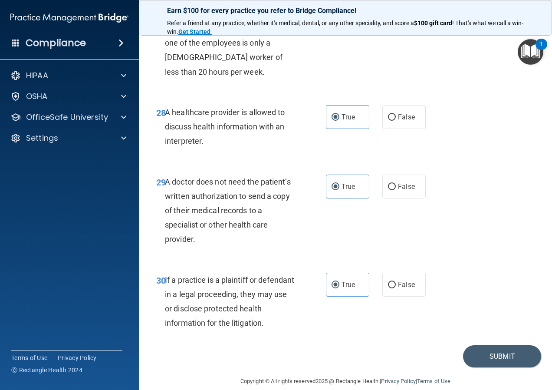
scroll to position [2409, 0]
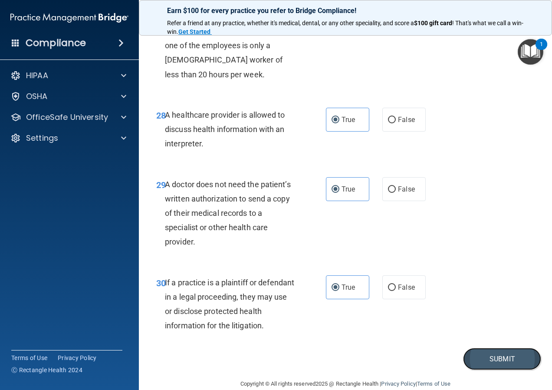
click at [493, 370] on button "Submit" at bounding box center [502, 359] width 78 height 22
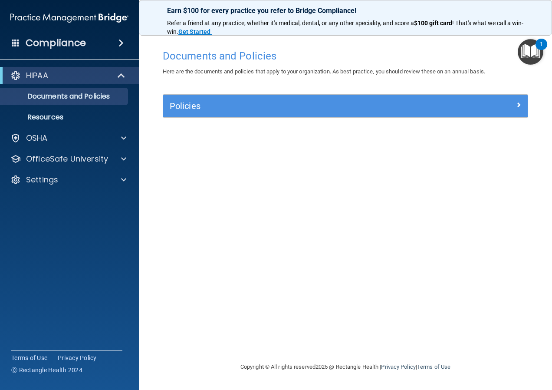
click at [530, 53] on img "Open Resource Center, 1 new notification" at bounding box center [531, 52] width 26 height 26
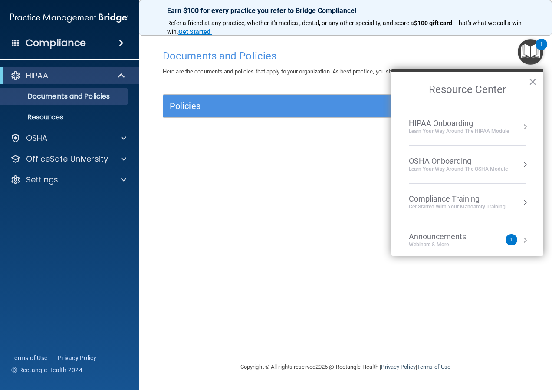
click at [427, 198] on div "Compliance Training" at bounding box center [457, 199] width 97 height 10
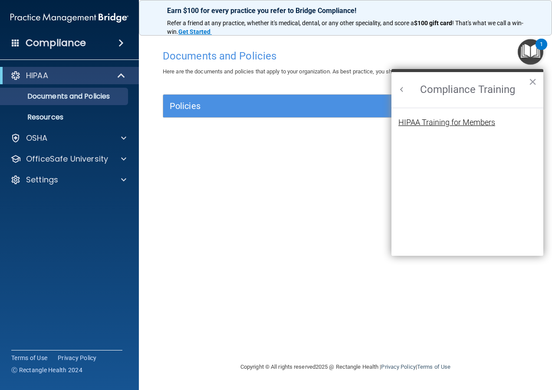
click at [435, 120] on div "HIPAA Training for Members" at bounding box center [446, 122] width 97 height 8
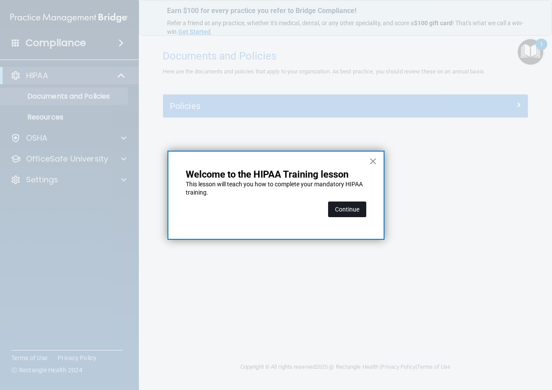
click at [352, 204] on button "Continue" at bounding box center [347, 209] width 38 height 16
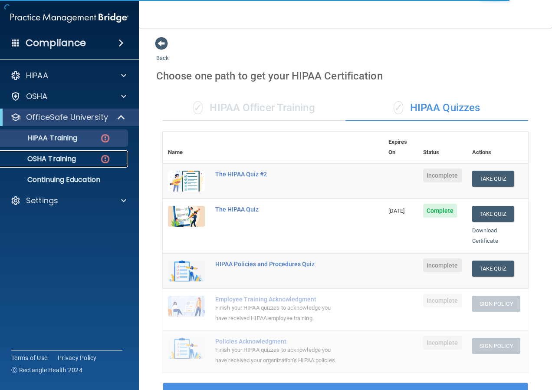
click at [48, 155] on p "OSHA Training" at bounding box center [41, 158] width 70 height 9
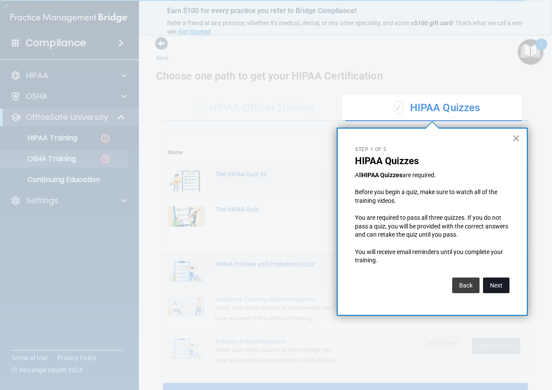
click at [493, 288] on button "Next" at bounding box center [496, 285] width 26 height 16
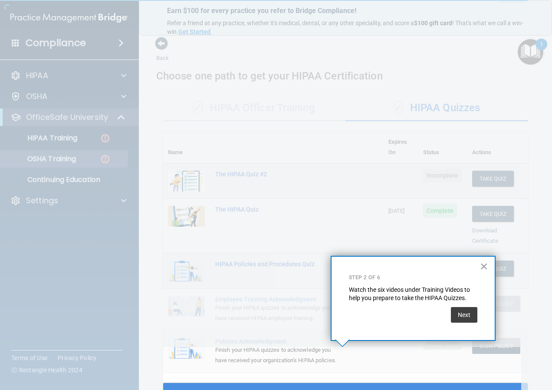
scroll to position [37, 0]
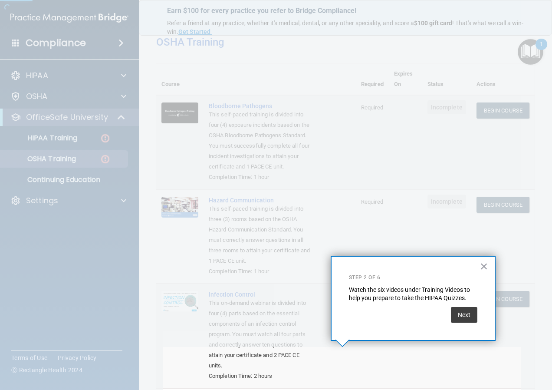
click at [471, 314] on td "Begin Course Download Certificate" at bounding box center [502, 335] width 63 height 105
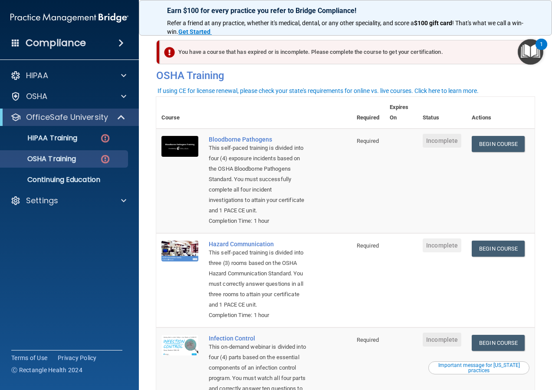
scroll to position [3, 0]
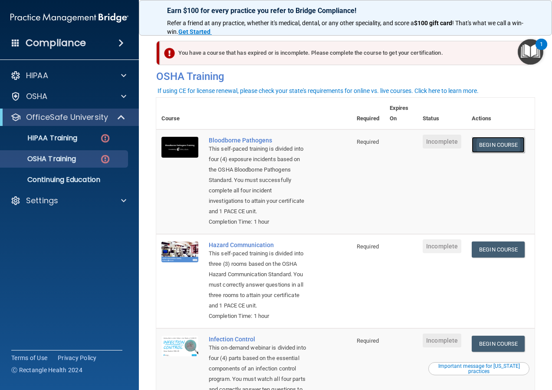
click at [481, 148] on link "Begin Course" at bounding box center [498, 145] width 53 height 16
click at [108, 135] on img at bounding box center [105, 138] width 11 height 11
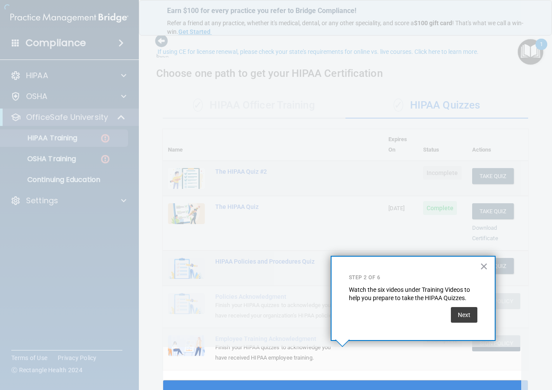
scroll to position [37, 0]
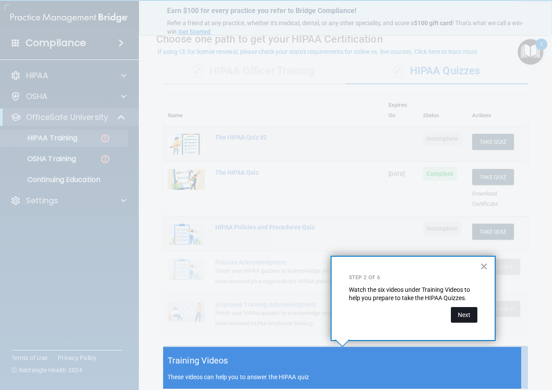
click at [466, 321] on button "Next" at bounding box center [464, 315] width 26 height 16
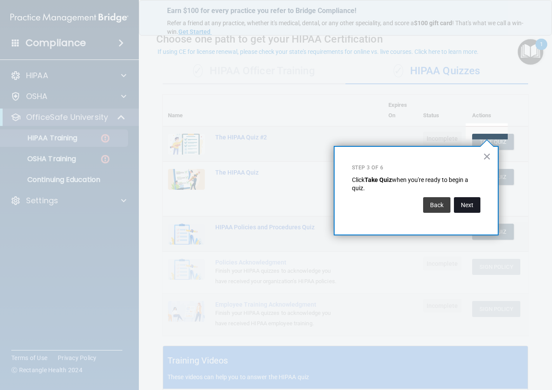
click at [470, 207] on button "Next" at bounding box center [467, 205] width 26 height 16
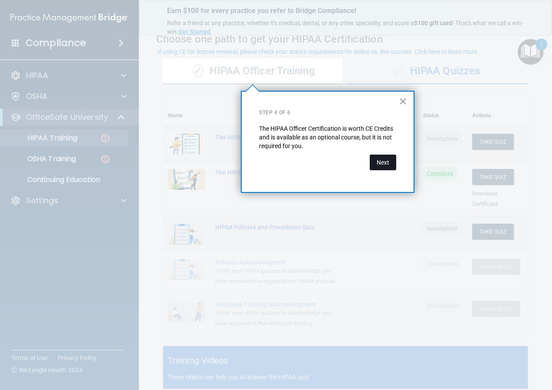
click at [385, 165] on button "Next" at bounding box center [383, 162] width 26 height 16
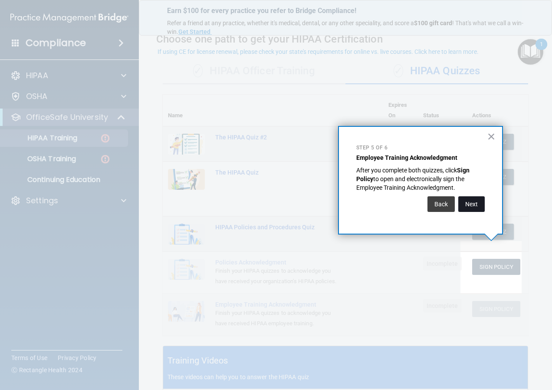
click at [470, 209] on button "Next" at bounding box center [471, 204] width 26 height 16
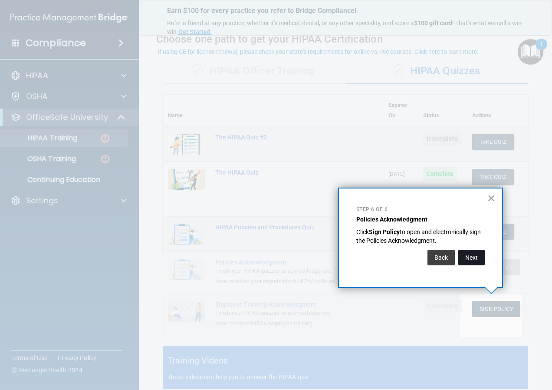
click at [480, 259] on button "Next" at bounding box center [471, 258] width 26 height 16
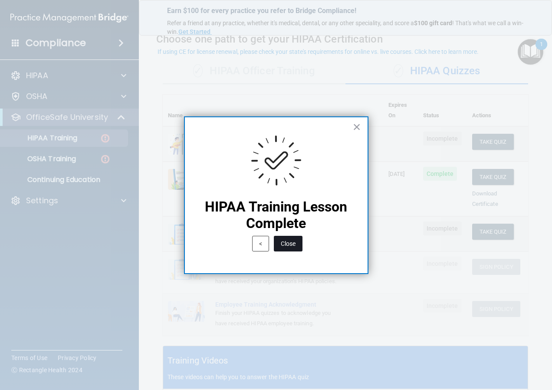
click at [287, 244] on button "Close" at bounding box center [288, 244] width 29 height 16
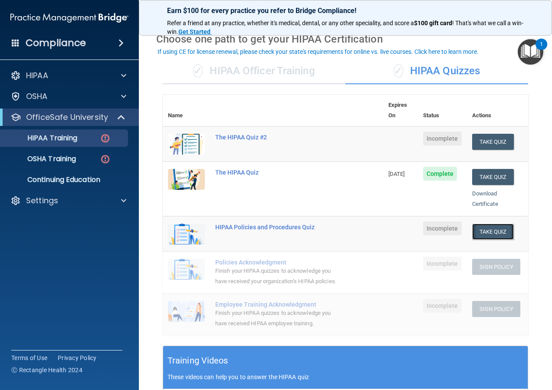
click at [472, 224] on button "Take Quiz" at bounding box center [493, 232] width 42 height 16
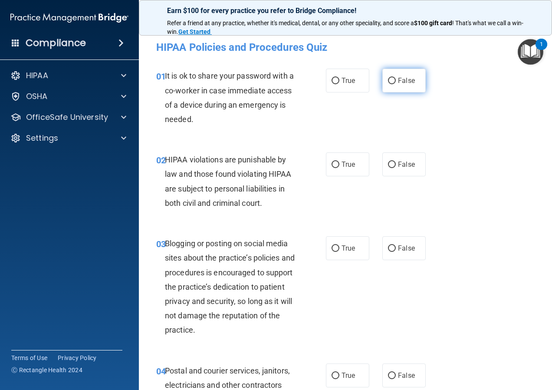
click at [400, 86] on label "False" at bounding box center [403, 81] width 43 height 24
click at [396, 84] on input "False" at bounding box center [392, 81] width 8 height 7
radio input "true"
click at [351, 170] on label "True" at bounding box center [347, 164] width 43 height 24
click at [339, 168] on input "True" at bounding box center [336, 164] width 8 height 7
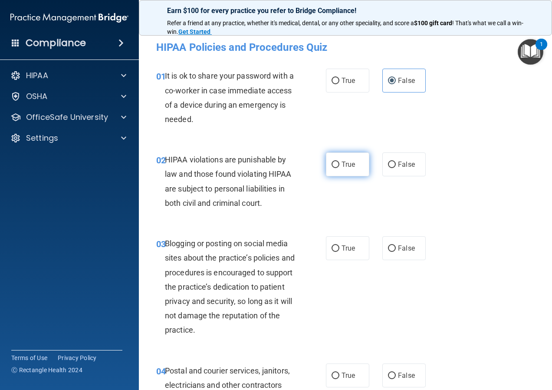
radio input "true"
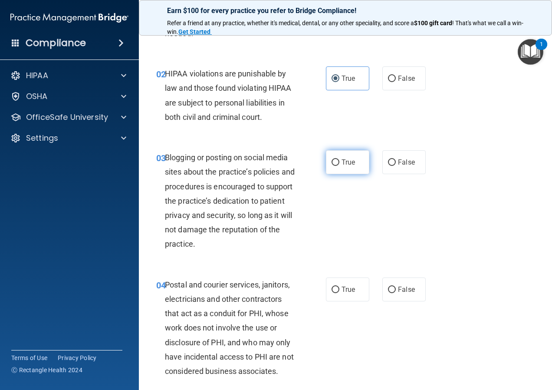
scroll to position [87, 0]
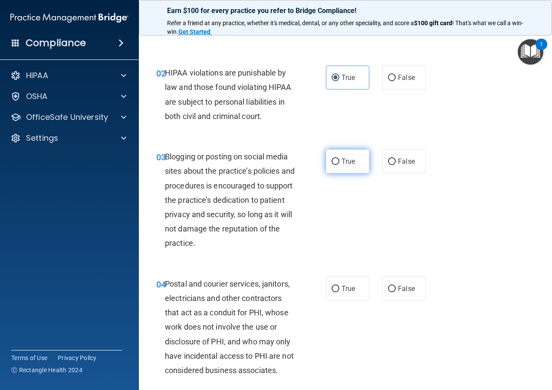
click at [346, 161] on span "True" at bounding box center [348, 161] width 13 height 8
click at [339, 161] on input "True" at bounding box center [336, 161] width 8 height 7
radio input "true"
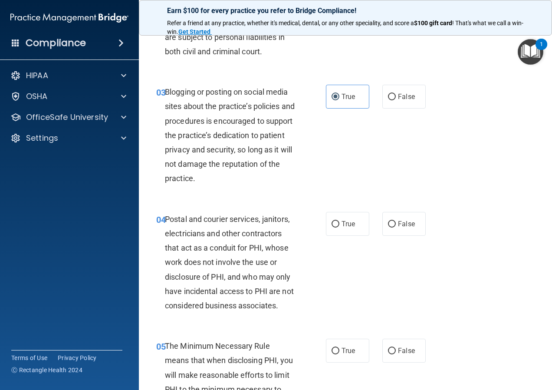
scroll to position [174, 0]
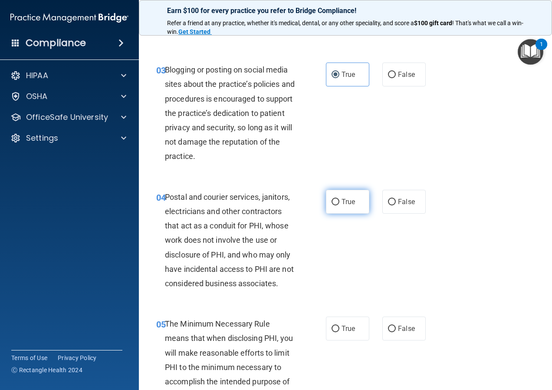
click at [356, 195] on label "True" at bounding box center [347, 202] width 43 height 24
click at [339, 199] on input "True" at bounding box center [336, 202] width 8 height 7
radio input "true"
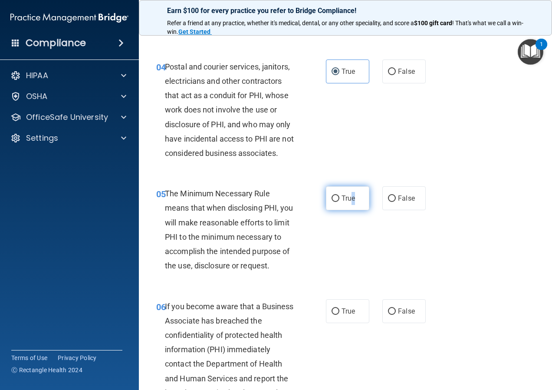
click at [352, 206] on label "True" at bounding box center [347, 198] width 43 height 24
drag, startPoint x: 352, startPoint y: 206, endPoint x: 340, endPoint y: 197, distance: 14.2
click at [342, 197] on span "True" at bounding box center [348, 198] width 13 height 8
click at [339, 197] on input "True" at bounding box center [336, 198] width 8 height 7
radio input "true"
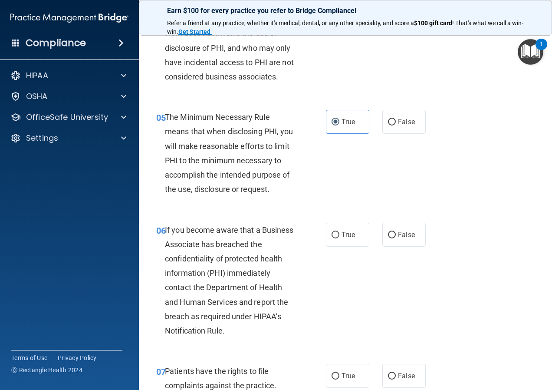
scroll to position [391, 0]
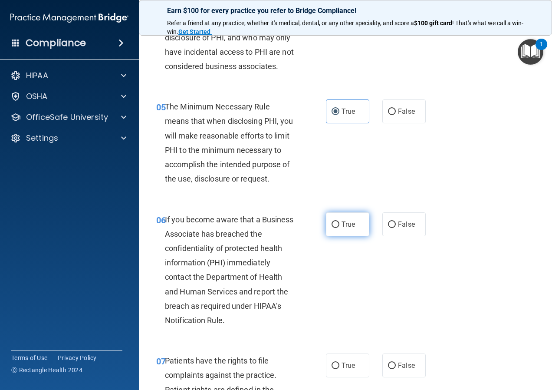
click at [334, 224] on input "True" at bounding box center [336, 224] width 8 height 7
radio input "true"
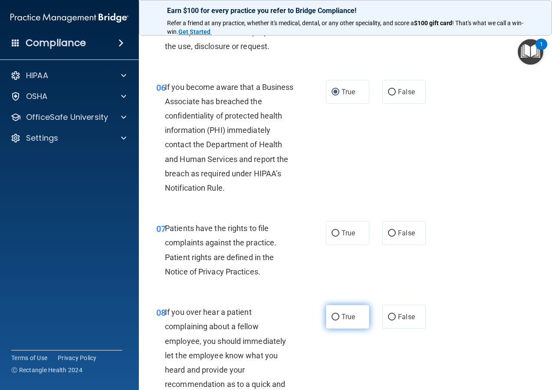
scroll to position [521, 0]
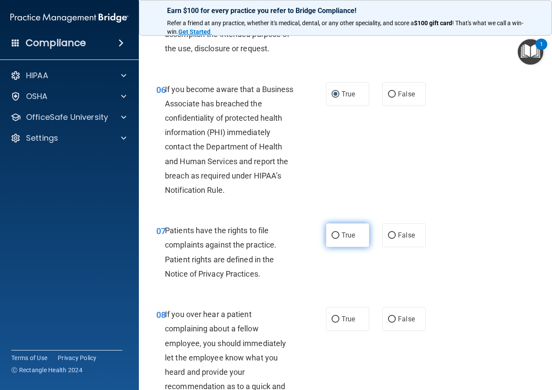
click at [342, 239] on span "True" at bounding box center [348, 235] width 13 height 8
click at [339, 239] on input "True" at bounding box center [336, 235] width 8 height 7
radio input "true"
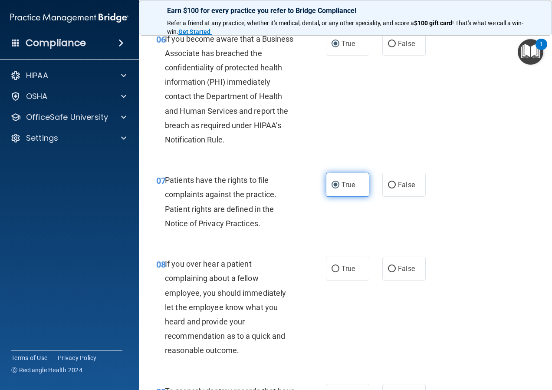
scroll to position [651, 0]
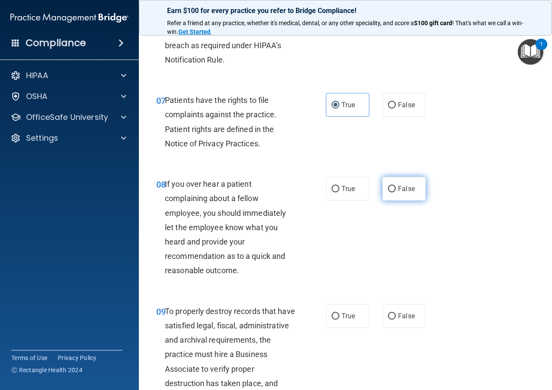
click at [393, 200] on label "False" at bounding box center [403, 189] width 43 height 24
click at [393, 192] on input "False" at bounding box center [392, 189] width 8 height 7
radio input "true"
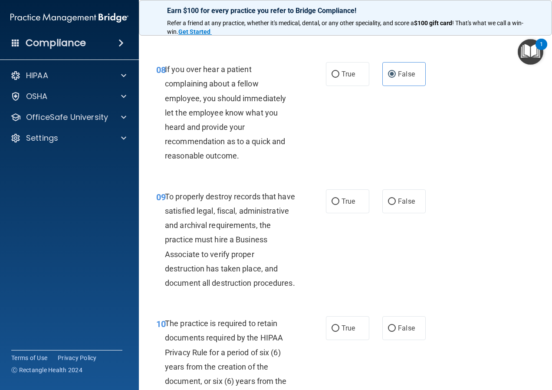
scroll to position [781, 0]
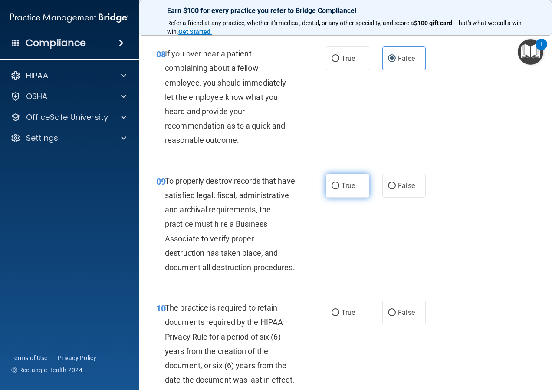
click at [356, 197] on label "True" at bounding box center [347, 186] width 43 height 24
click at [339, 189] on input "True" at bounding box center [336, 186] width 8 height 7
radio input "true"
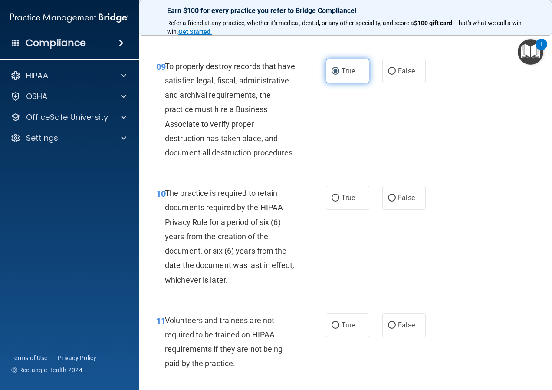
scroll to position [911, 0]
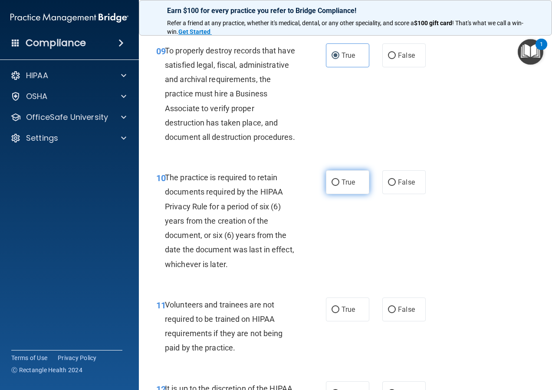
click at [358, 194] on label "True" at bounding box center [347, 182] width 43 height 24
click at [339, 186] on input "True" at bounding box center [336, 182] width 8 height 7
radio input "true"
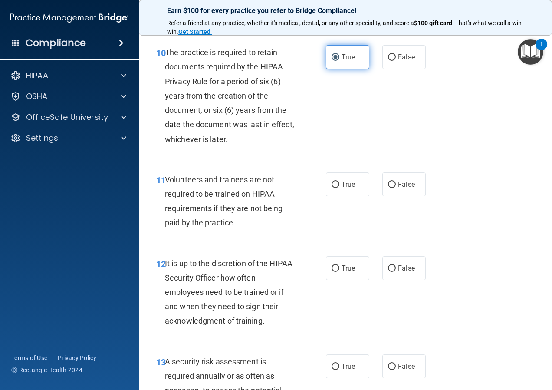
scroll to position [1042, 0]
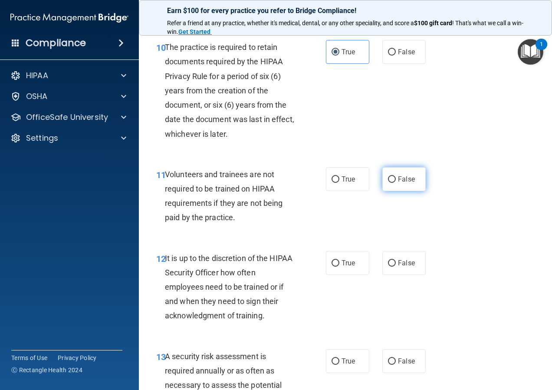
click at [401, 191] on label "False" at bounding box center [403, 179] width 43 height 24
click at [396, 183] on input "False" at bounding box center [392, 179] width 8 height 7
radio input "true"
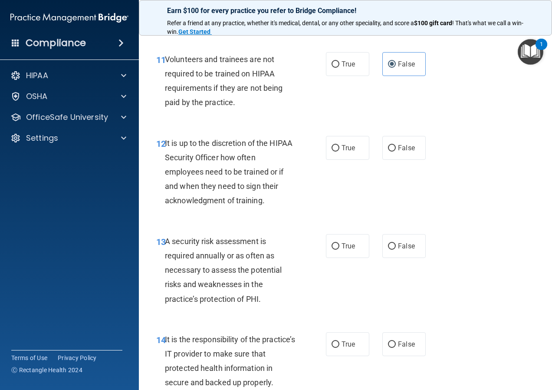
scroll to position [1172, 0]
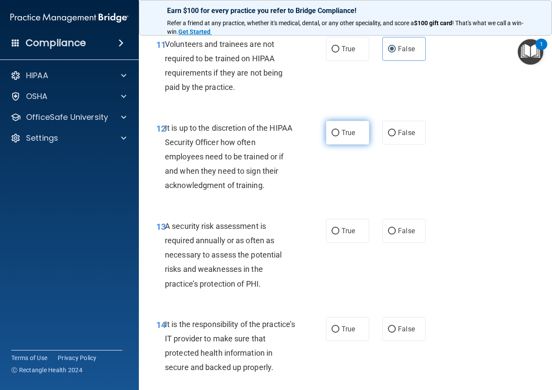
click at [342, 145] on label "True" at bounding box center [347, 133] width 43 height 24
click at [339, 136] on input "True" at bounding box center [336, 133] width 8 height 7
radio input "true"
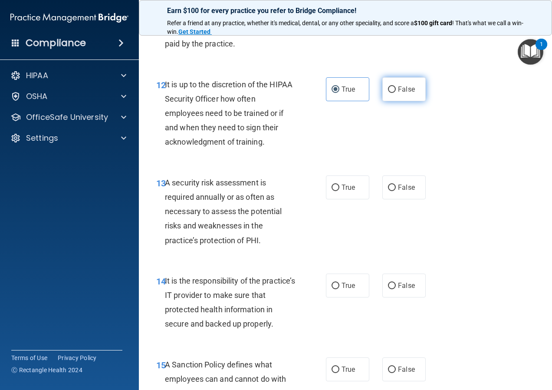
click at [394, 101] on label "False" at bounding box center [403, 89] width 43 height 24
click at [394, 93] on input "False" at bounding box center [392, 89] width 8 height 7
radio input "true"
radio input "false"
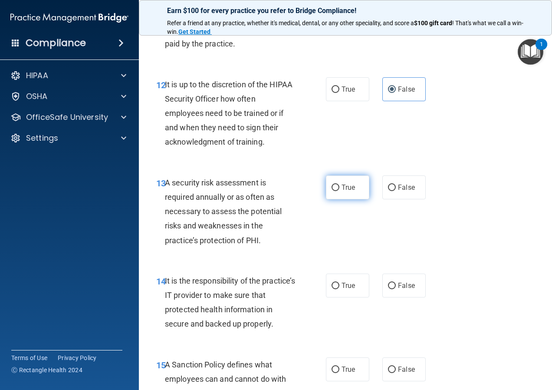
click at [365, 199] on label "True" at bounding box center [347, 187] width 43 height 24
click at [339, 191] on input "True" at bounding box center [336, 187] width 8 height 7
radio input "true"
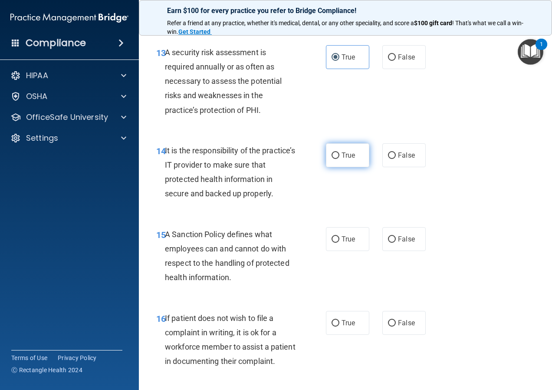
click at [354, 167] on label "True" at bounding box center [347, 155] width 43 height 24
click at [339, 159] on input "True" at bounding box center [336, 155] width 8 height 7
radio input "true"
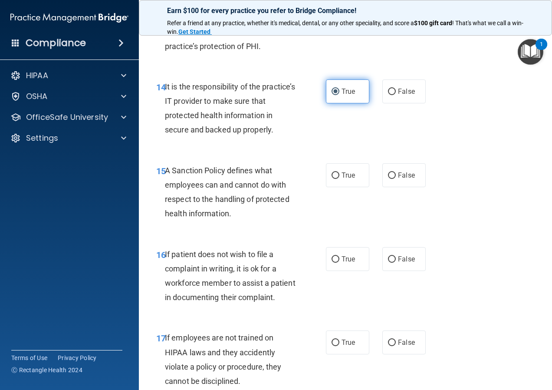
scroll to position [1432, 0]
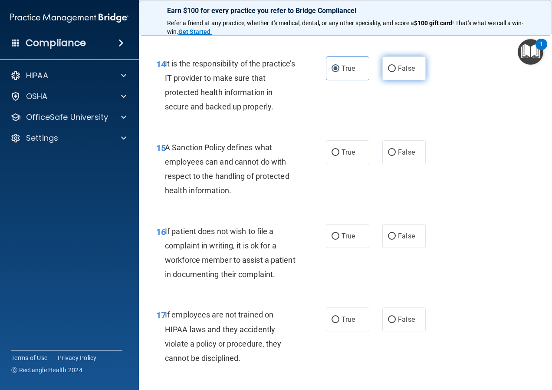
click at [407, 80] on label "False" at bounding box center [403, 68] width 43 height 24
click at [396, 72] on input "False" at bounding box center [392, 69] width 8 height 7
radio input "true"
radio input "false"
click at [338, 164] on label "True" at bounding box center [347, 152] width 43 height 24
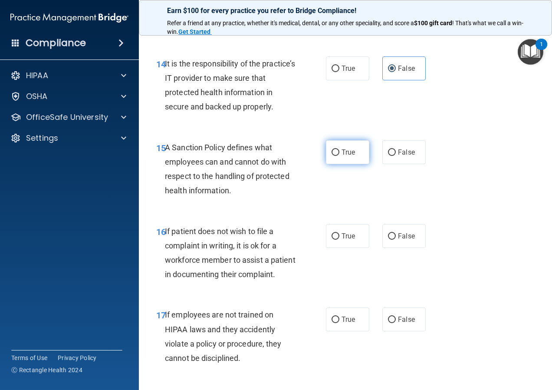
click at [338, 156] on input "True" at bounding box center [336, 152] width 8 height 7
radio input "true"
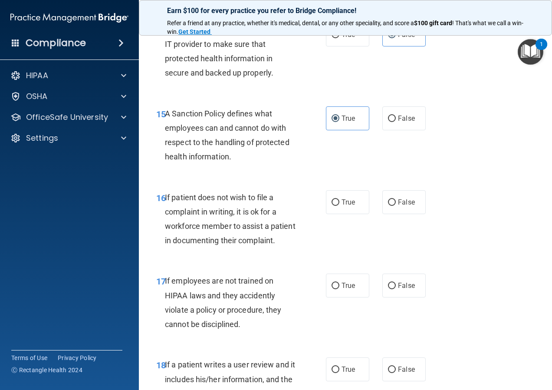
scroll to position [1519, 0]
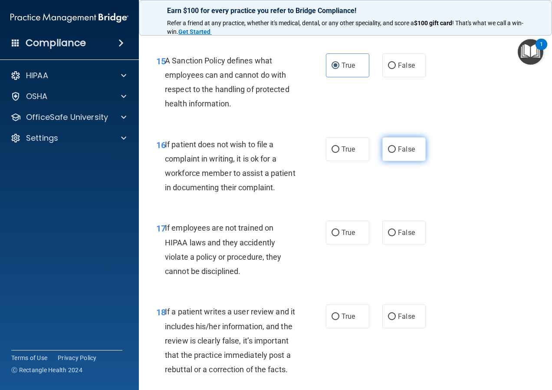
click at [398, 153] on span "False" at bounding box center [406, 149] width 17 height 8
click at [396, 153] on input "False" at bounding box center [392, 149] width 8 height 7
radio input "true"
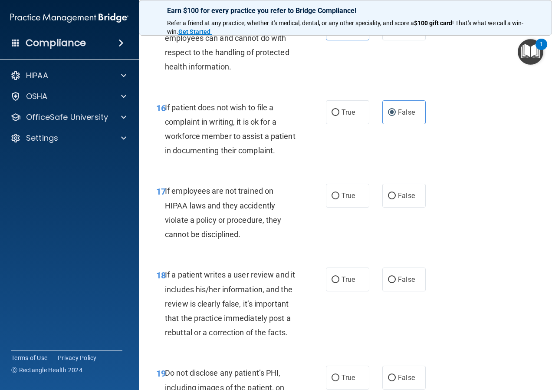
scroll to position [1606, 0]
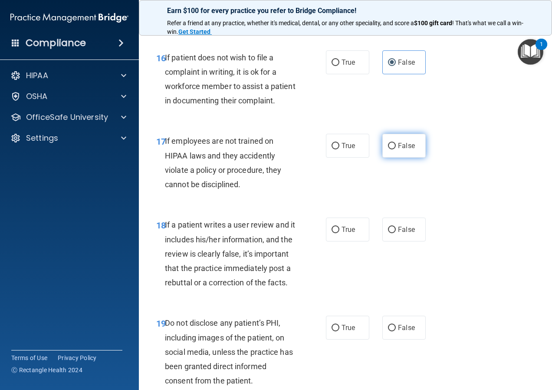
click at [395, 158] on label "False" at bounding box center [403, 146] width 43 height 24
click at [395, 149] on input "False" at bounding box center [392, 146] width 8 height 7
radio input "true"
click at [355, 158] on label "True" at bounding box center [347, 146] width 43 height 24
click at [339, 149] on input "True" at bounding box center [336, 146] width 8 height 7
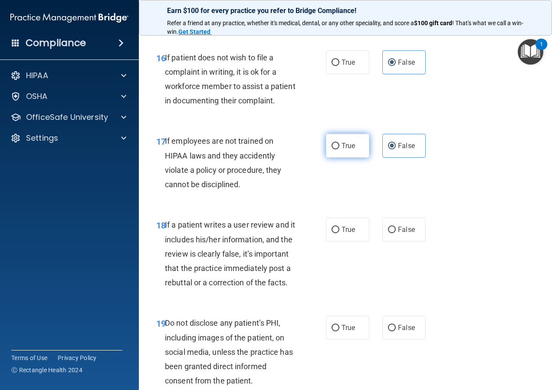
radio input "true"
radio input "false"
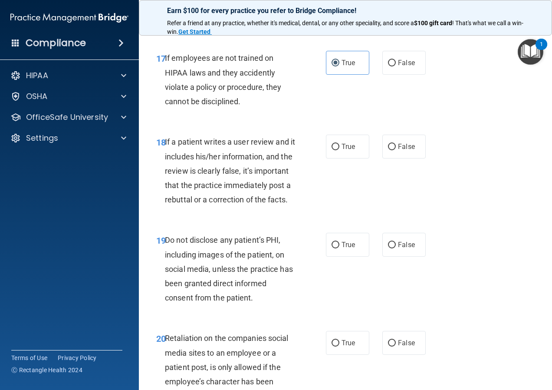
scroll to position [1693, 0]
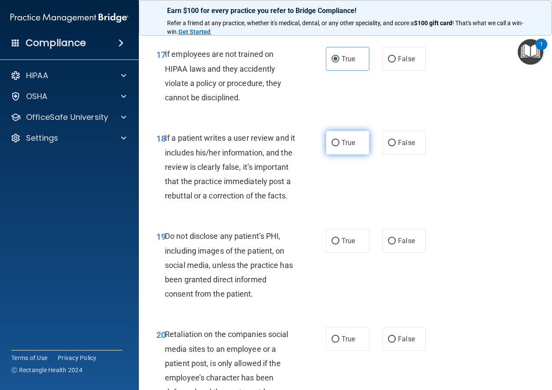
click at [358, 154] on label "True" at bounding box center [347, 143] width 43 height 24
click at [339, 146] on input "True" at bounding box center [336, 143] width 8 height 7
radio input "true"
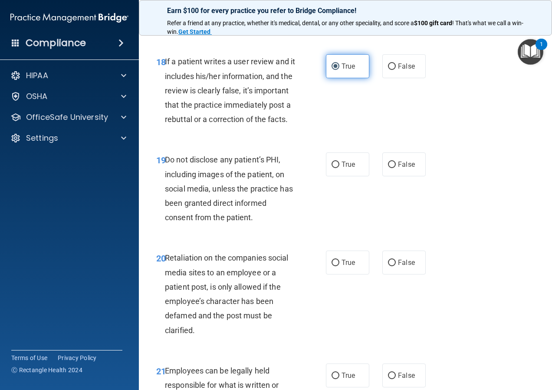
scroll to position [1779, 0]
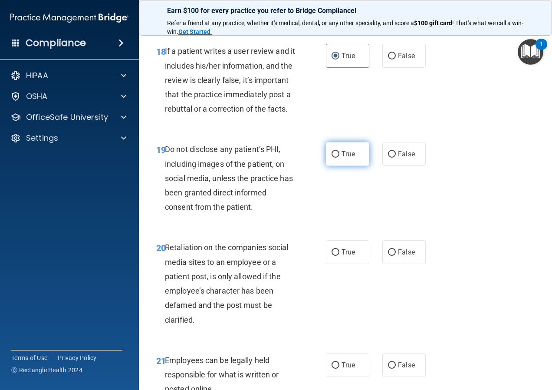
click at [346, 158] on span "True" at bounding box center [348, 154] width 13 height 8
click at [339, 158] on input "True" at bounding box center [336, 154] width 8 height 7
radio input "true"
click at [382, 166] on label "False" at bounding box center [403, 154] width 43 height 24
click at [388, 158] on input "False" at bounding box center [392, 154] width 8 height 7
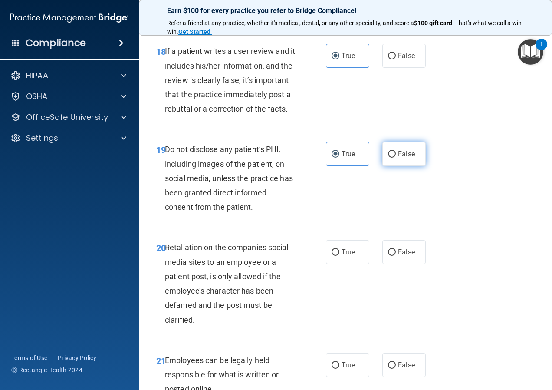
radio input "true"
radio input "false"
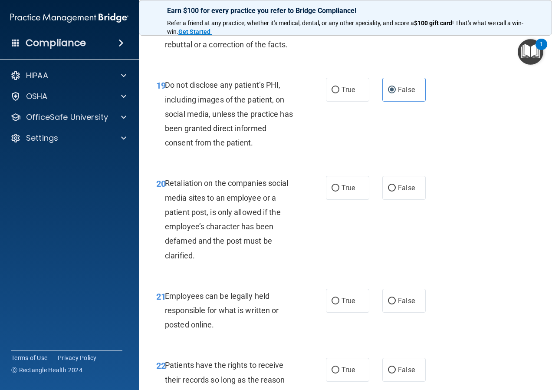
scroll to position [1866, 0]
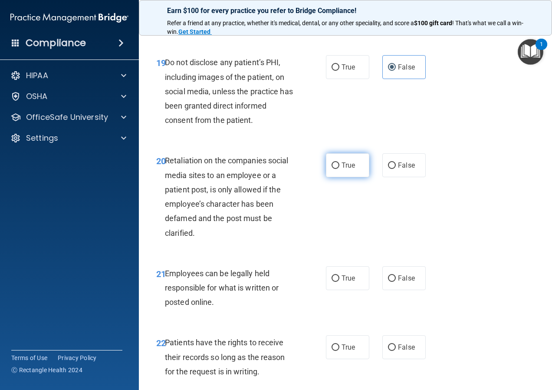
click at [333, 169] on input "True" at bounding box center [336, 165] width 8 height 7
radio input "true"
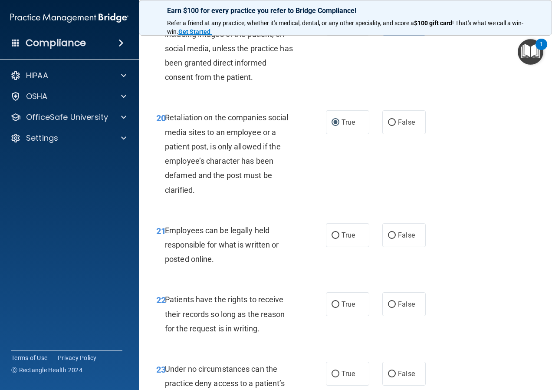
scroll to position [1996, 0]
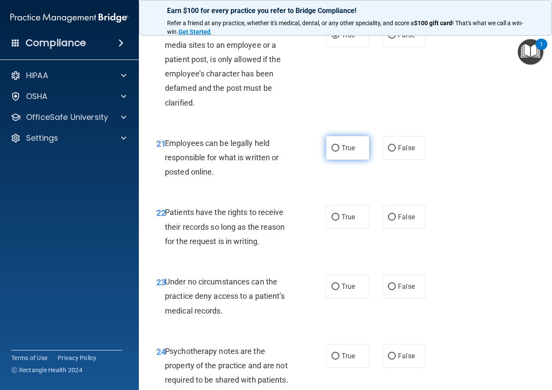
click at [338, 160] on label "True" at bounding box center [347, 148] width 43 height 24
click at [338, 151] on input "True" at bounding box center [336, 148] width 8 height 7
radio input "true"
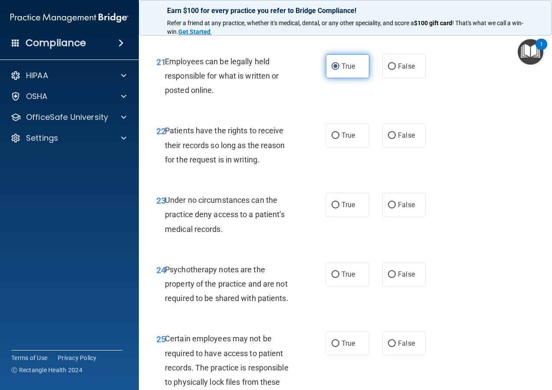
scroll to position [2083, 0]
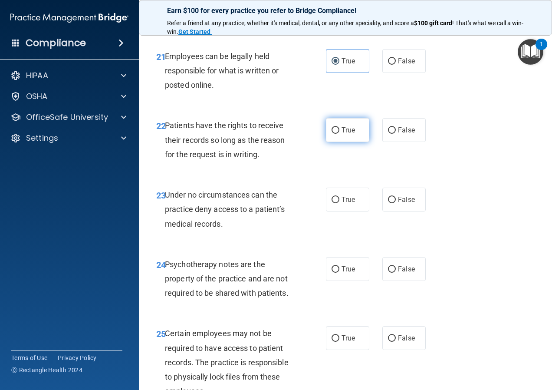
click at [343, 142] on label "True" at bounding box center [347, 130] width 43 height 24
click at [339, 134] on input "True" at bounding box center [336, 130] width 8 height 7
radio input "true"
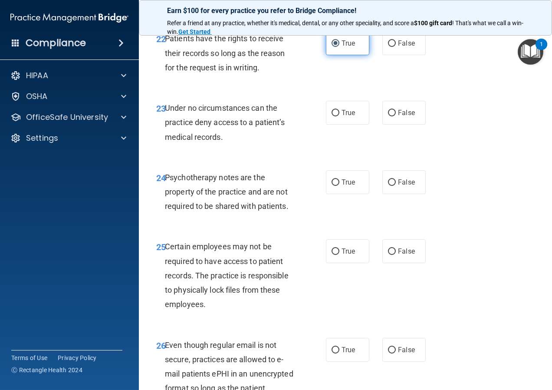
scroll to position [2127, 0]
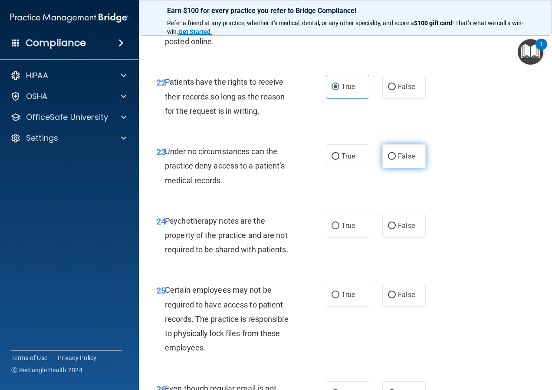
click at [401, 168] on label "False" at bounding box center [403, 156] width 43 height 24
click at [396, 160] on input "False" at bounding box center [392, 156] width 8 height 7
radio input "true"
click at [357, 168] on label "True" at bounding box center [347, 156] width 43 height 24
click at [339, 160] on input "True" at bounding box center [336, 156] width 8 height 7
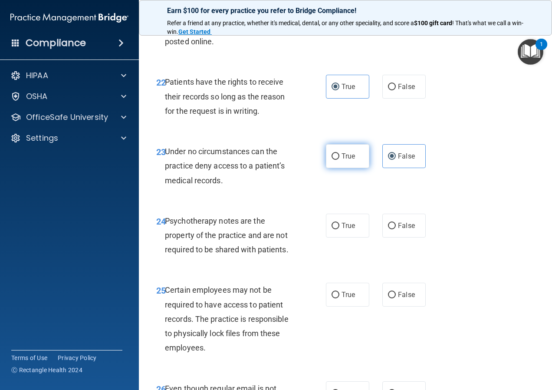
radio input "true"
radio input "false"
click at [347, 230] on span "True" at bounding box center [348, 225] width 13 height 8
click at [339, 229] on input "True" at bounding box center [336, 226] width 8 height 7
radio input "true"
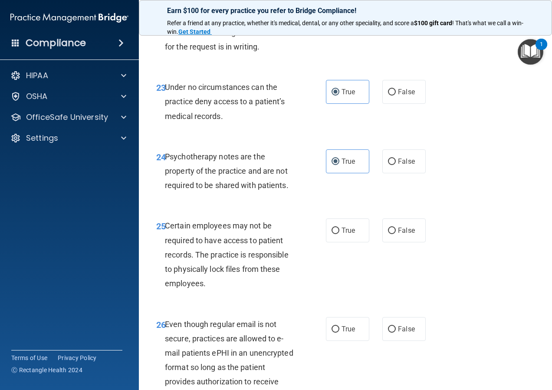
scroll to position [2170, 0]
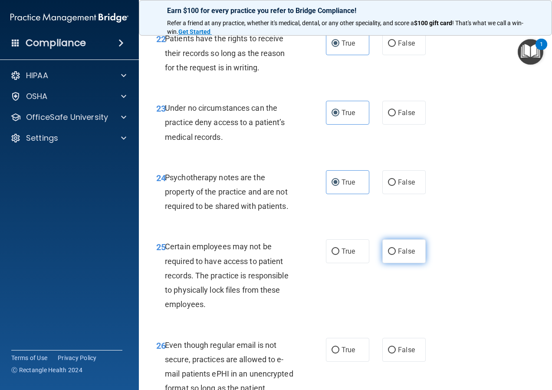
click at [405, 263] on label "False" at bounding box center [403, 251] width 43 height 24
click at [396, 255] on input "False" at bounding box center [392, 251] width 8 height 7
radio input "true"
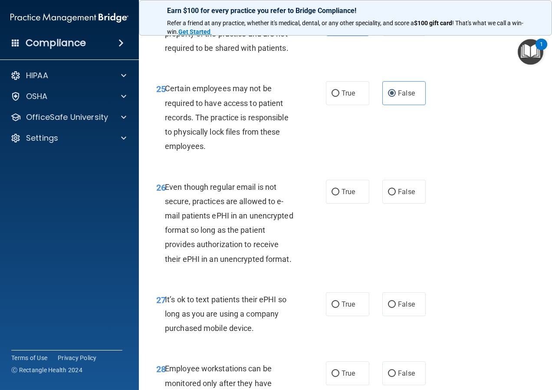
scroll to position [2344, 0]
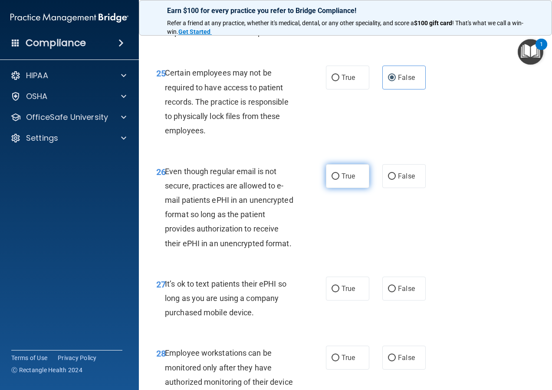
click at [343, 188] on label "True" at bounding box center [347, 176] width 43 height 24
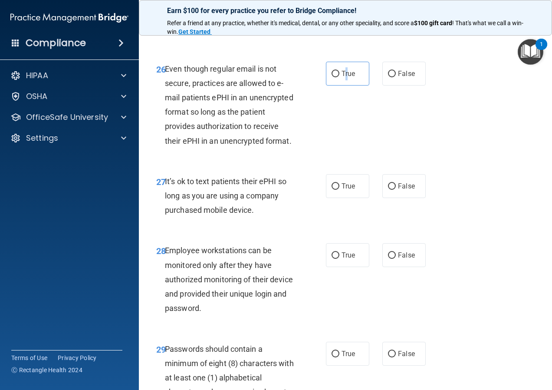
scroll to position [2430, 0]
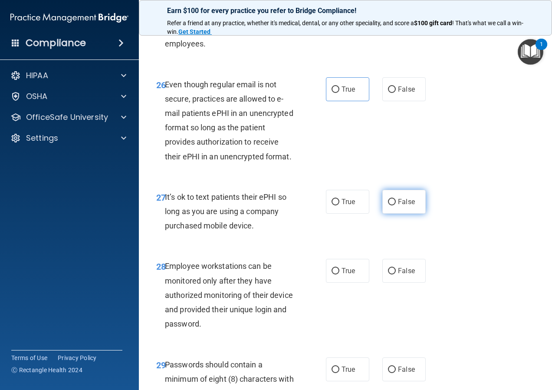
click at [382, 214] on label "False" at bounding box center [403, 202] width 43 height 24
click at [388, 205] on input "False" at bounding box center [392, 202] width 8 height 7
radio input "true"
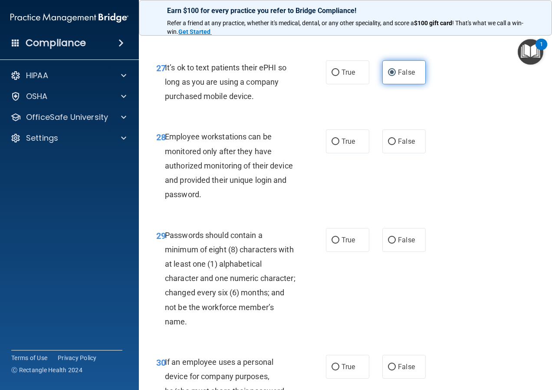
scroll to position [2561, 0]
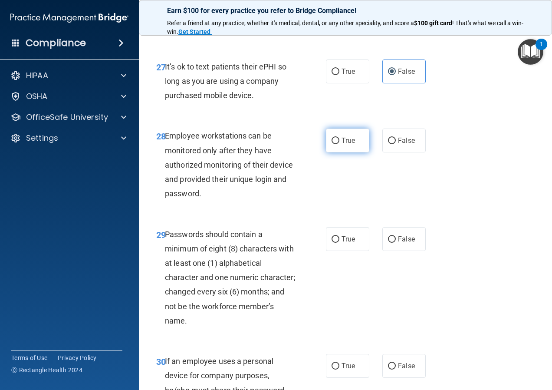
click at [342, 145] on span "True" at bounding box center [348, 140] width 13 height 8
click at [339, 144] on input "True" at bounding box center [336, 141] width 8 height 7
radio input "true"
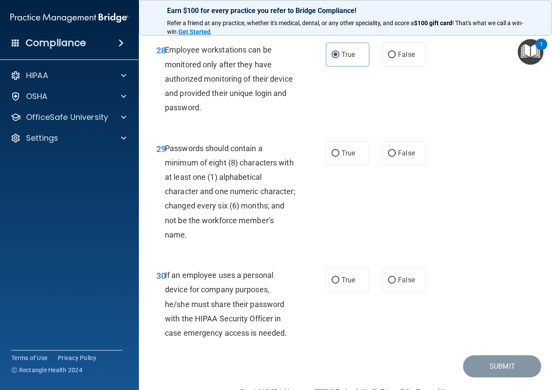
scroll to position [2647, 0]
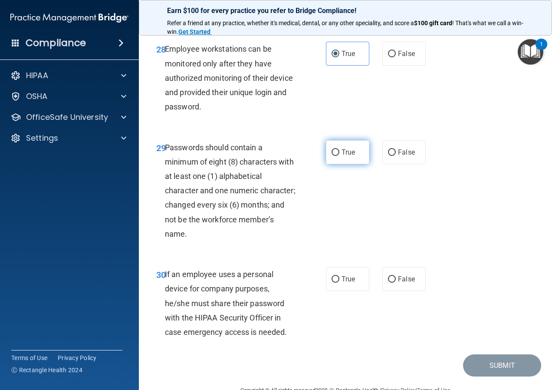
click at [355, 164] on label "True" at bounding box center [347, 152] width 43 height 24
click at [339, 156] on input "True" at bounding box center [336, 152] width 8 height 7
radio input "true"
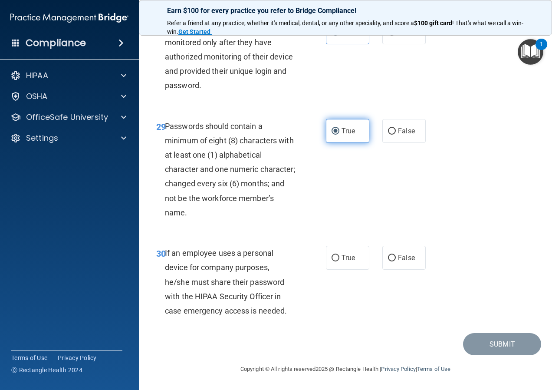
scroll to position [2734, 0]
click at [352, 270] on label "True" at bounding box center [347, 258] width 43 height 24
click at [339, 261] on input "True" at bounding box center [336, 258] width 8 height 7
radio input "true"
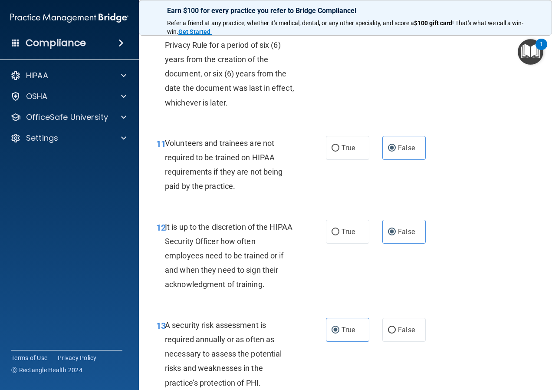
scroll to position [1085, 0]
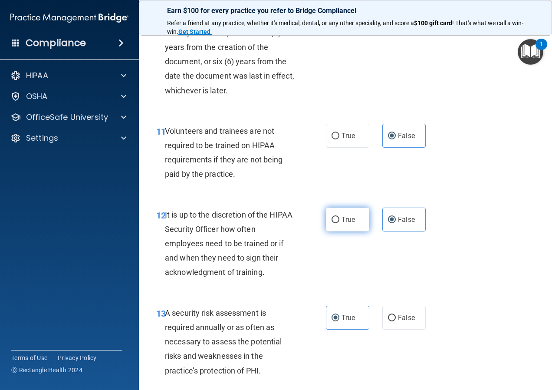
click at [349, 224] on span "True" at bounding box center [348, 219] width 13 height 8
click at [339, 223] on input "True" at bounding box center [336, 220] width 8 height 7
radio input "true"
radio input "false"
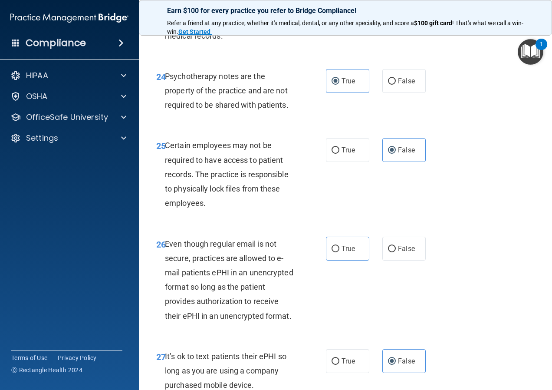
scroll to position [2300, 0]
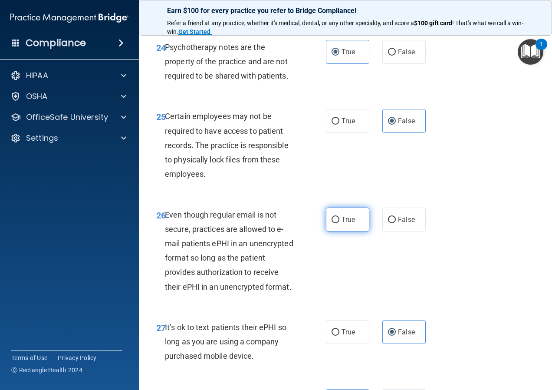
click at [358, 231] on label "True" at bounding box center [347, 219] width 43 height 24
click at [339, 223] on input "True" at bounding box center [336, 220] width 8 height 7
radio input "true"
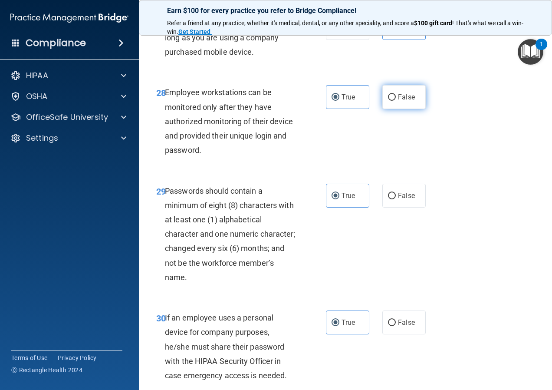
scroll to position [2741, 0]
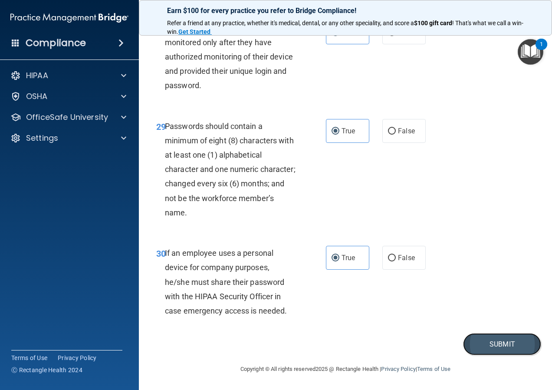
click at [500, 340] on button "Submit" at bounding box center [502, 344] width 78 height 22
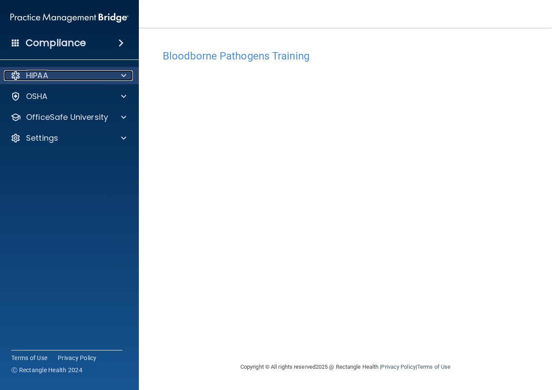
click at [114, 78] on div at bounding box center [123, 75] width 22 height 10
